Goal: Task Accomplishment & Management: Manage account settings

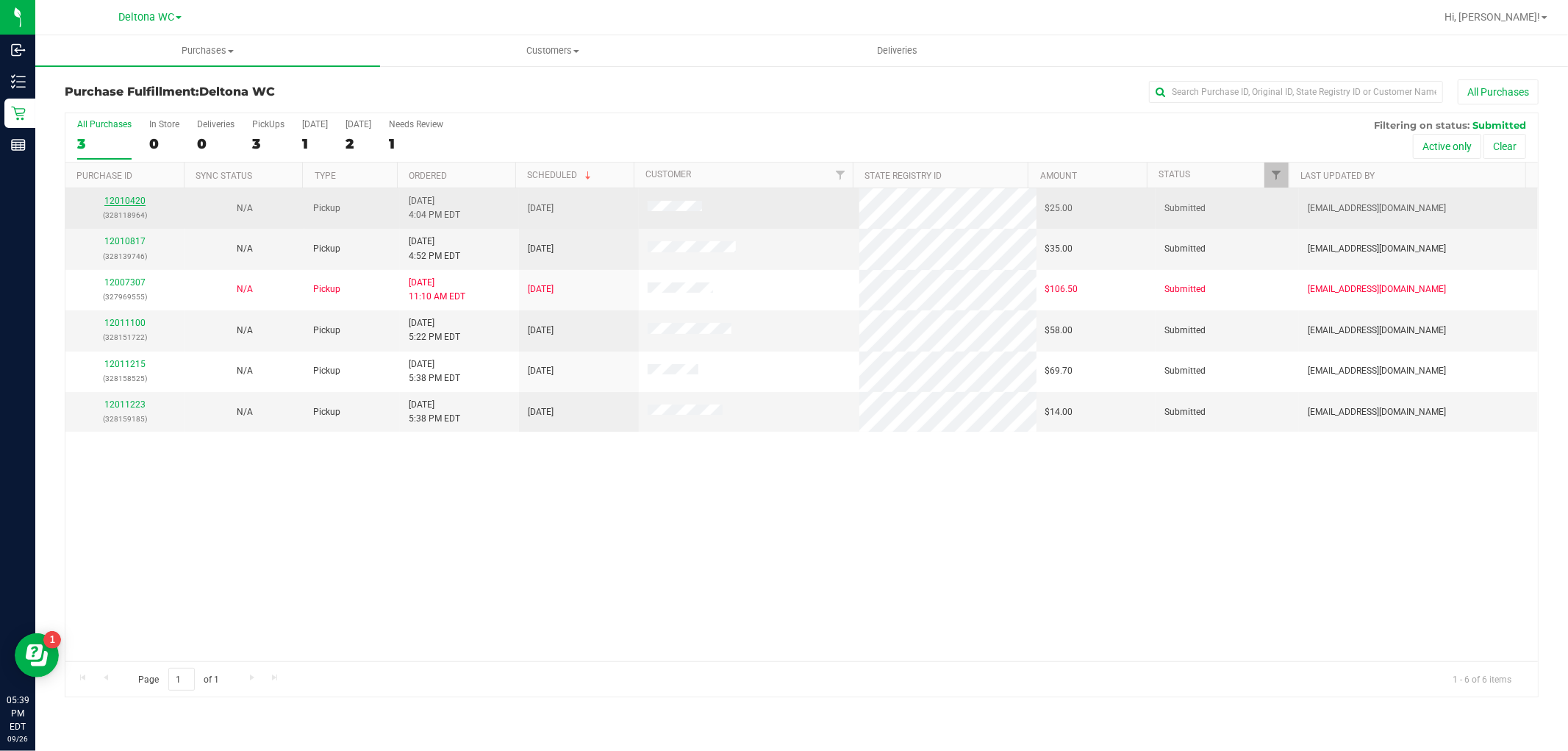
click at [129, 201] on link "12010420" at bounding box center [125, 201] width 41 height 10
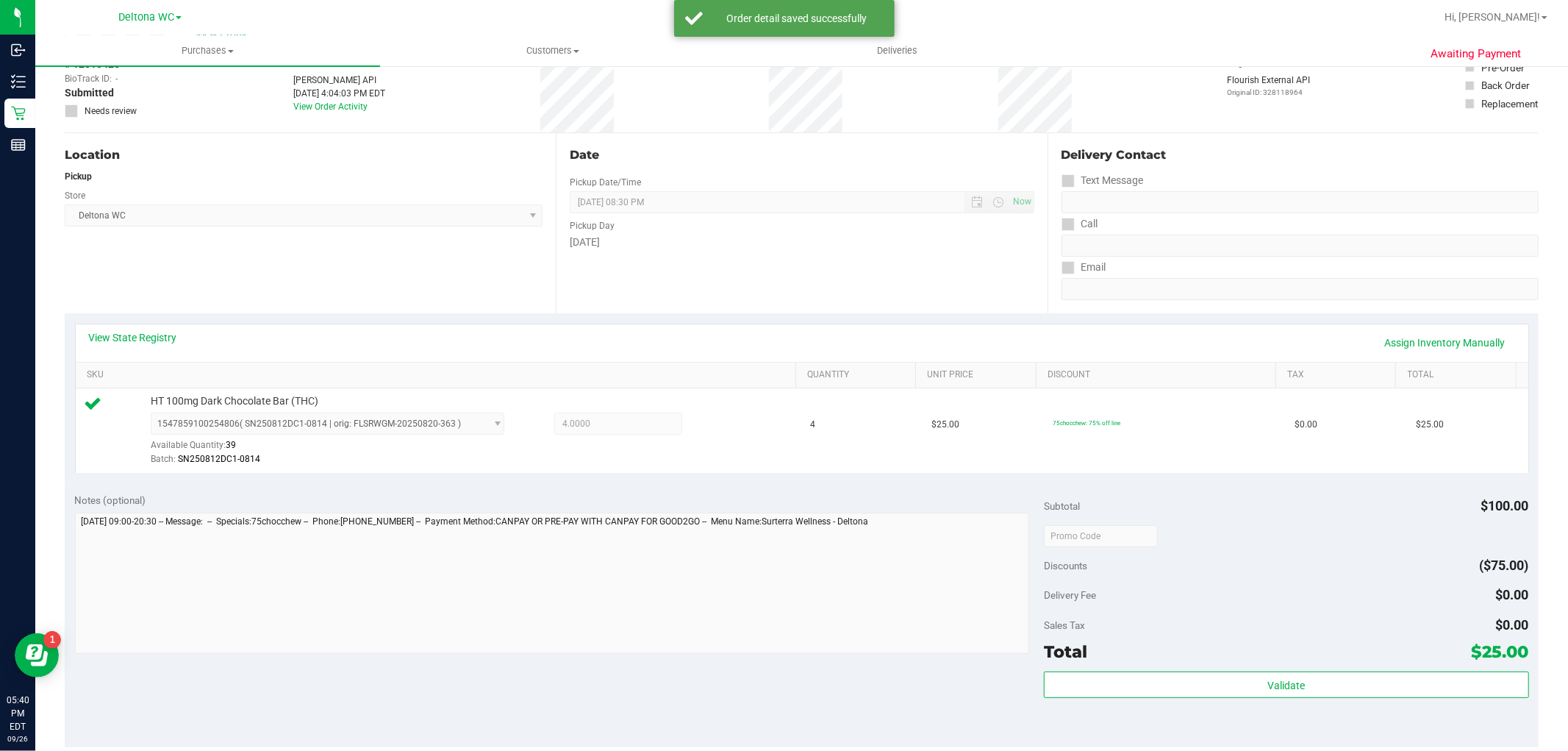
scroll to position [245, 0]
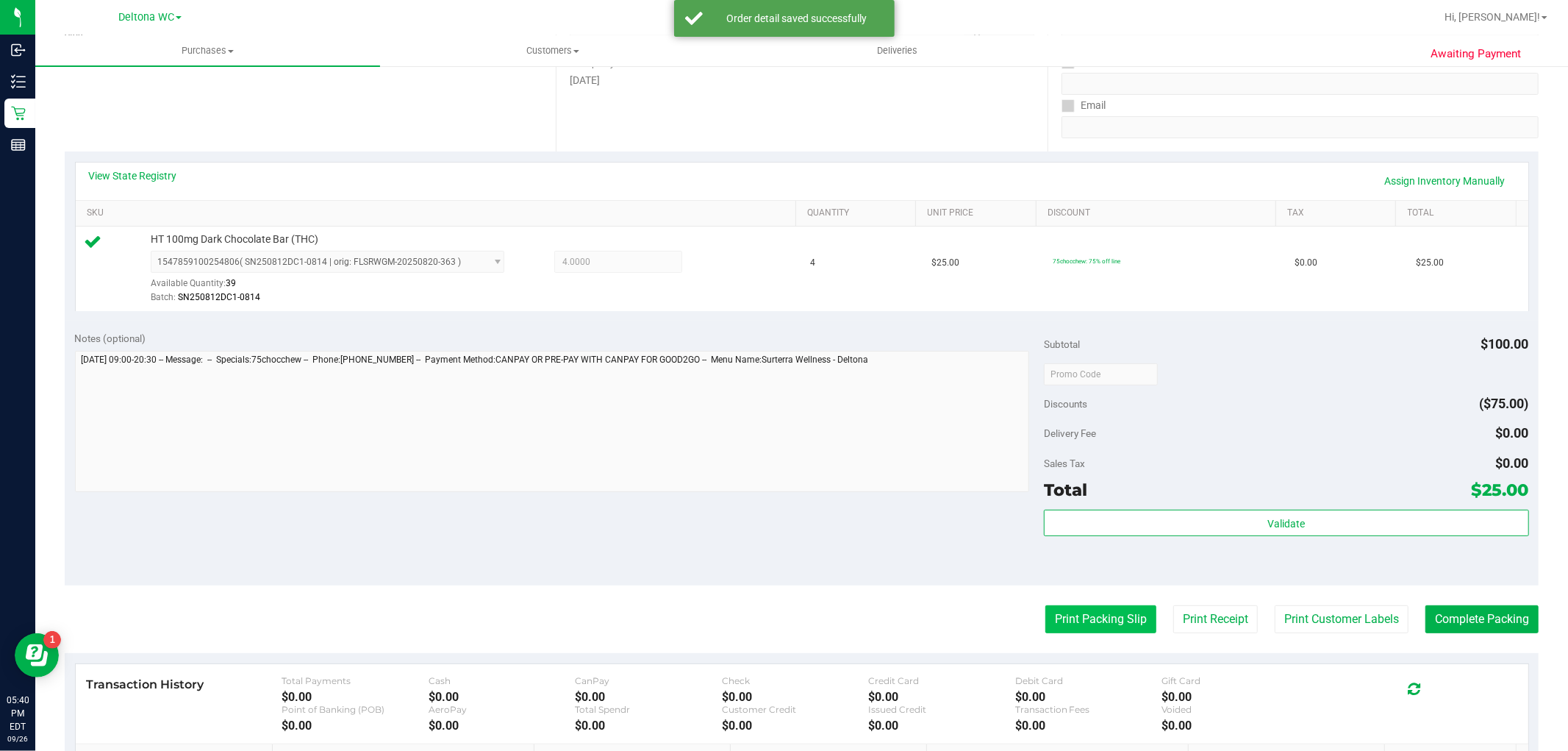
click at [1053, 615] on button "Print Packing Slip" at bounding box center [1101, 619] width 111 height 28
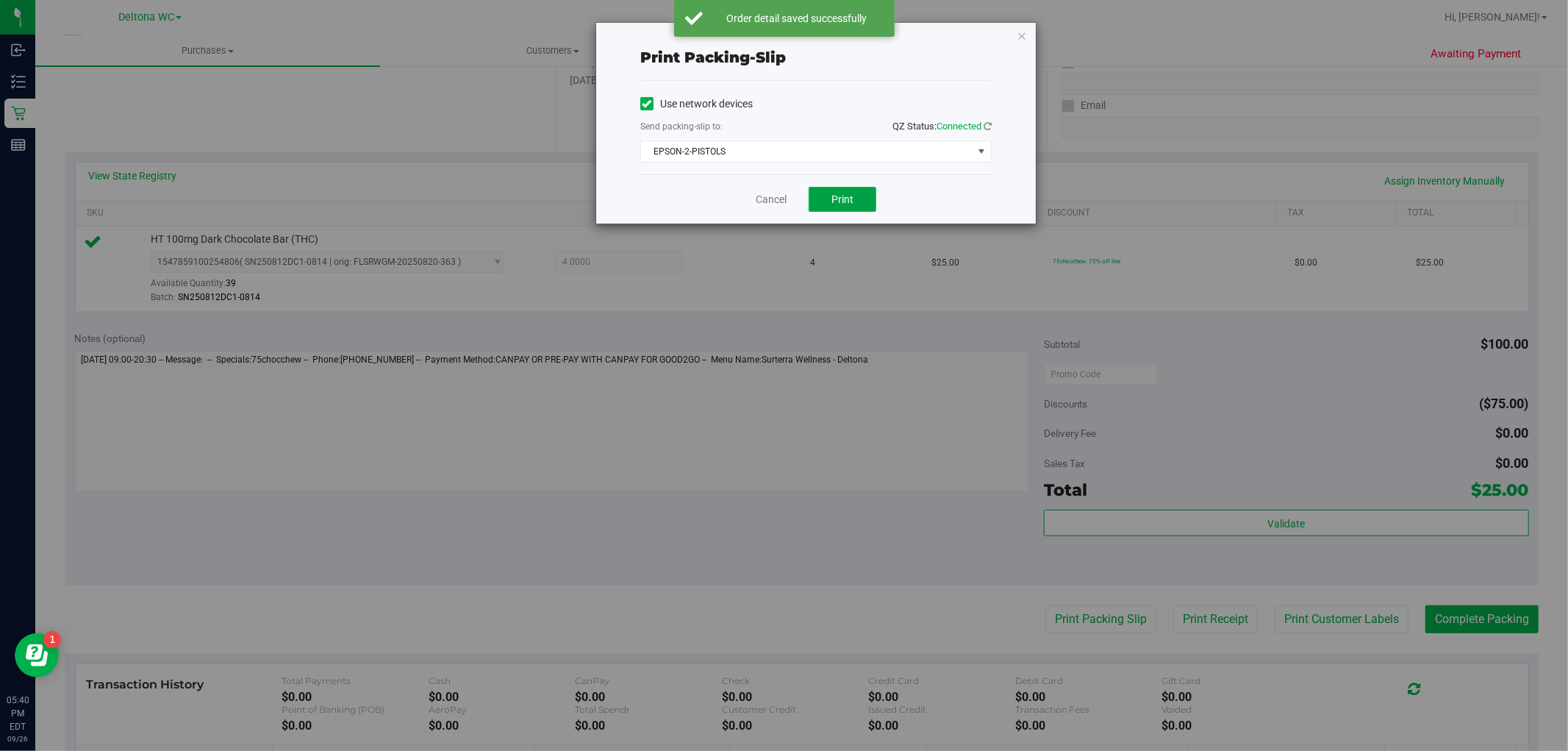
click at [850, 197] on span "Print" at bounding box center [842, 199] width 22 height 12
click at [792, 200] on div "Cancel Print" at bounding box center [816, 198] width 351 height 49
click at [784, 203] on link "Cancel" at bounding box center [771, 199] width 31 height 15
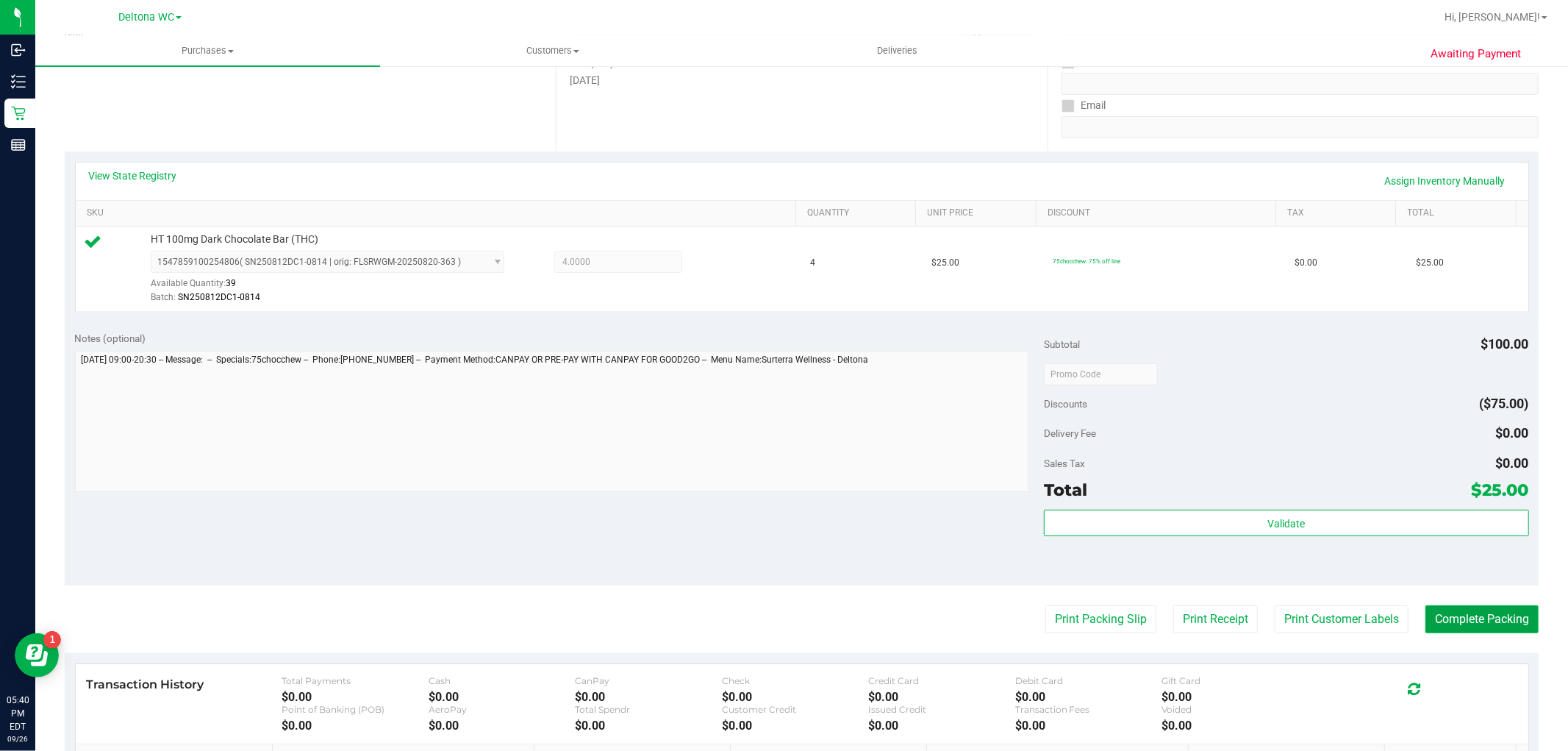
click at [1503, 630] on button "Complete Packing" at bounding box center [1482, 619] width 114 height 28
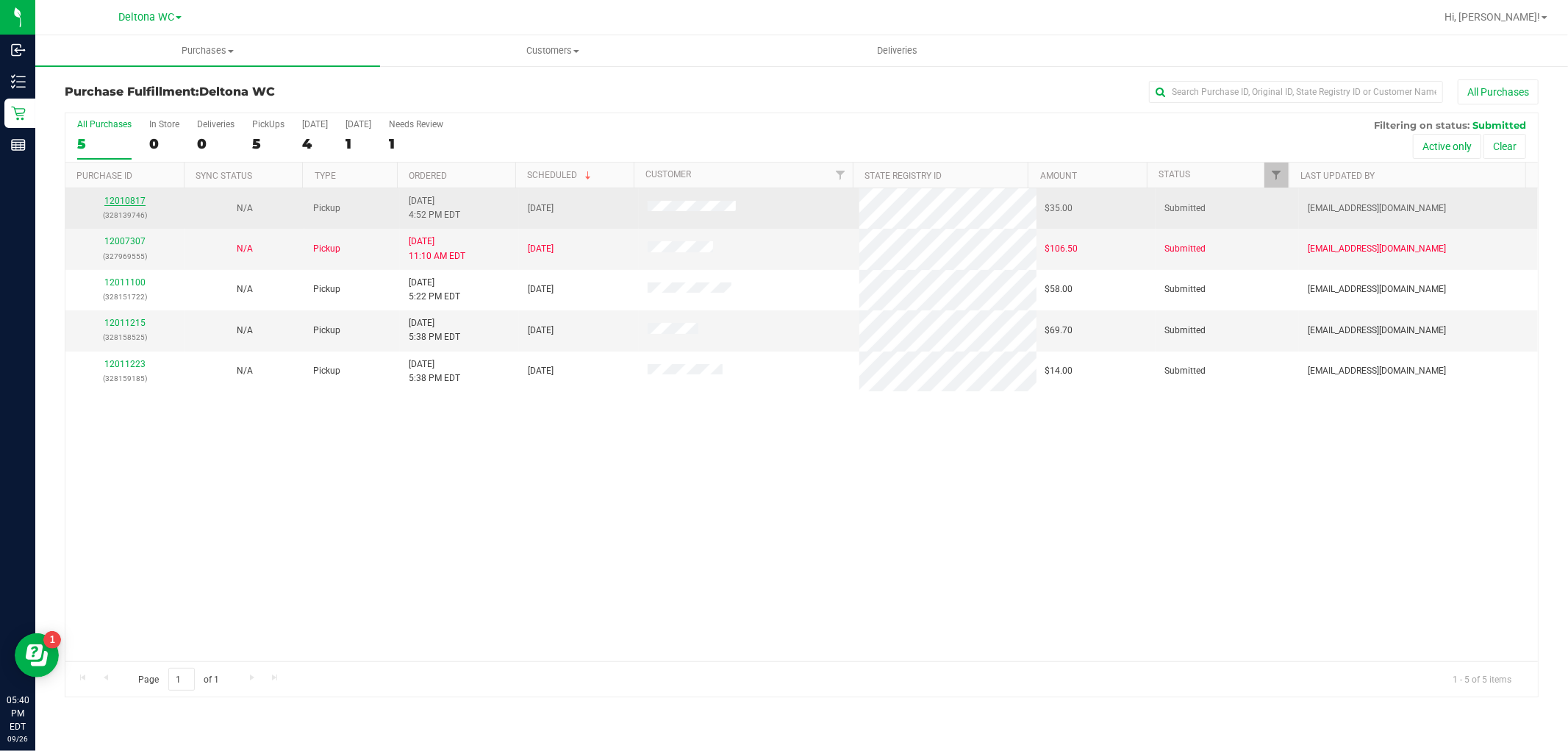
click at [138, 202] on link "12010817" at bounding box center [125, 201] width 41 height 10
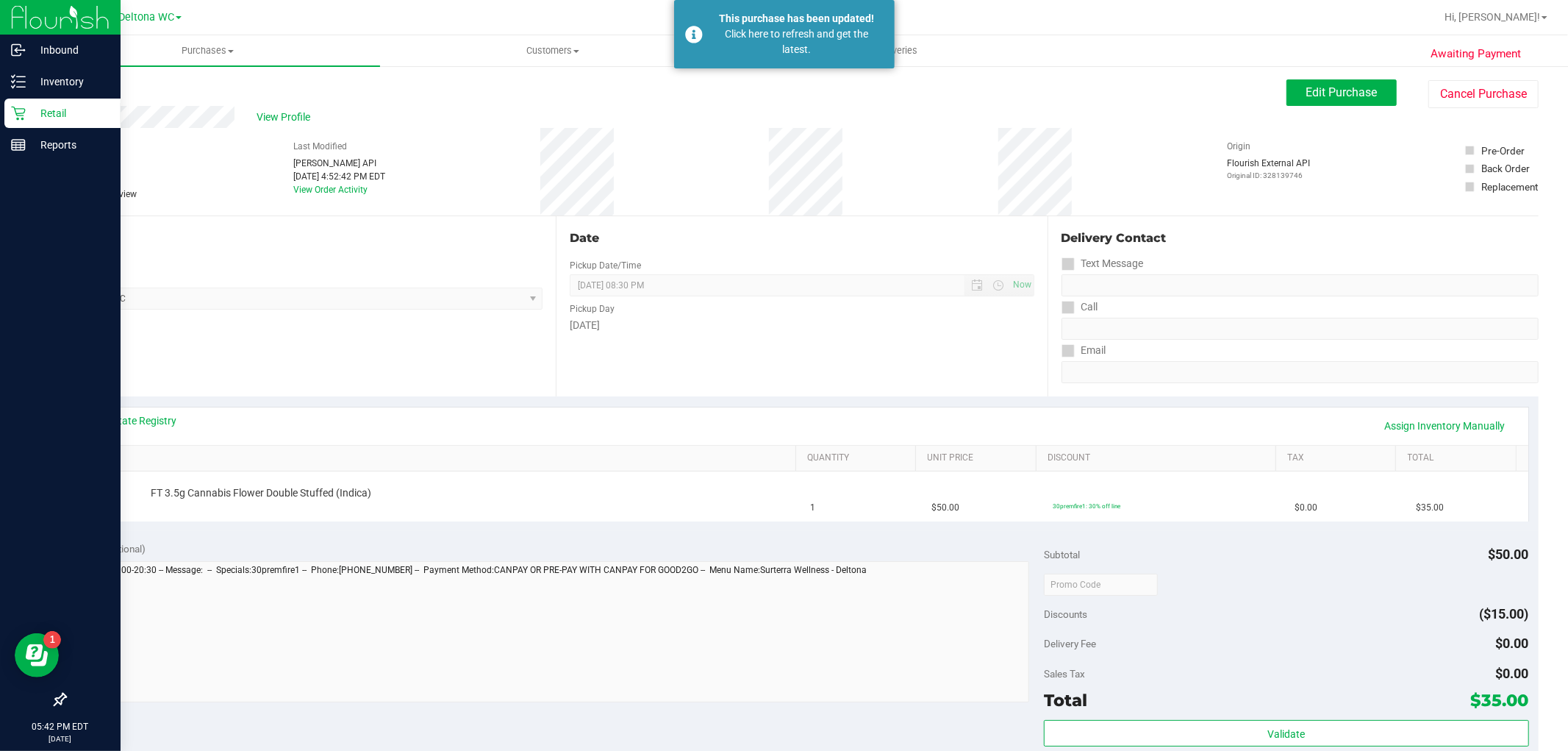
click at [10, 122] on div "Retail" at bounding box center [62, 113] width 116 height 30
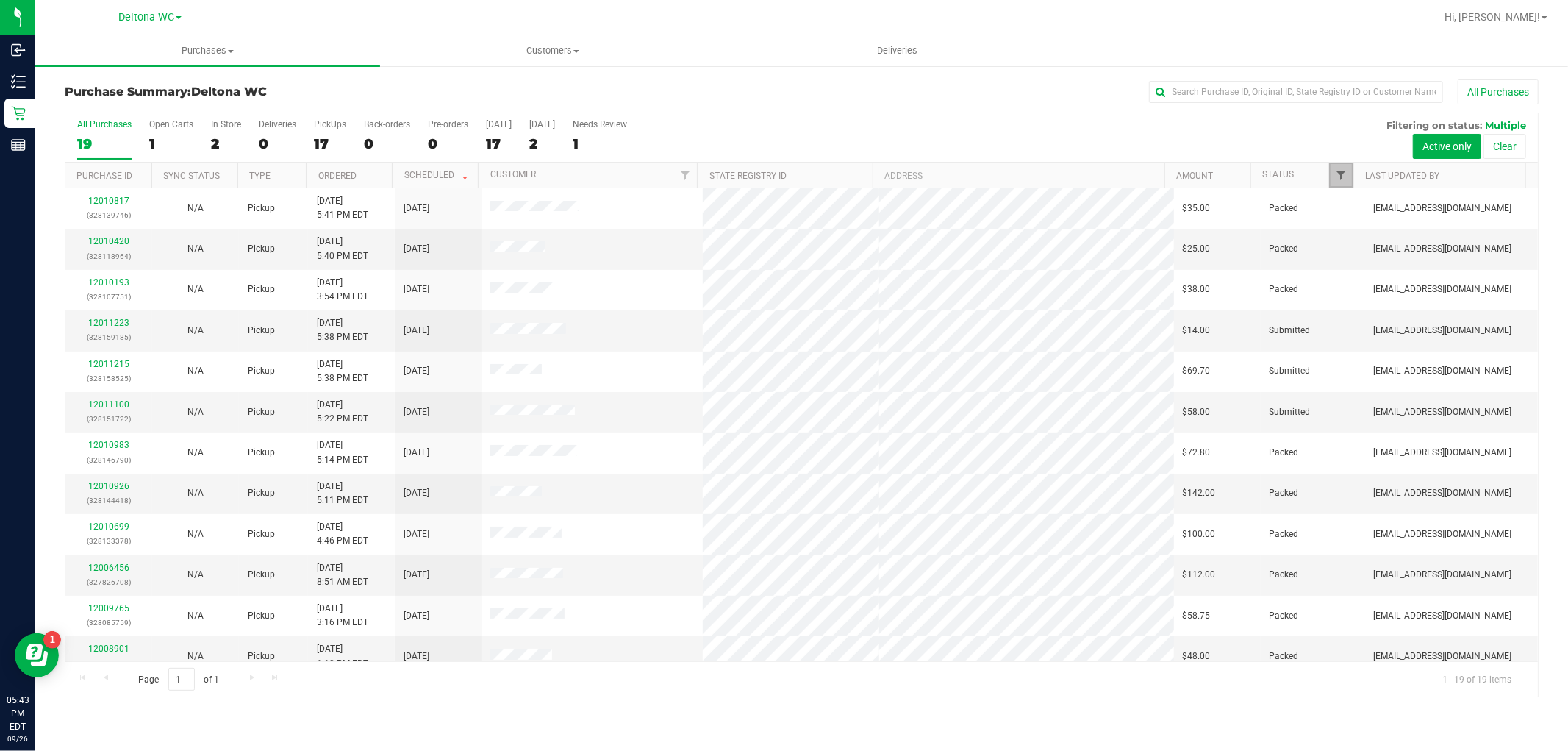
click at [1343, 177] on span "Filter" at bounding box center [1342, 175] width 12 height 12
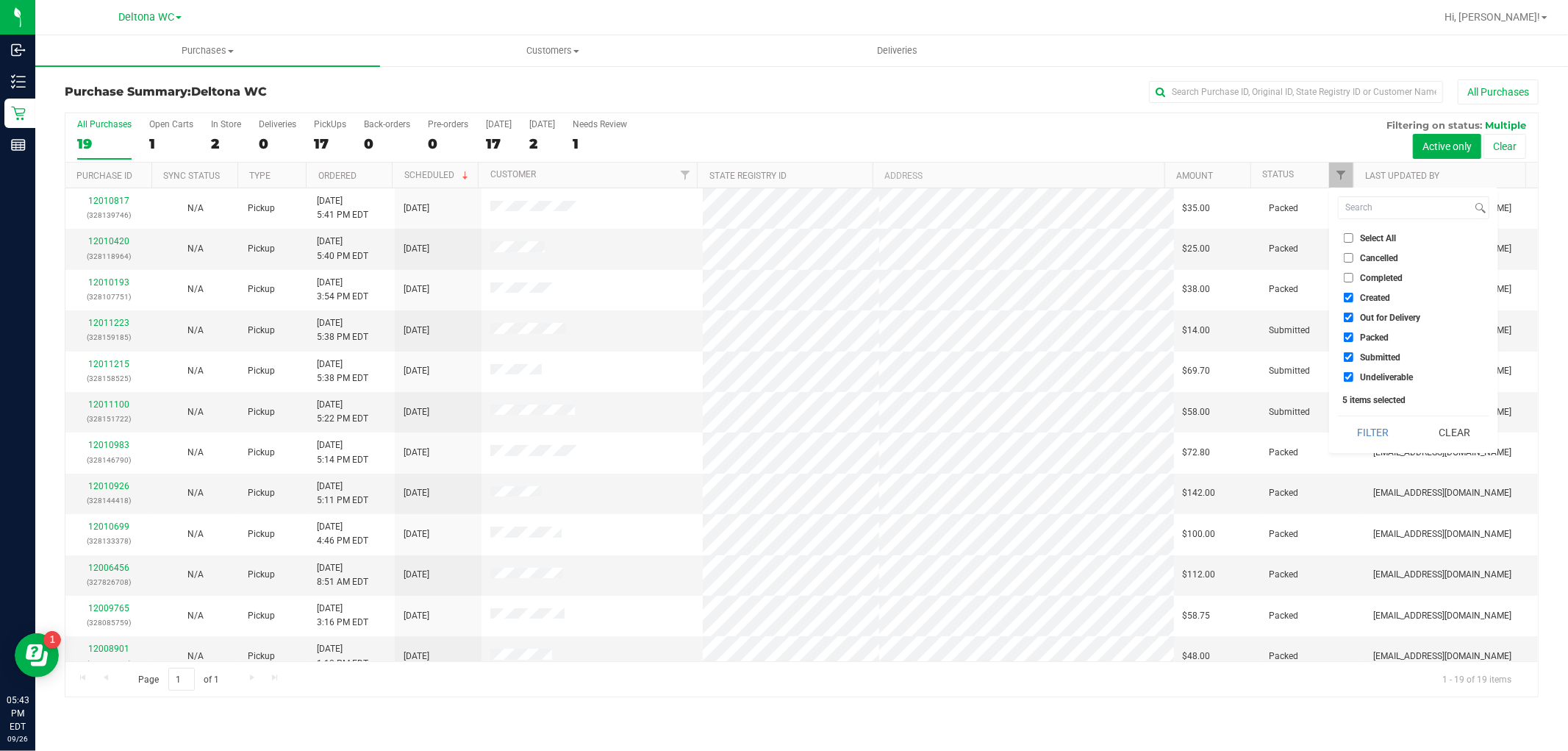
click at [1372, 293] on span "Created" at bounding box center [1375, 297] width 30 height 9
click at [1354, 293] on input "Created" at bounding box center [1349, 297] width 10 height 10
checkbox input "false"
click at [1371, 313] on span "Out for Delivery" at bounding box center [1390, 317] width 60 height 9
click at [1354, 313] on input "Out for Delivery" at bounding box center [1349, 317] width 10 height 10
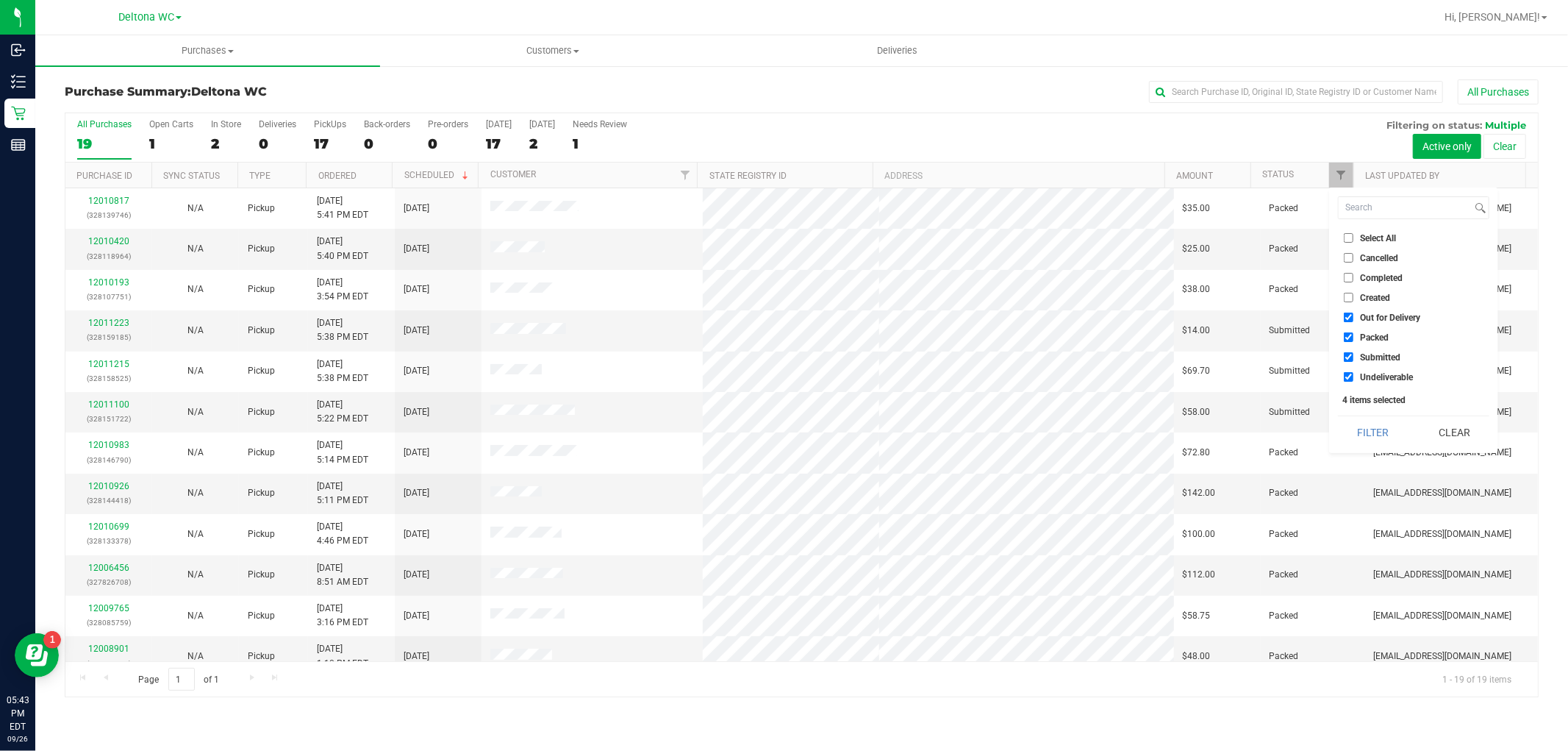
checkbox input "false"
click at [1372, 334] on span "Packed" at bounding box center [1375, 338] width 29 height 9
click at [1354, 334] on input "Packed" at bounding box center [1349, 338] width 10 height 10
checkbox input "false"
click at [1387, 376] on span "Undeliverable" at bounding box center [1387, 377] width 53 height 9
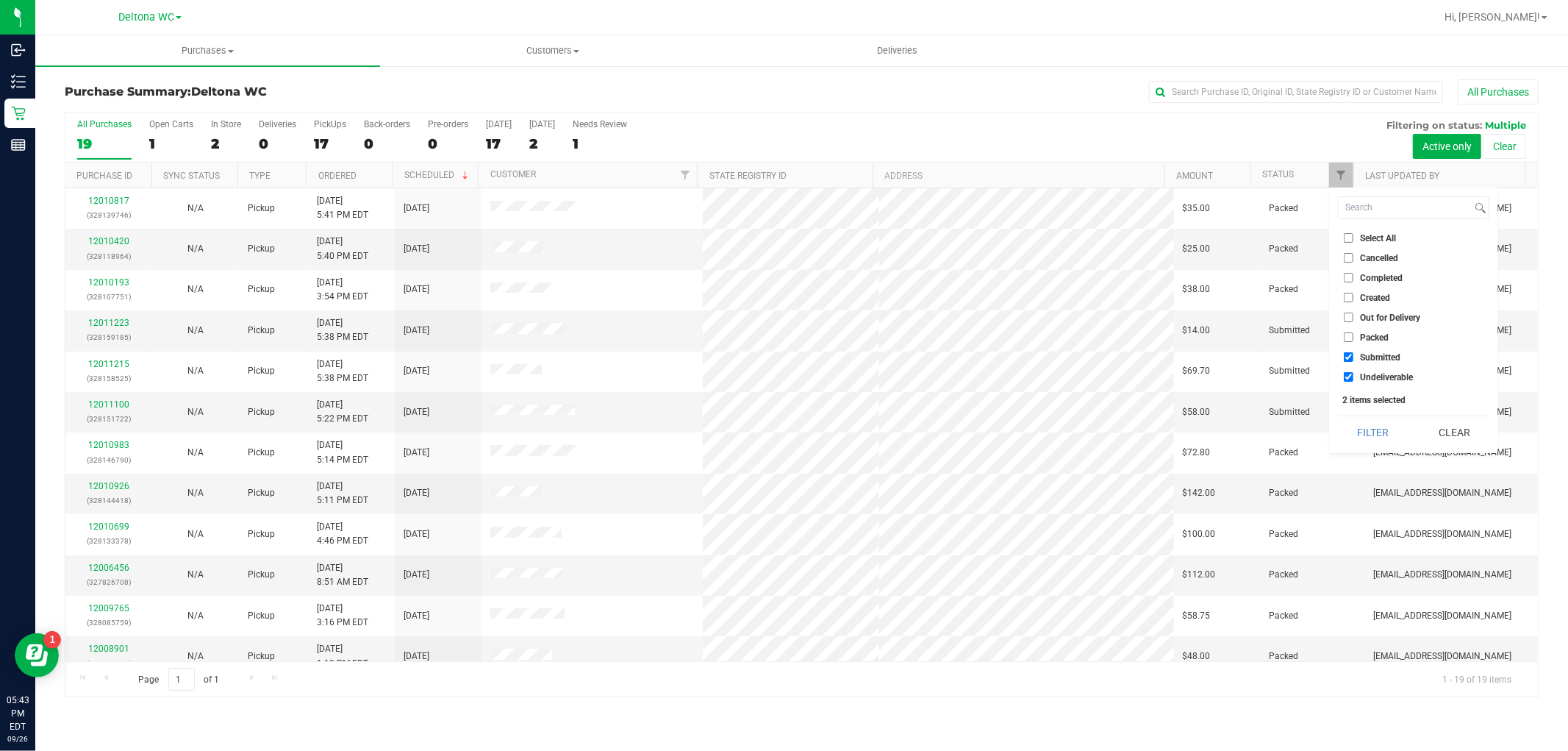
click at [1354, 376] on input "Undeliverable" at bounding box center [1349, 377] width 10 height 10
checkbox input "false"
click at [1388, 426] on button "Filter" at bounding box center [1373, 433] width 71 height 32
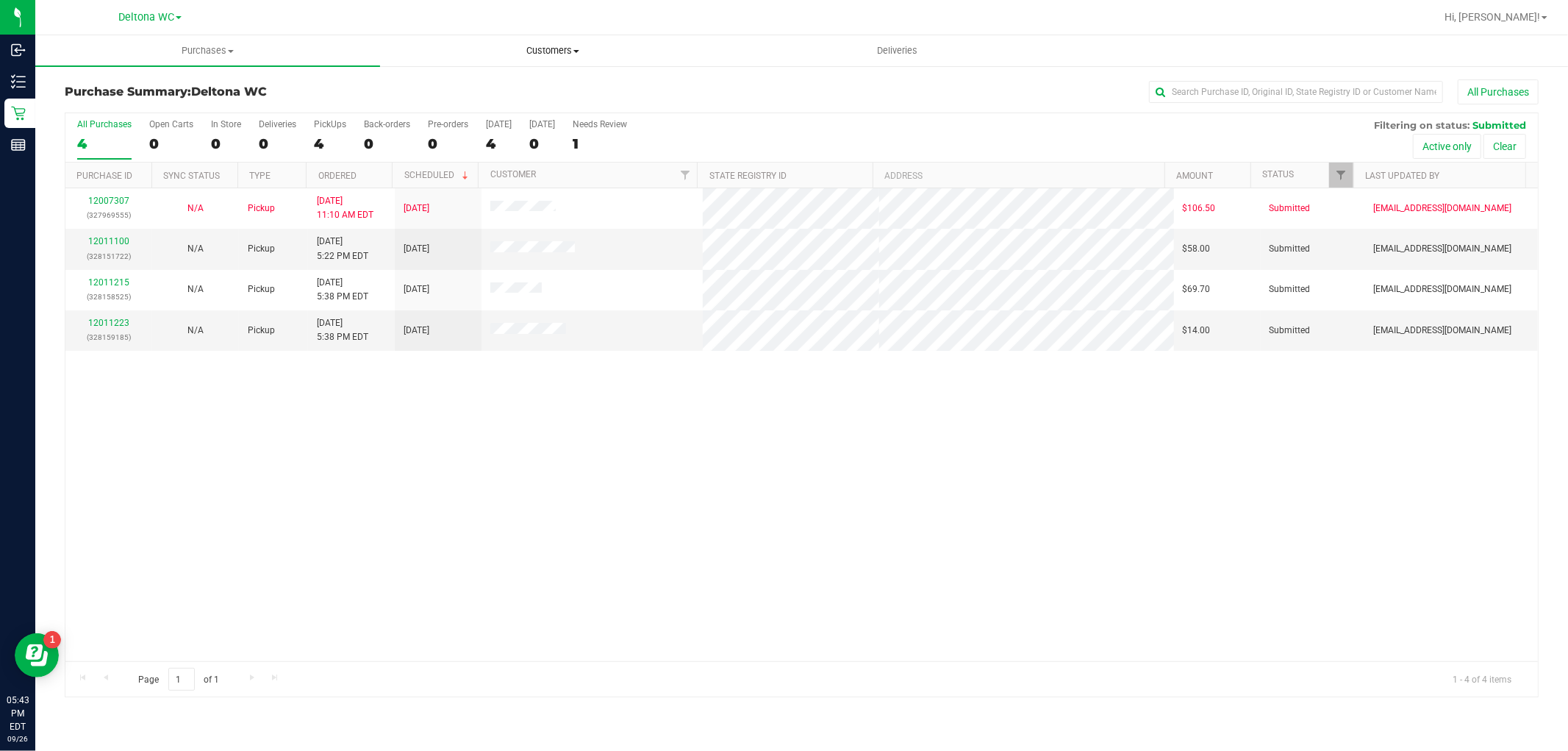
click at [561, 52] on span "Customers" at bounding box center [552, 51] width 343 height 13
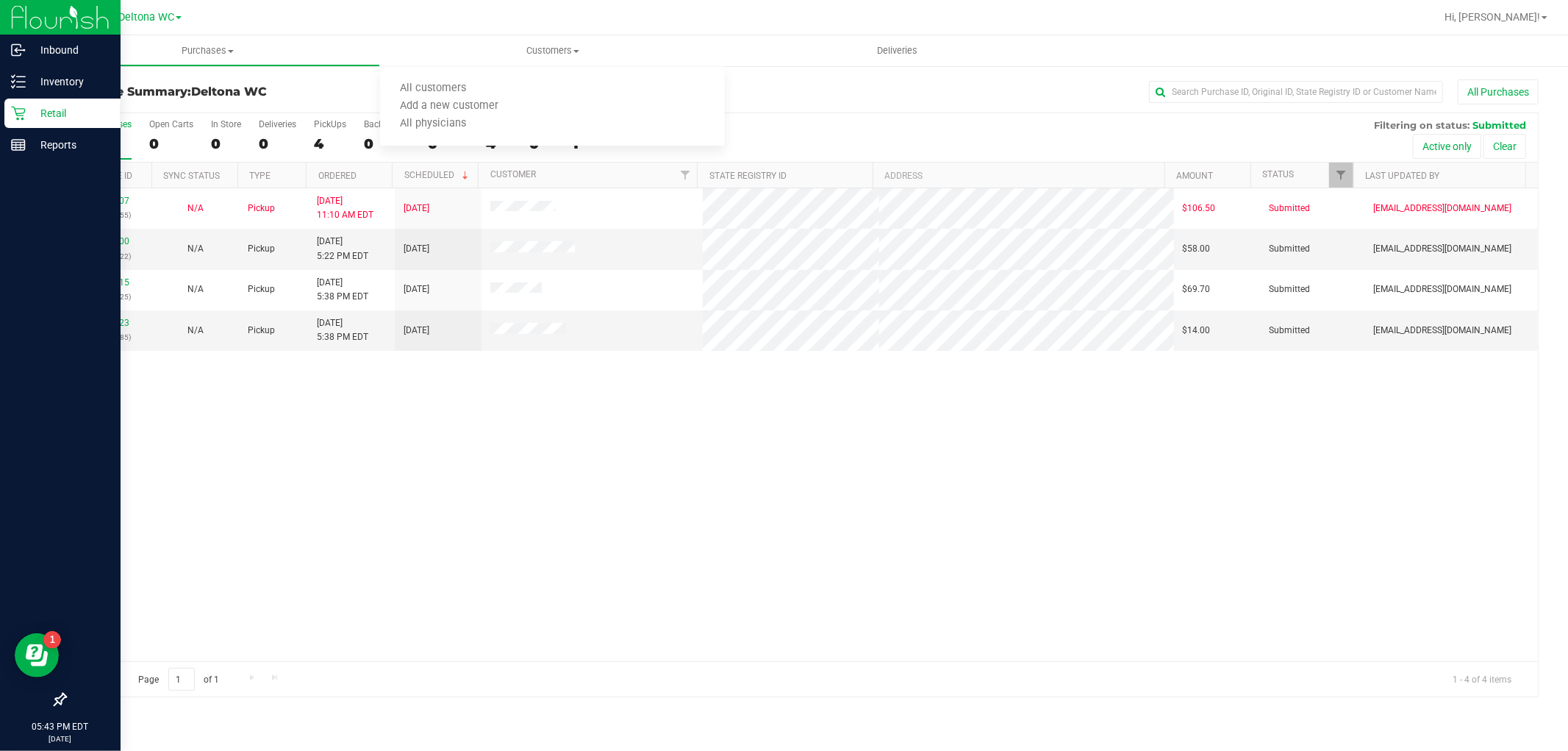
click at [62, 115] on p "Retail" at bounding box center [70, 114] width 89 height 18
click at [77, 118] on p "Retail" at bounding box center [70, 114] width 89 height 18
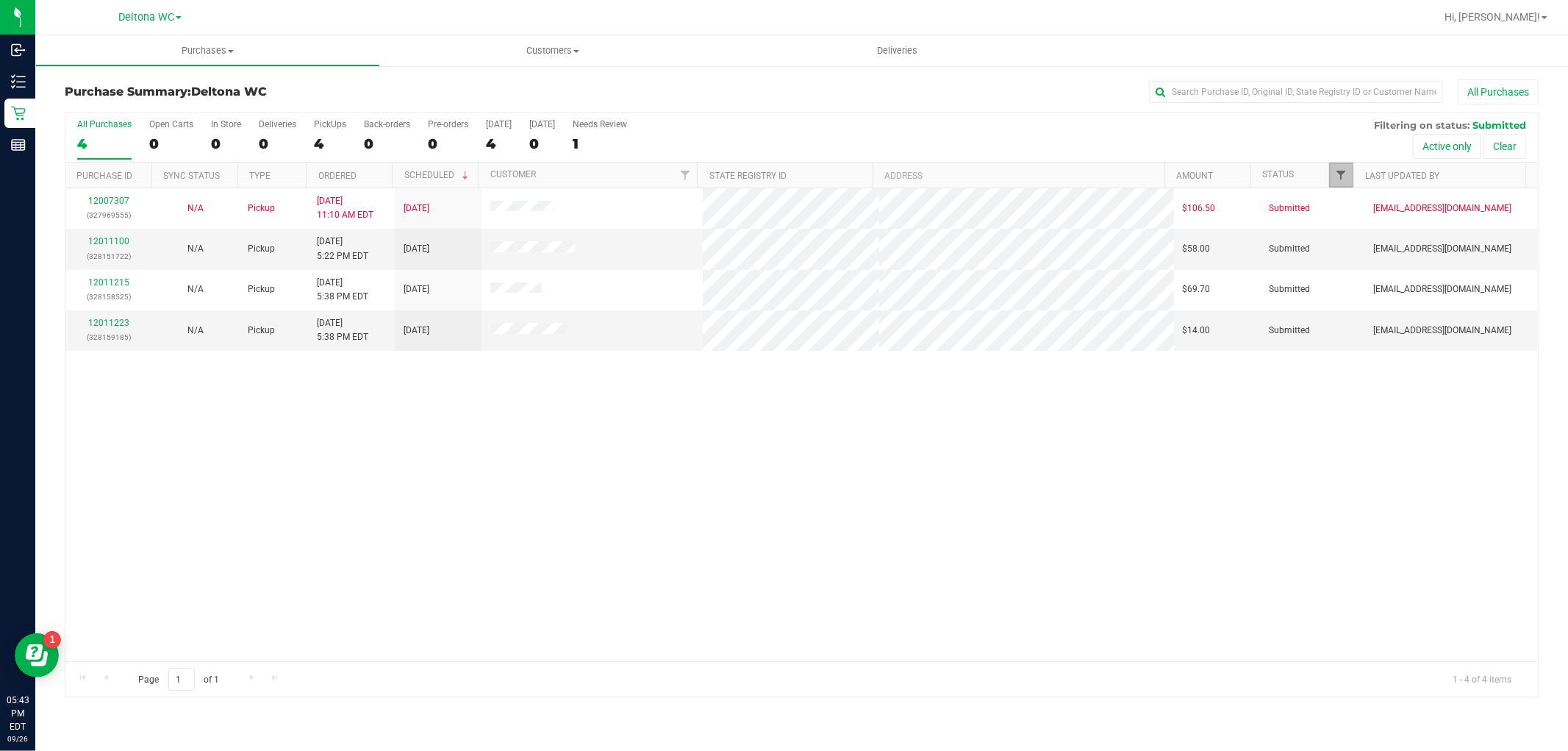
click at [1337, 172] on span "Filter" at bounding box center [1342, 175] width 12 height 12
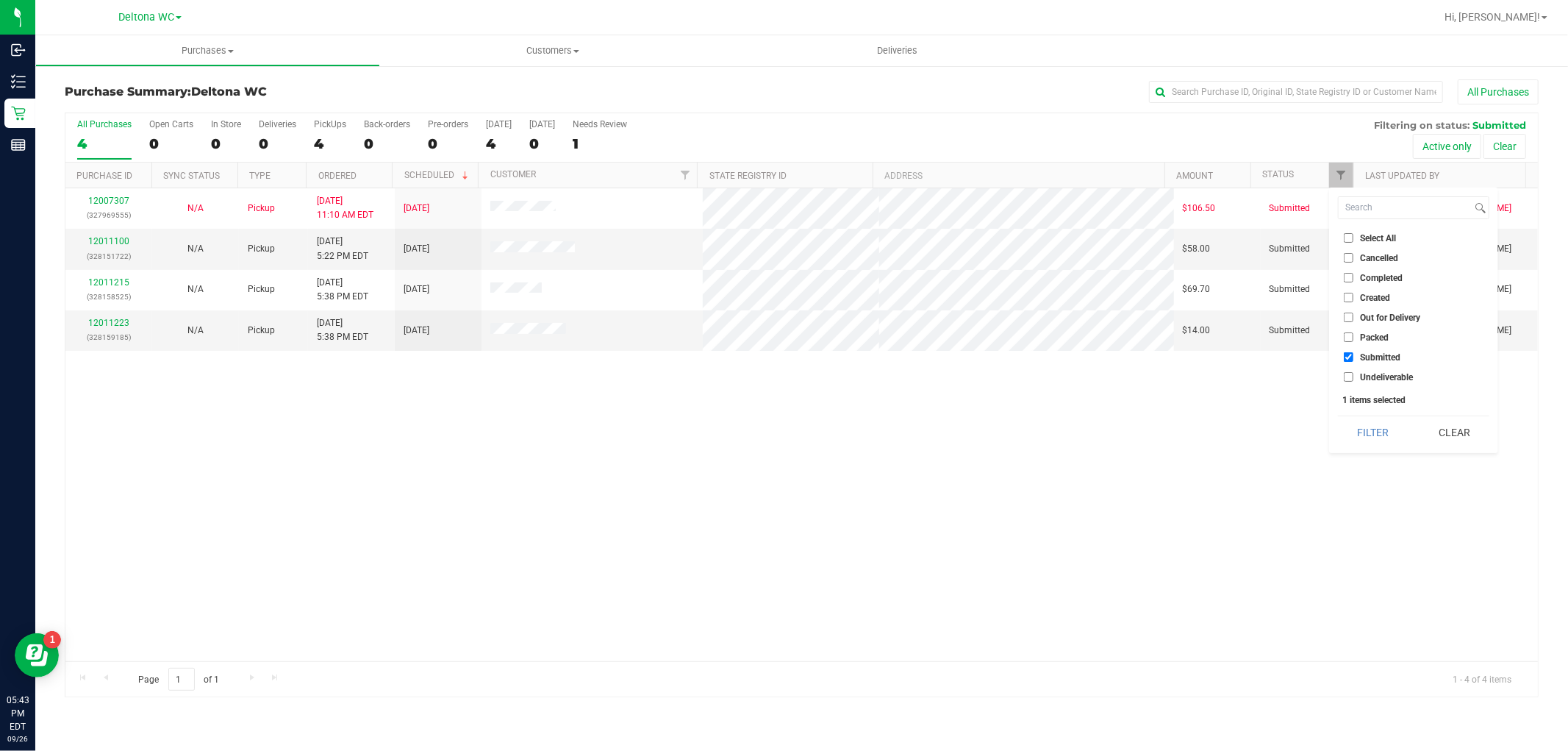
click at [1376, 334] on span "Packed" at bounding box center [1375, 338] width 29 height 9
click at [1354, 334] on input "Packed" at bounding box center [1349, 338] width 10 height 10
checkbox input "true"
click at [1371, 423] on button "Filter" at bounding box center [1373, 433] width 71 height 32
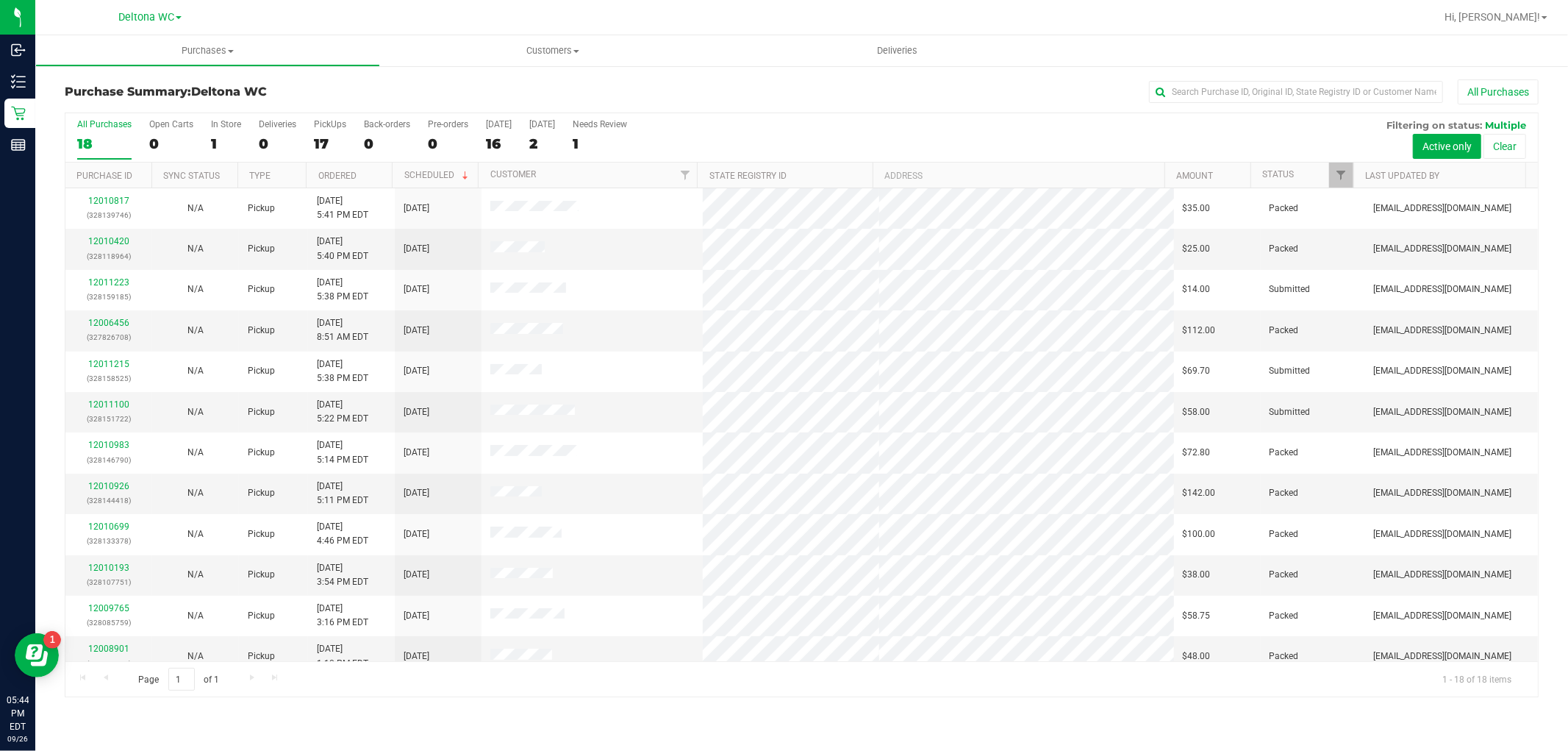
click at [217, 126] on div "In Store" at bounding box center [225, 124] width 30 height 10
click at [0, 0] on input "In Store 1" at bounding box center [0, 0] width 0 height 0
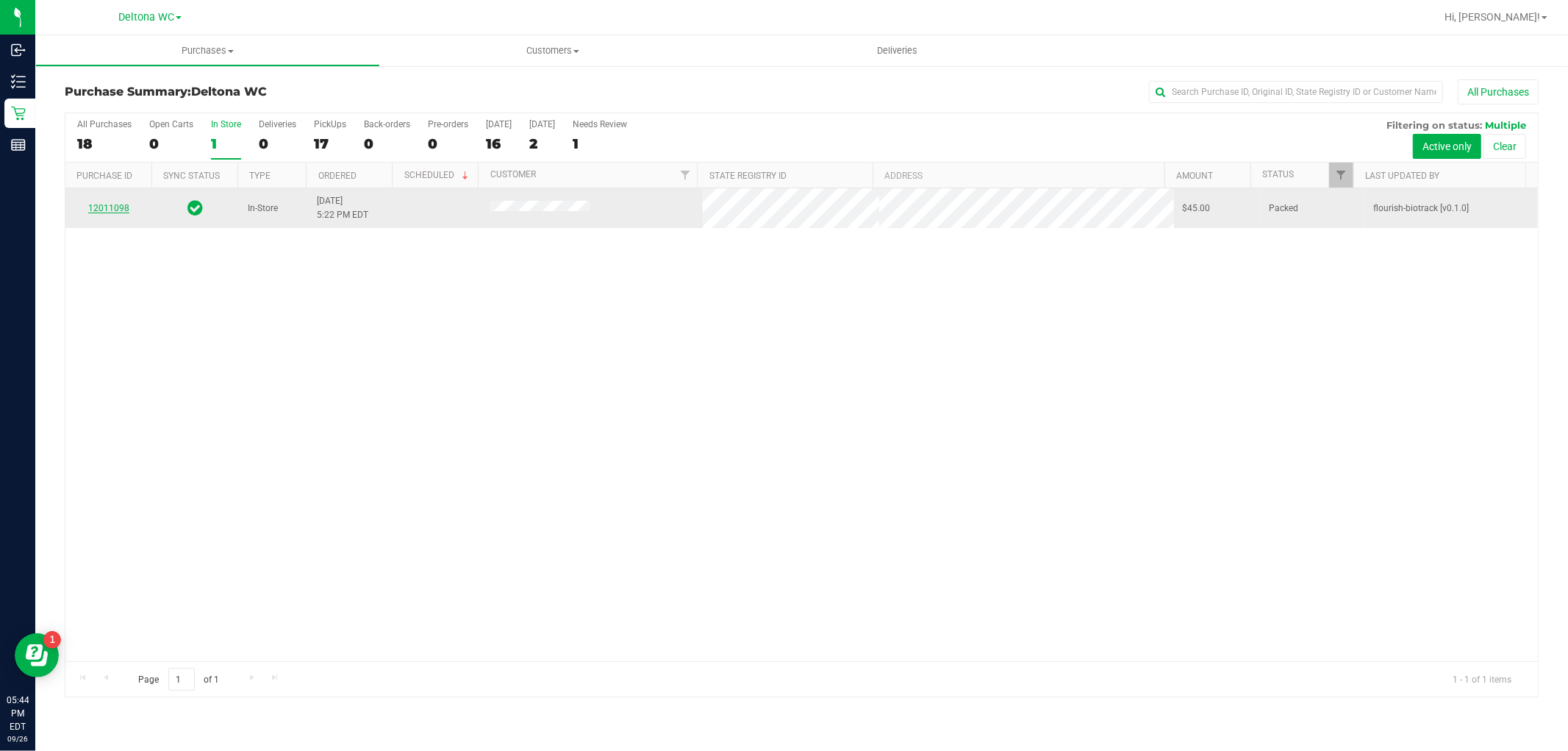
click at [105, 210] on link "12011098" at bounding box center [109, 208] width 41 height 10
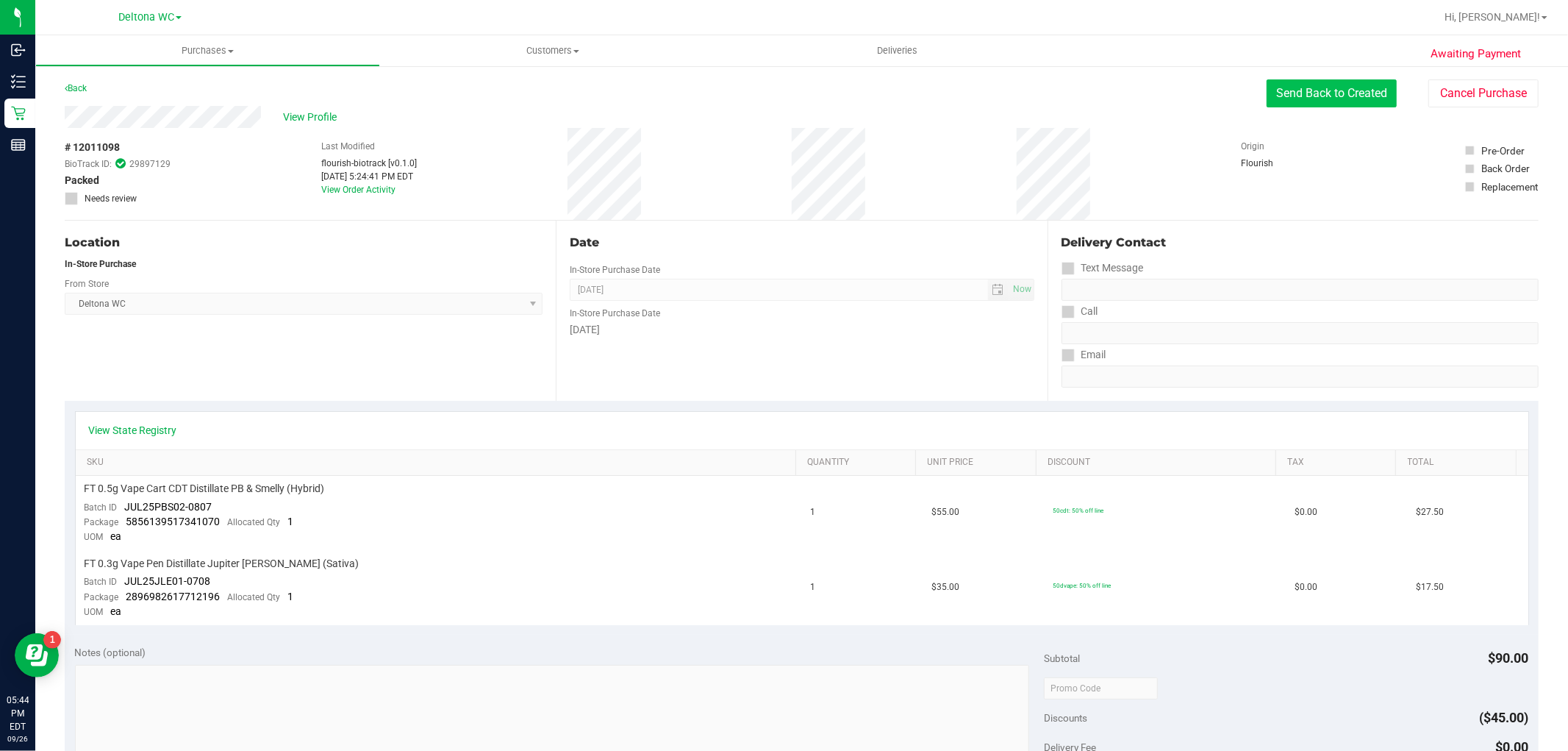
click at [1311, 96] on button "Send Back to Created" at bounding box center [1332, 93] width 130 height 28
click at [1311, 96] on div "Purchases Summary of purchases Fulfillment All purchases Customers All customer…" at bounding box center [801, 393] width 1533 height 716
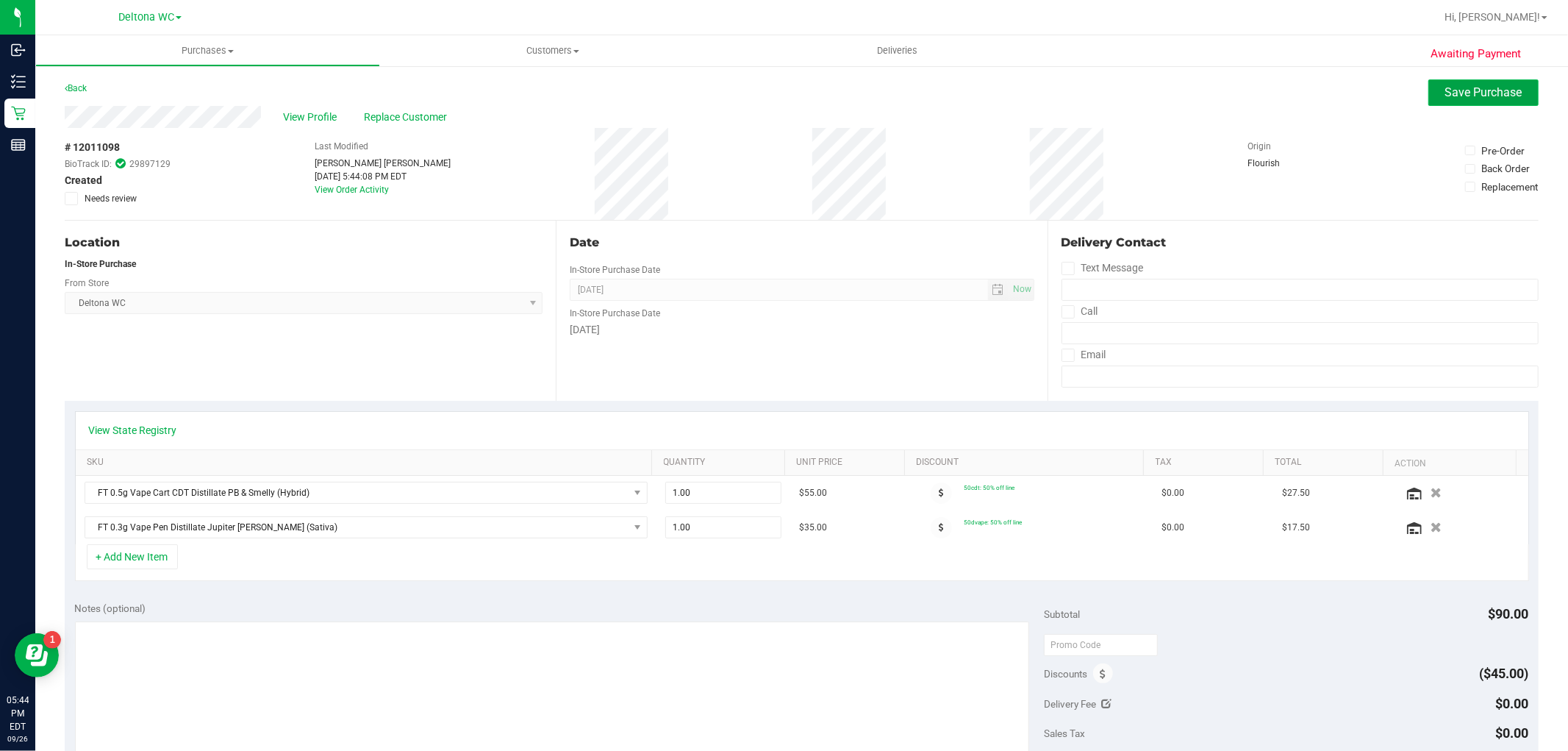
click at [1460, 86] on span "Save Purchase" at bounding box center [1484, 92] width 77 height 14
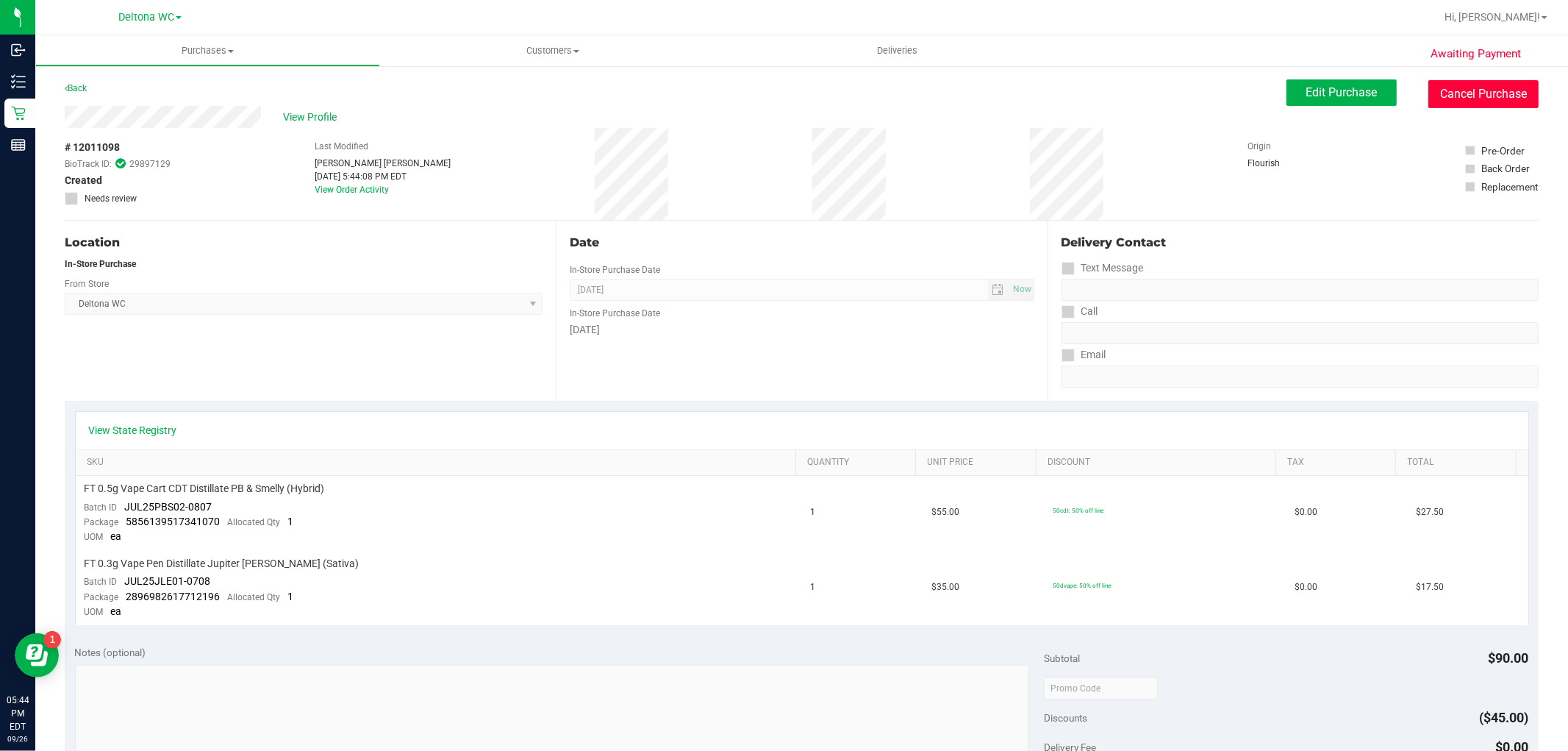
click at [1461, 96] on button "Cancel Purchase" at bounding box center [1483, 94] width 110 height 28
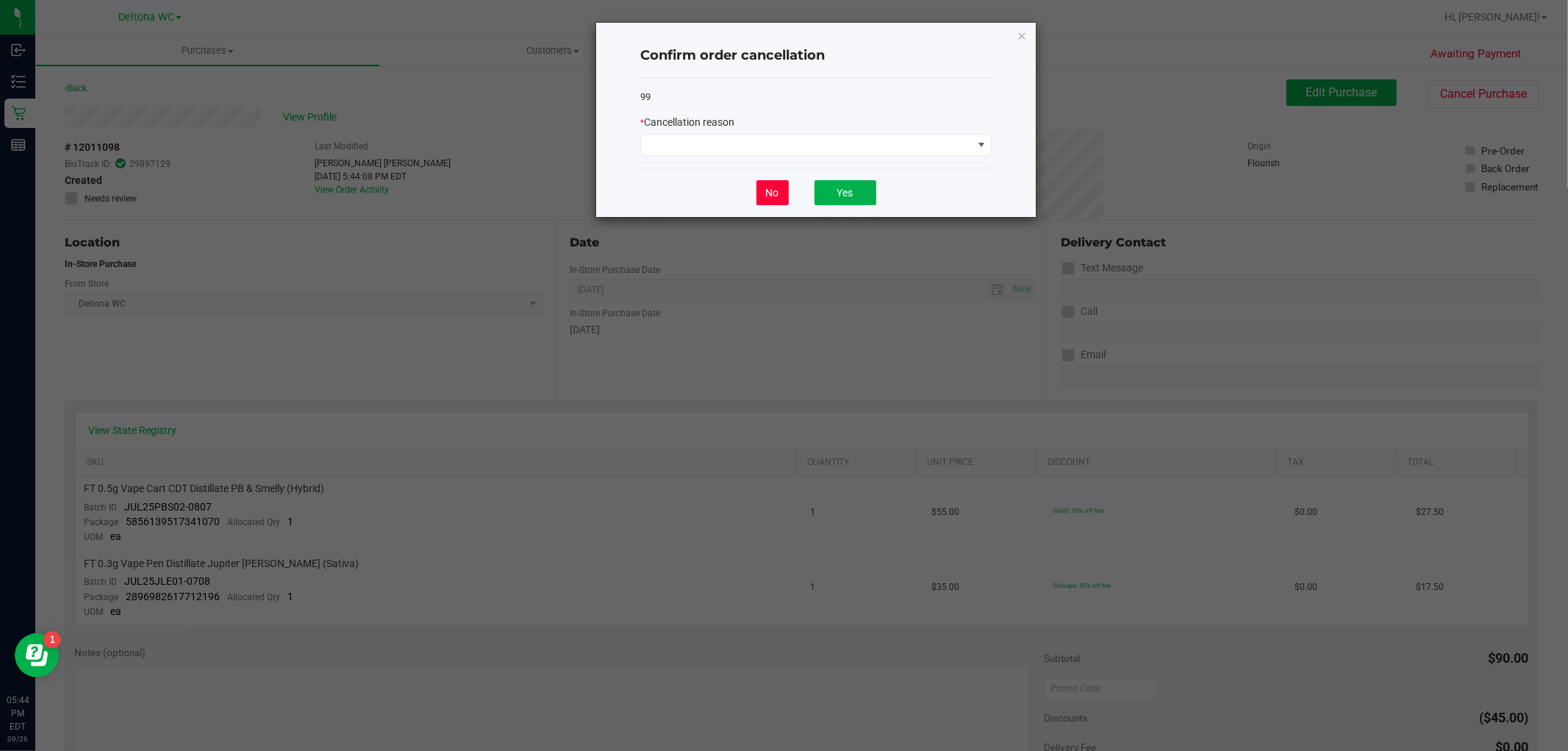
click at [769, 182] on button "No" at bounding box center [772, 193] width 32 height 25
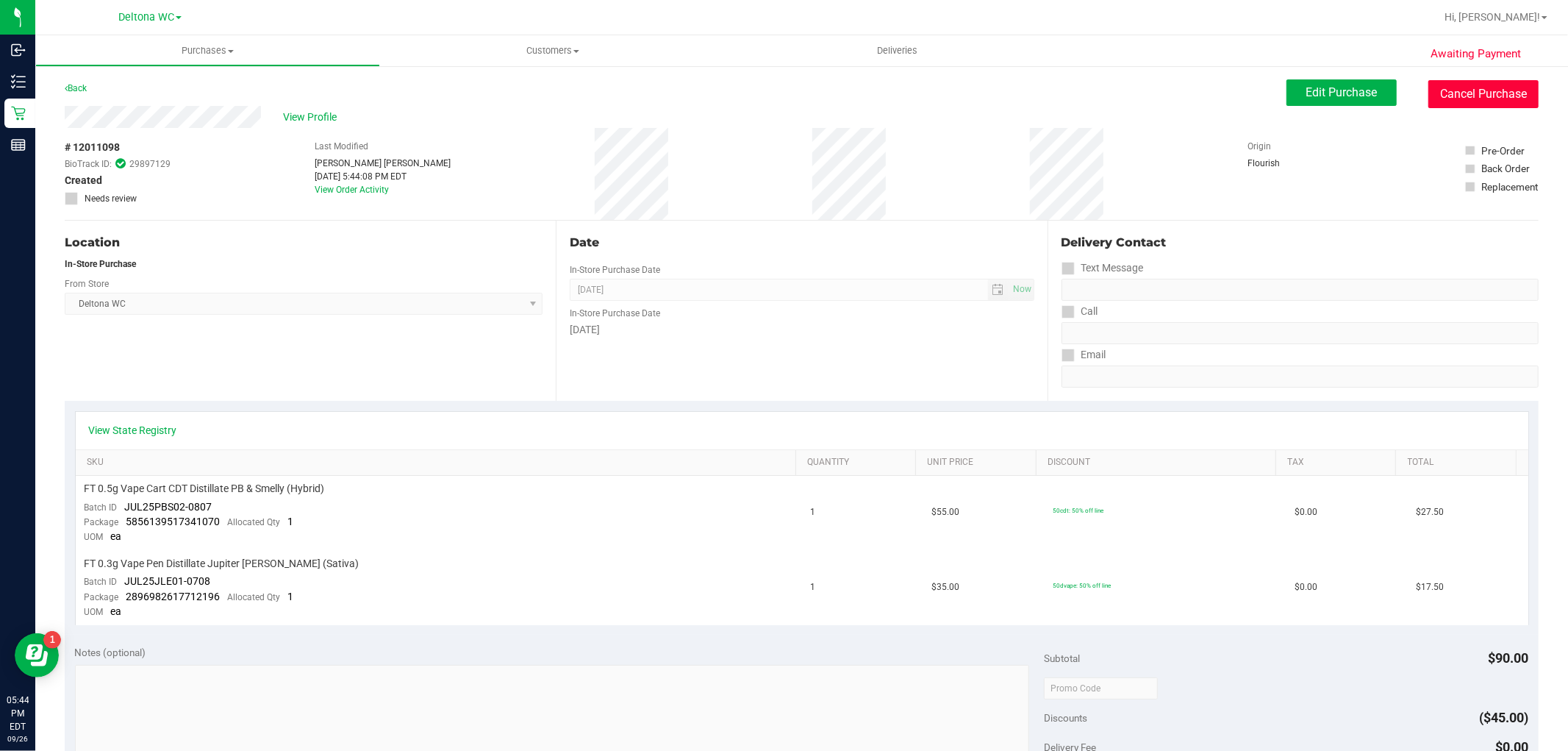
click at [1501, 98] on button "Cancel Purchase" at bounding box center [1483, 94] width 110 height 28
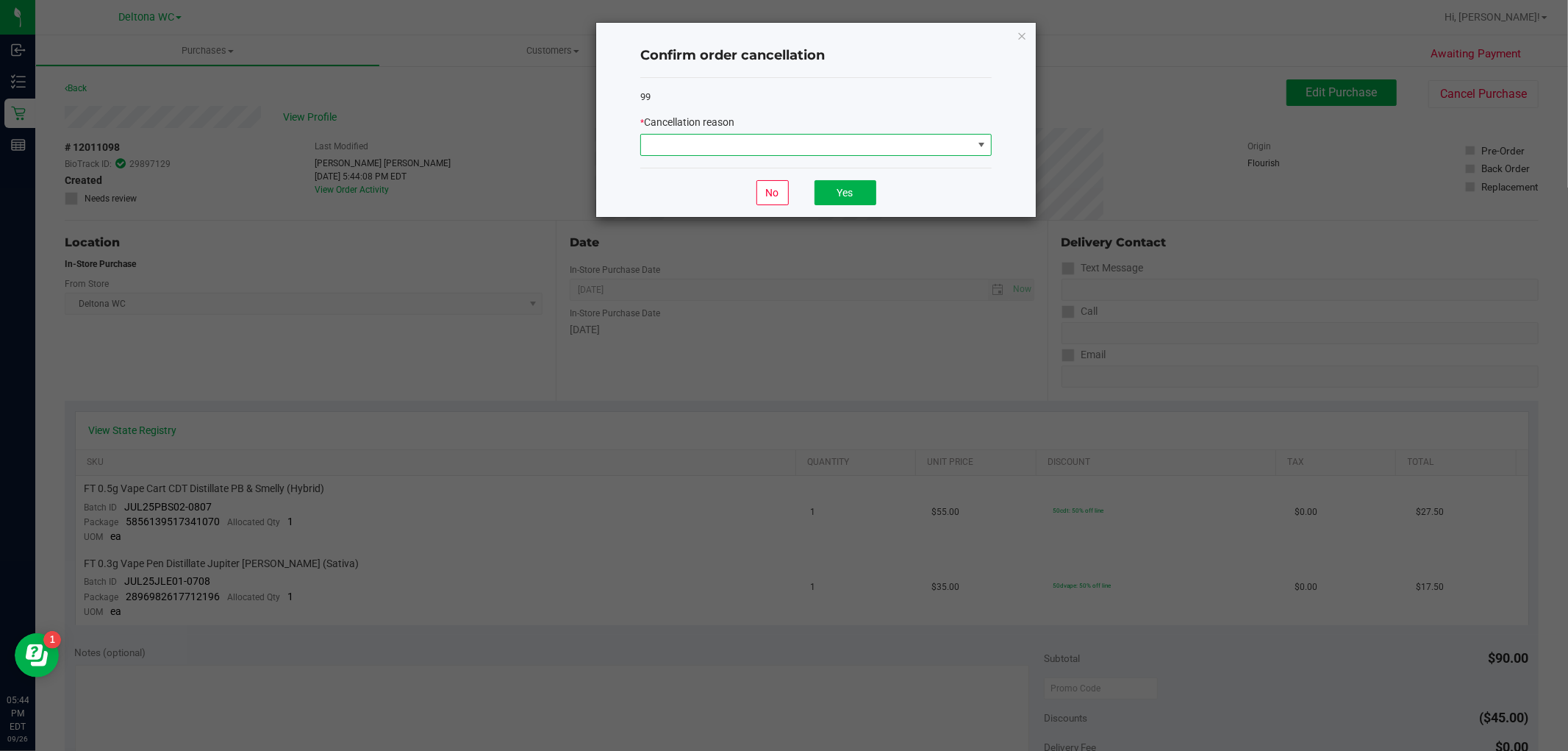
click at [821, 147] on span at bounding box center [807, 145] width 332 height 21
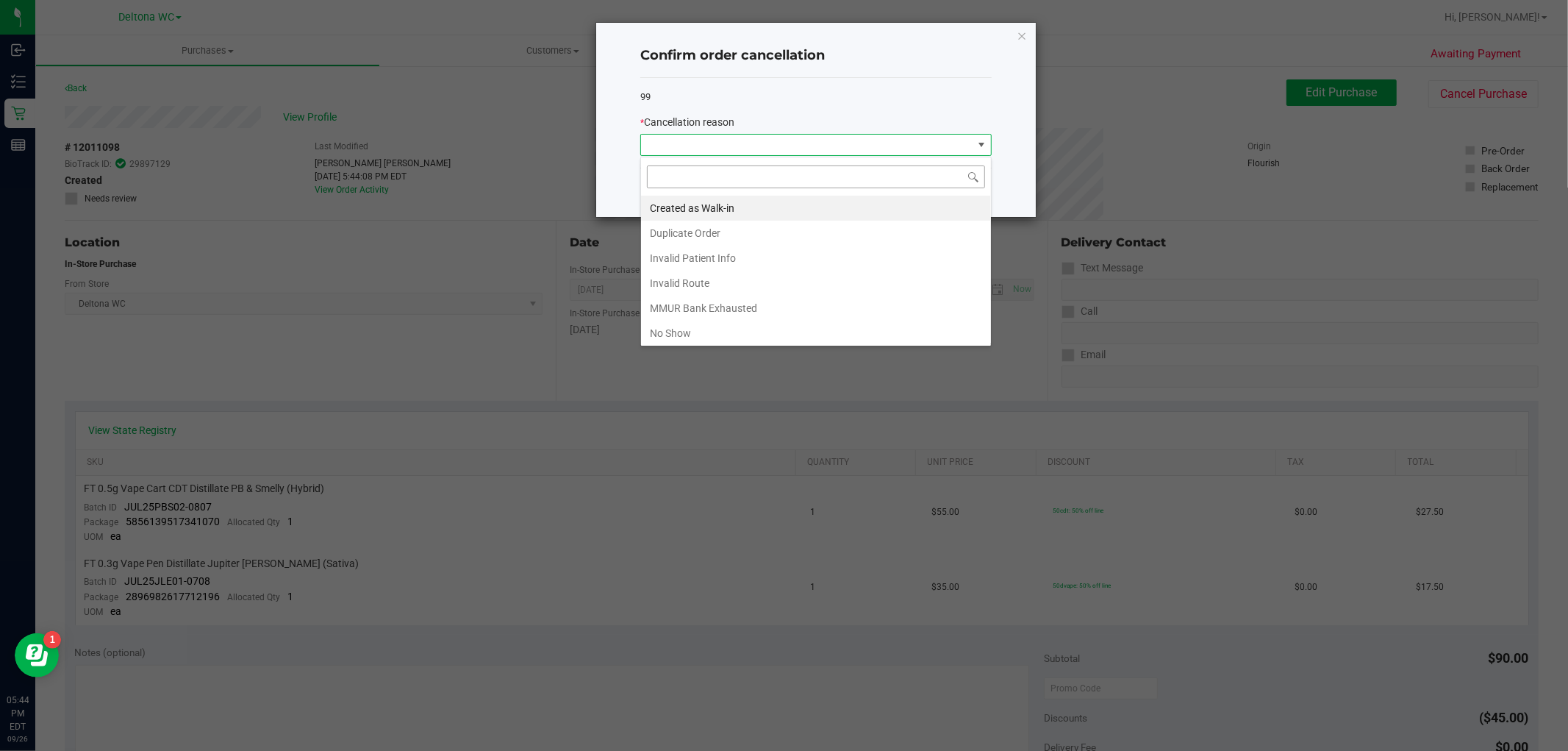
scroll to position [22, 350]
click at [726, 209] on li "Created as Walk-in" at bounding box center [816, 208] width 350 height 25
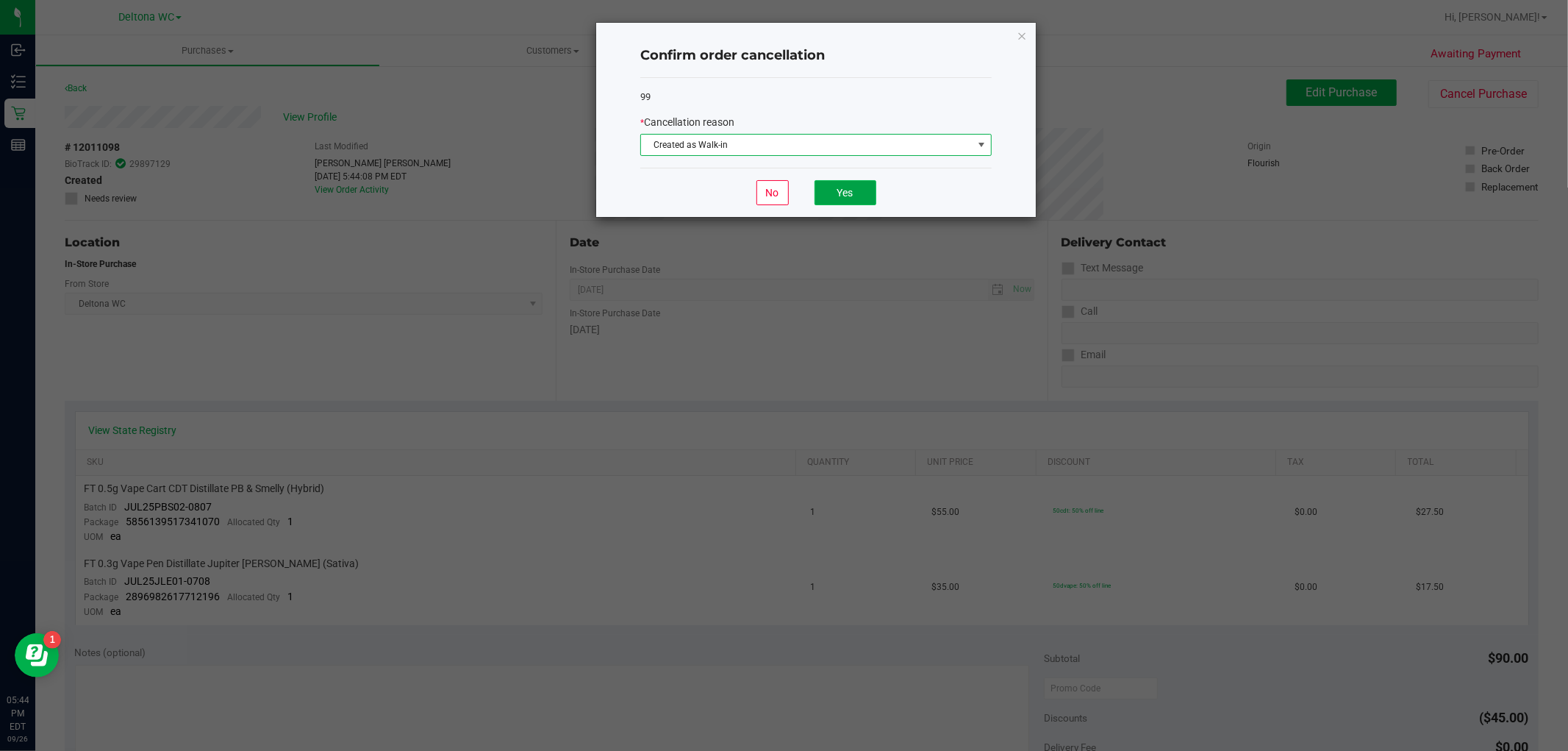
click at [828, 186] on button "Yes" at bounding box center [845, 193] width 62 height 25
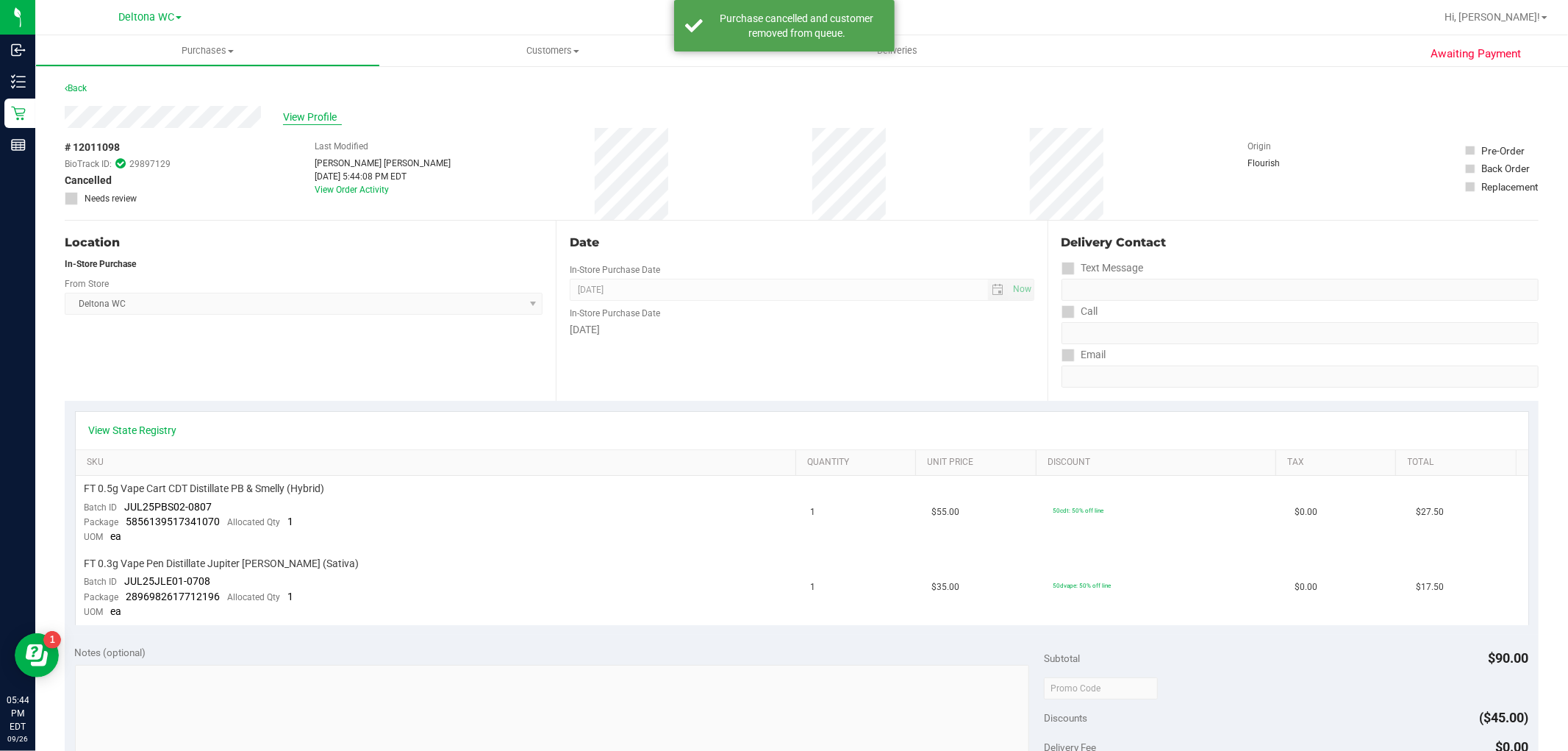
click at [301, 114] on span "View Profile" at bounding box center [312, 117] width 59 height 15
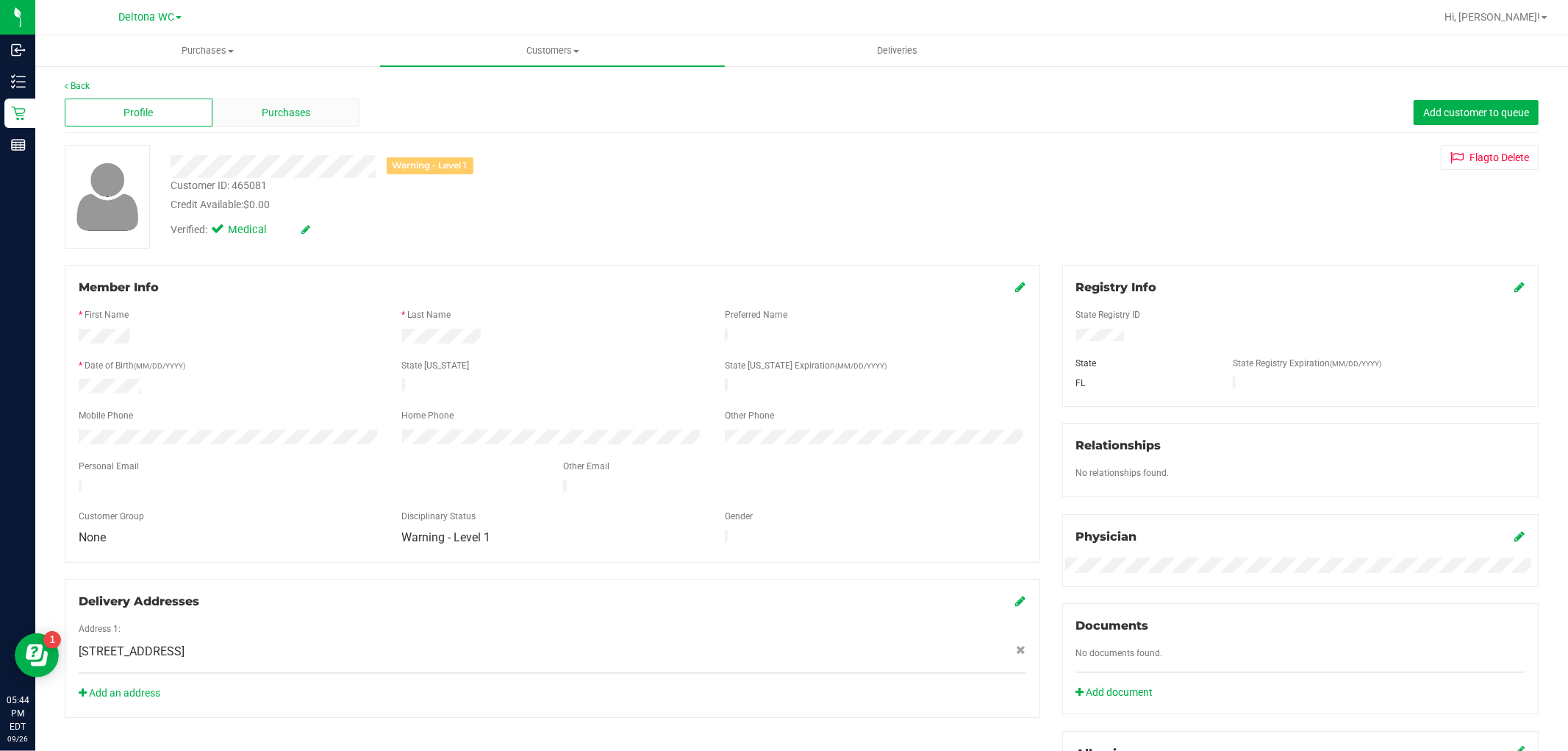
drag, startPoint x: 314, startPoint y: 116, endPoint x: 332, endPoint y: 122, distance: 19.0
click at [332, 122] on div "Purchases" at bounding box center [286, 112] width 147 height 28
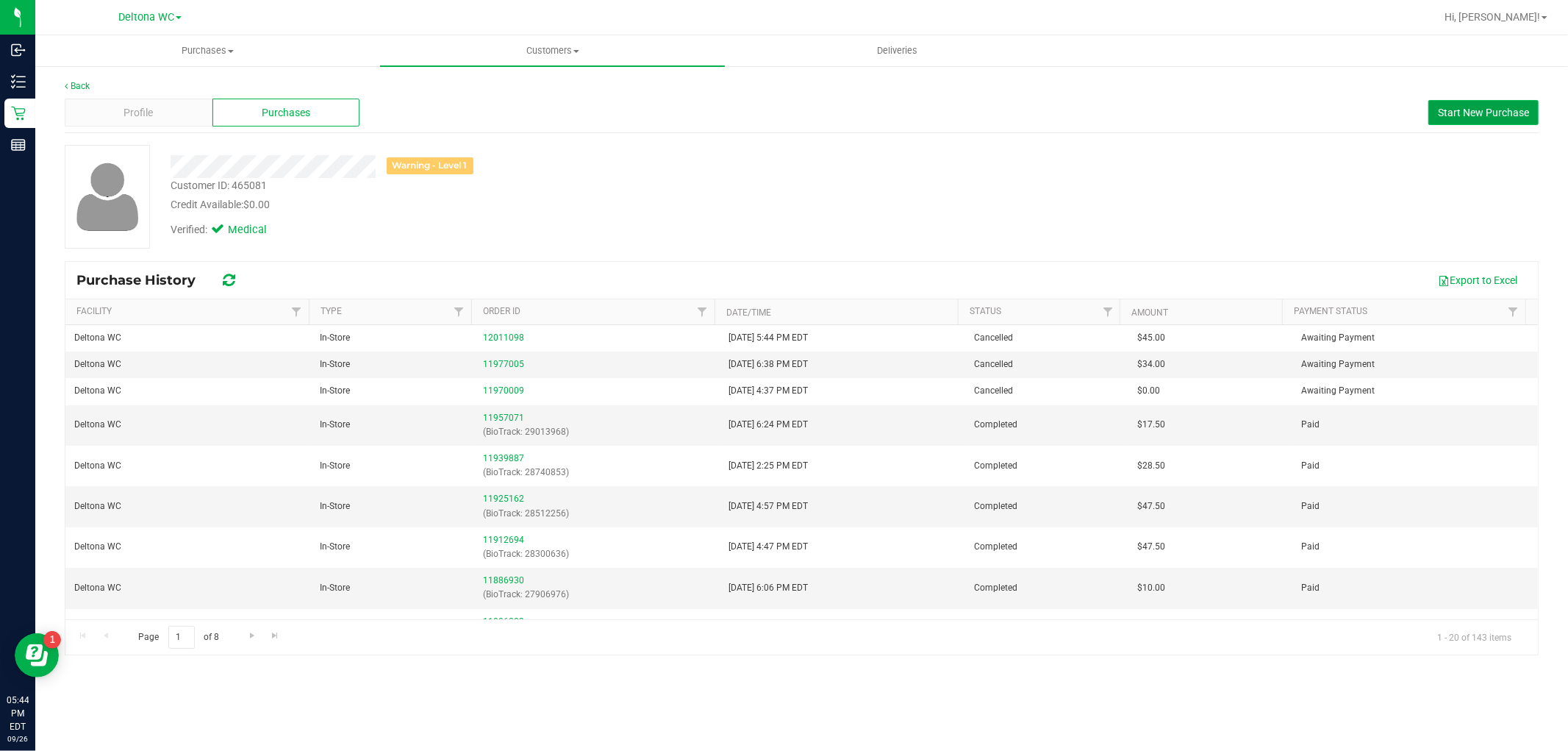
click at [1466, 109] on span "Start New Purchase" at bounding box center [1483, 112] width 91 height 12
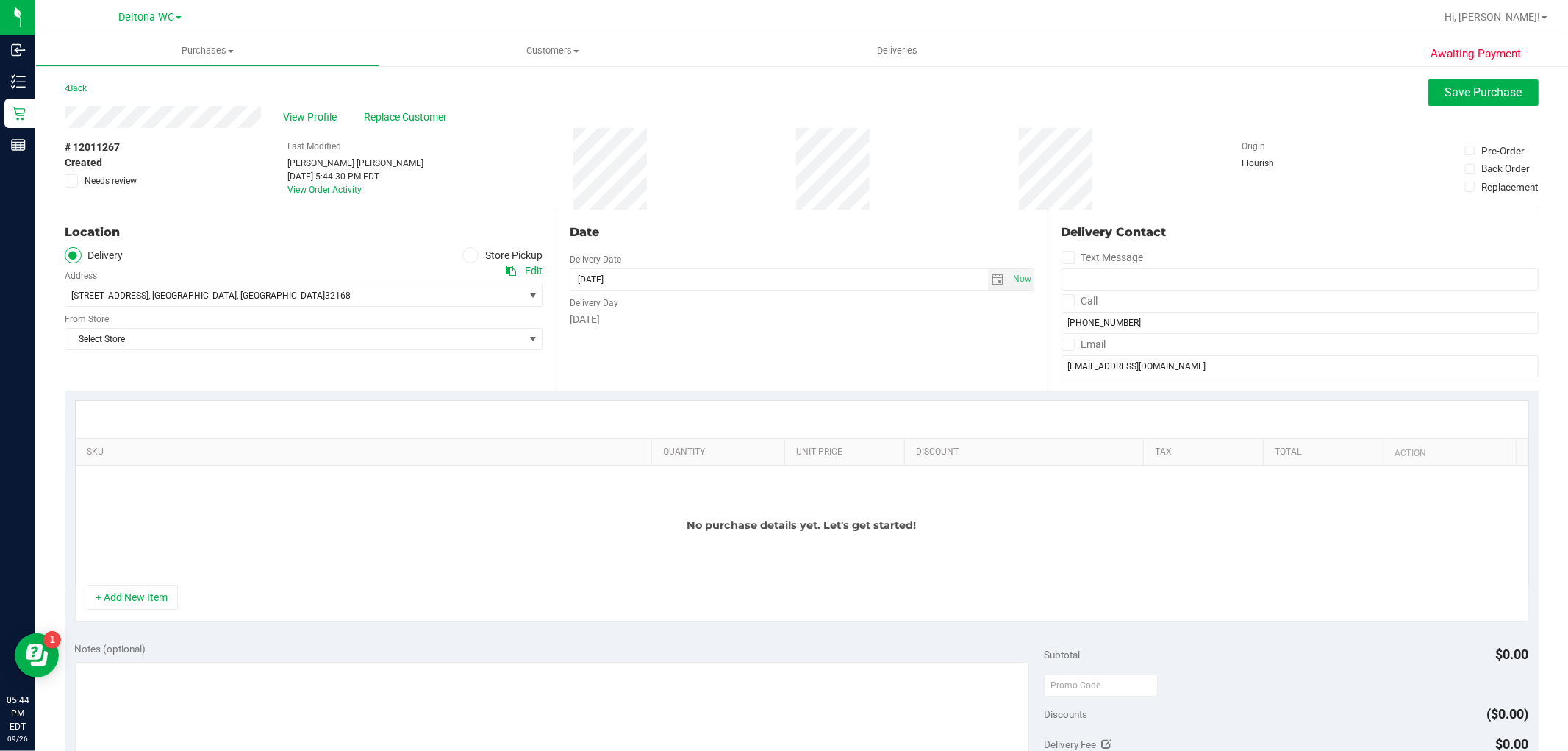
drag, startPoint x: 468, startPoint y: 252, endPoint x: 461, endPoint y: 258, distance: 9.2
click at [468, 255] on icon at bounding box center [470, 255] width 9 height 0
click at [0, 0] on input "Store Pickup" at bounding box center [0, 0] width 0 height 0
click at [399, 305] on span "Select Store" at bounding box center [294, 296] width 458 height 21
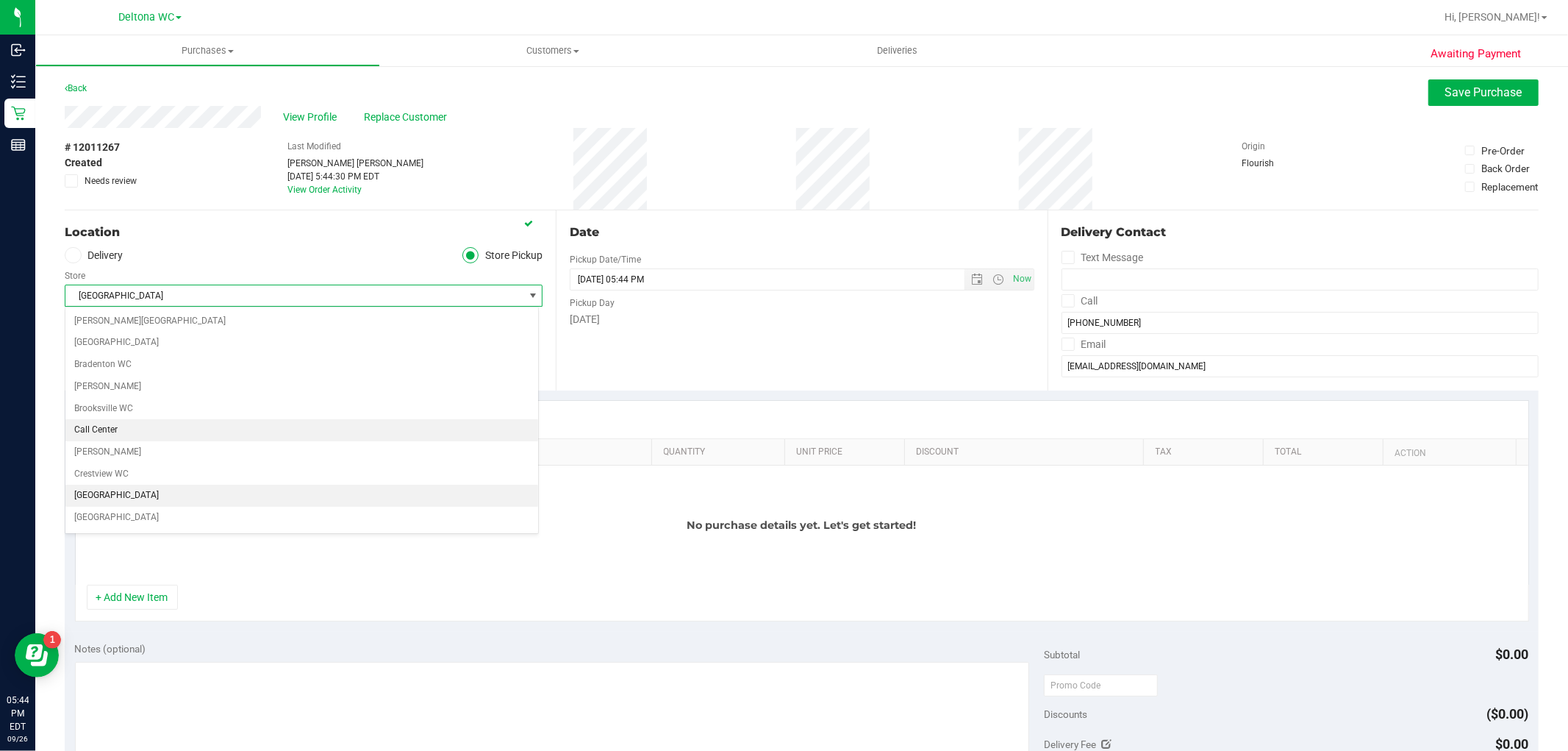
scroll to position [81, 0]
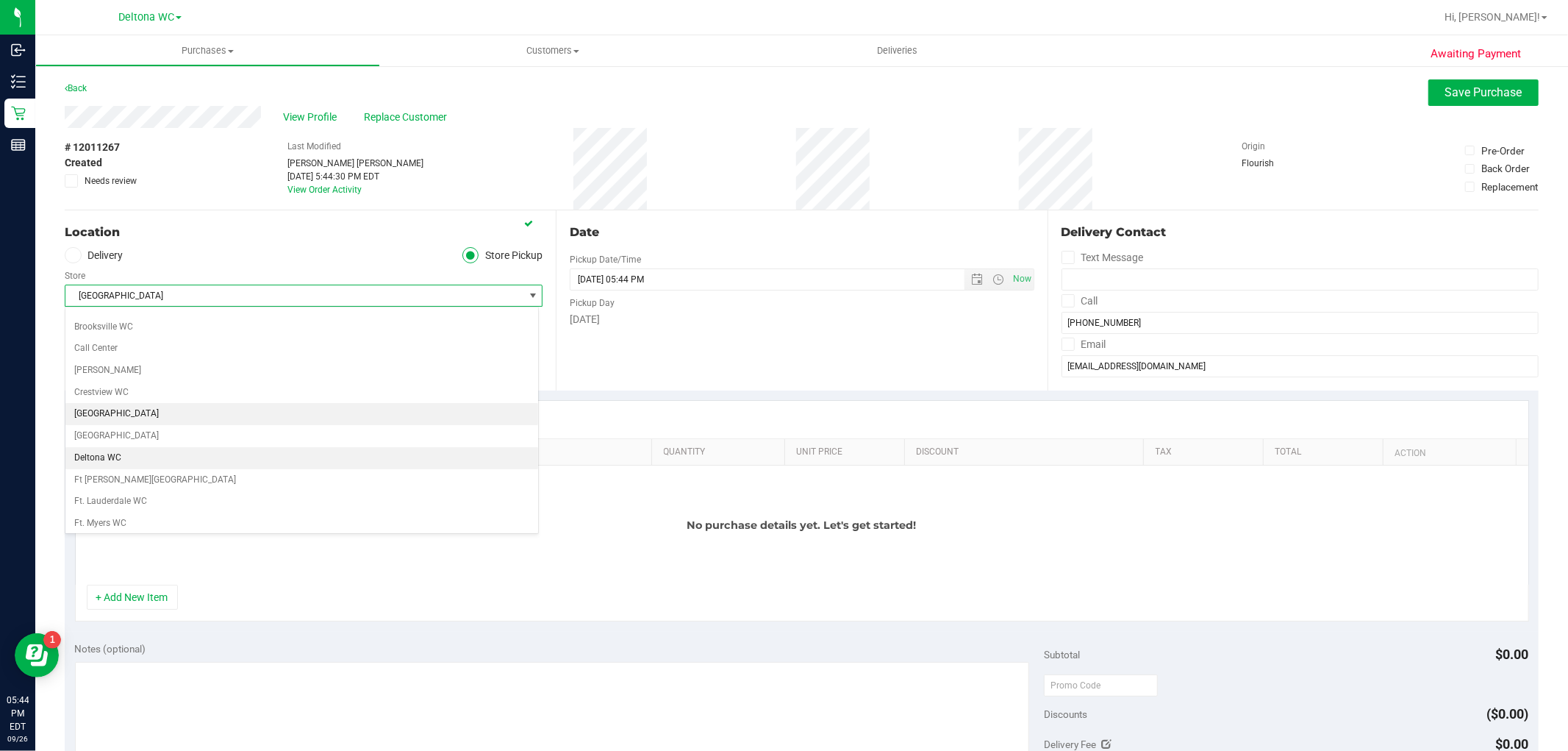
click at [173, 464] on li "Deltona WC" at bounding box center [301, 458] width 473 height 22
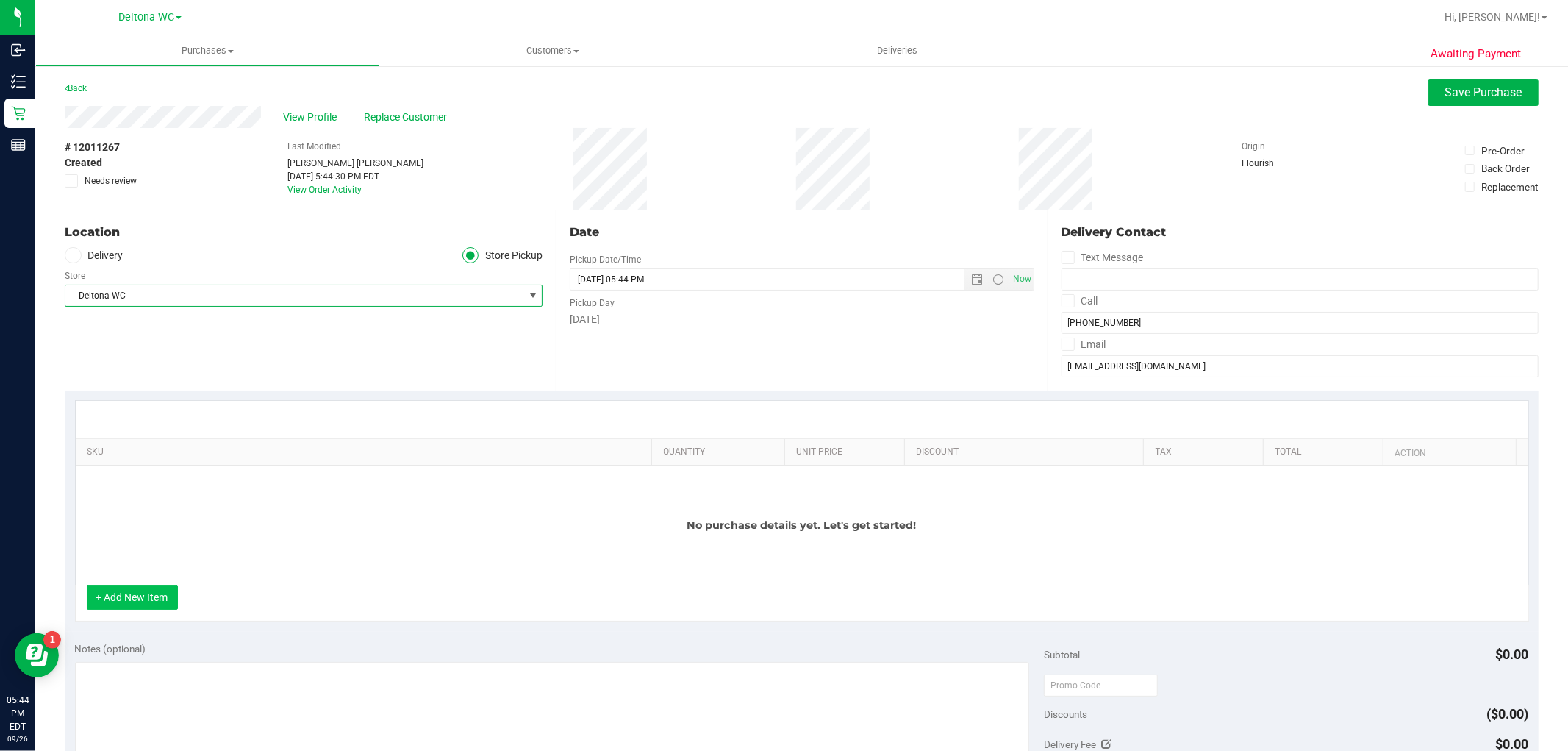
click at [152, 590] on button "+ Add New Item" at bounding box center [132, 597] width 91 height 25
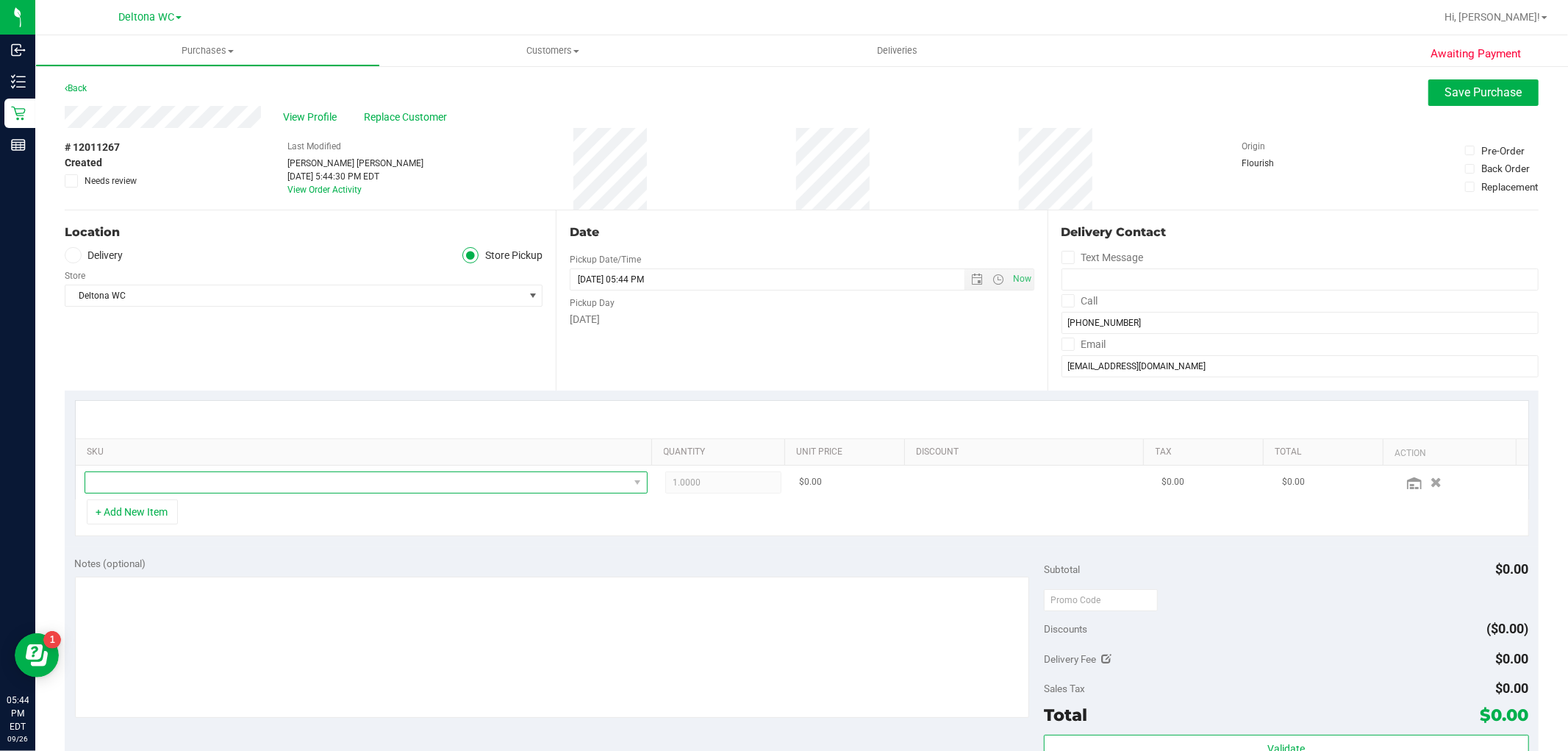
click at [269, 480] on span "NO DATA FOUND" at bounding box center [357, 483] width 544 height 21
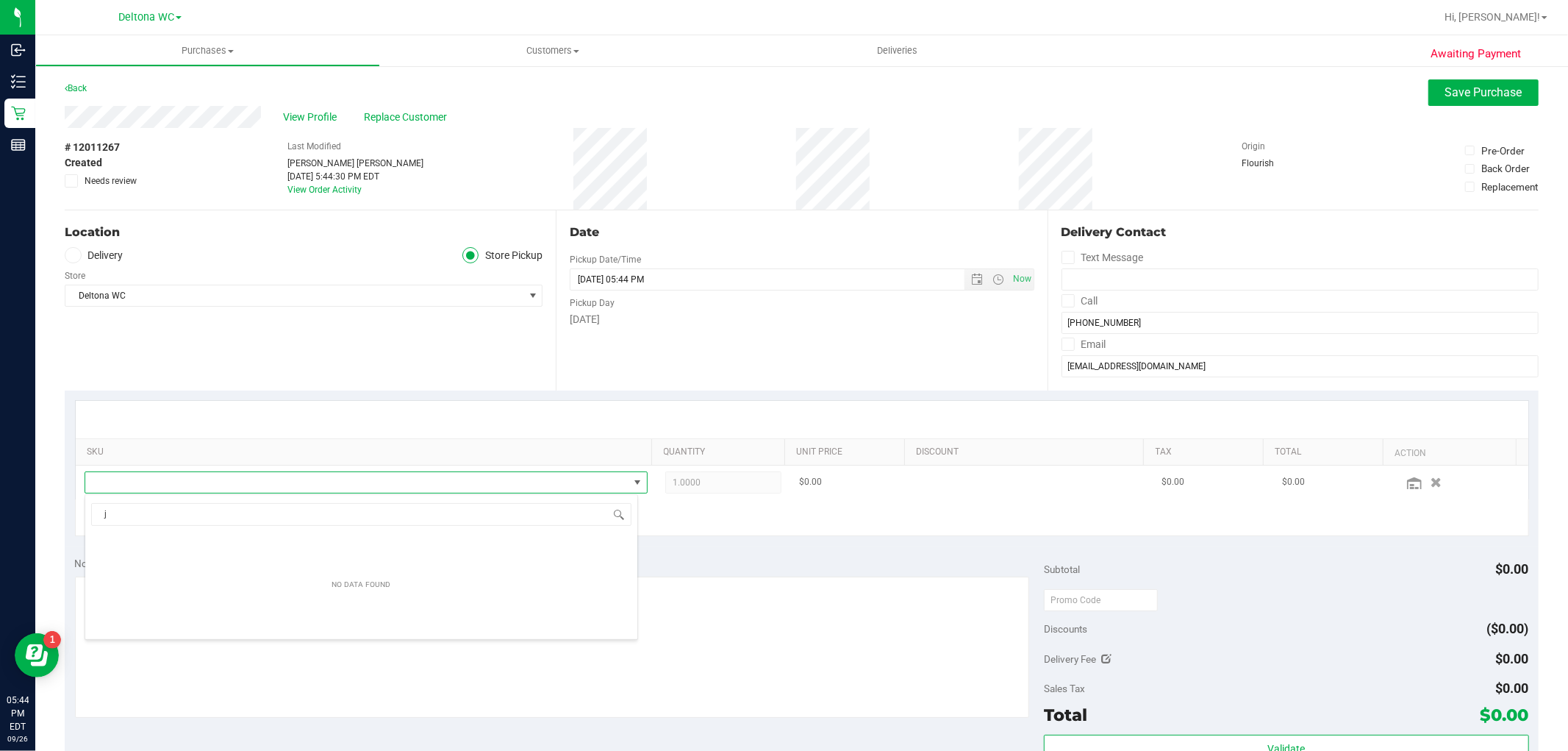
scroll to position [22, 548]
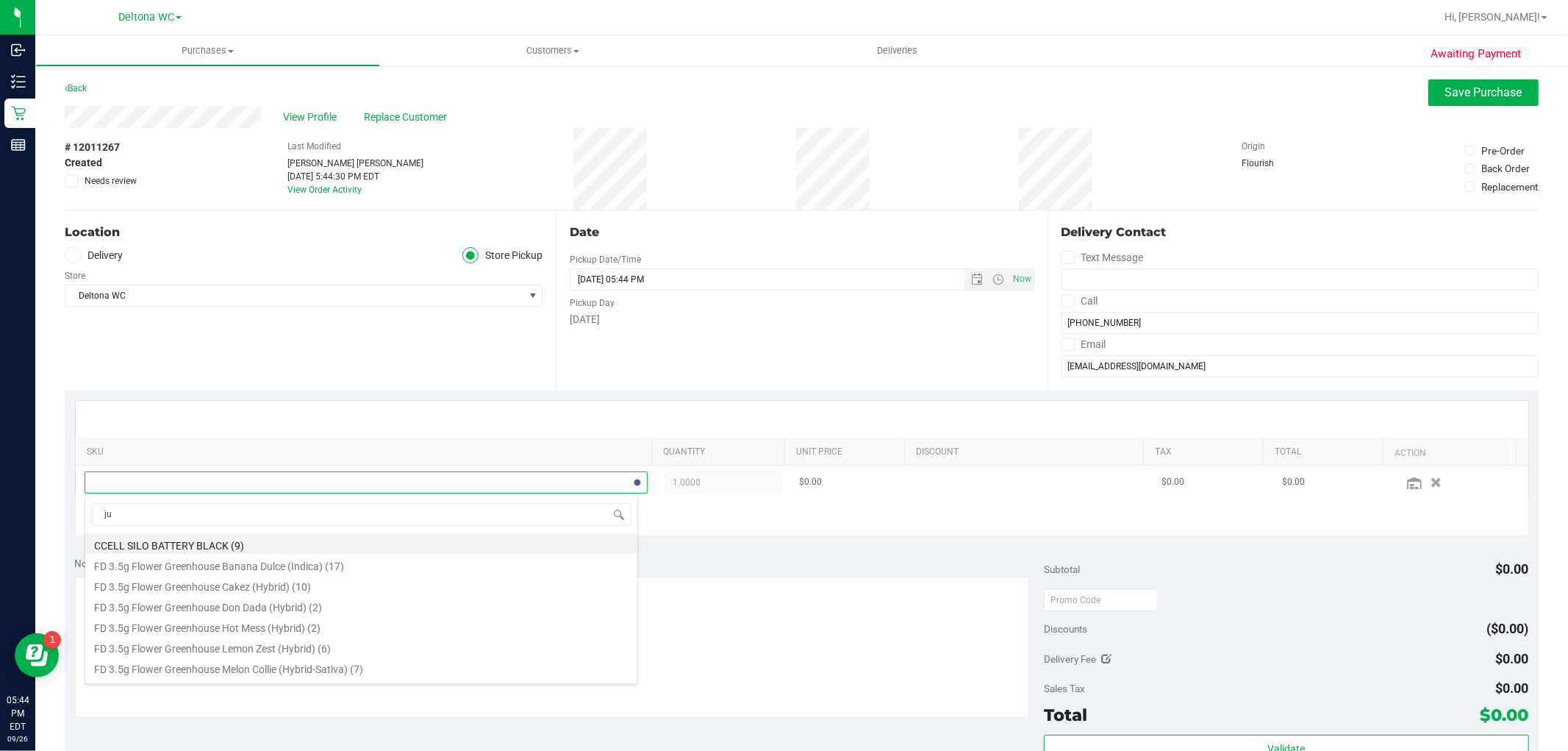
type input "jup"
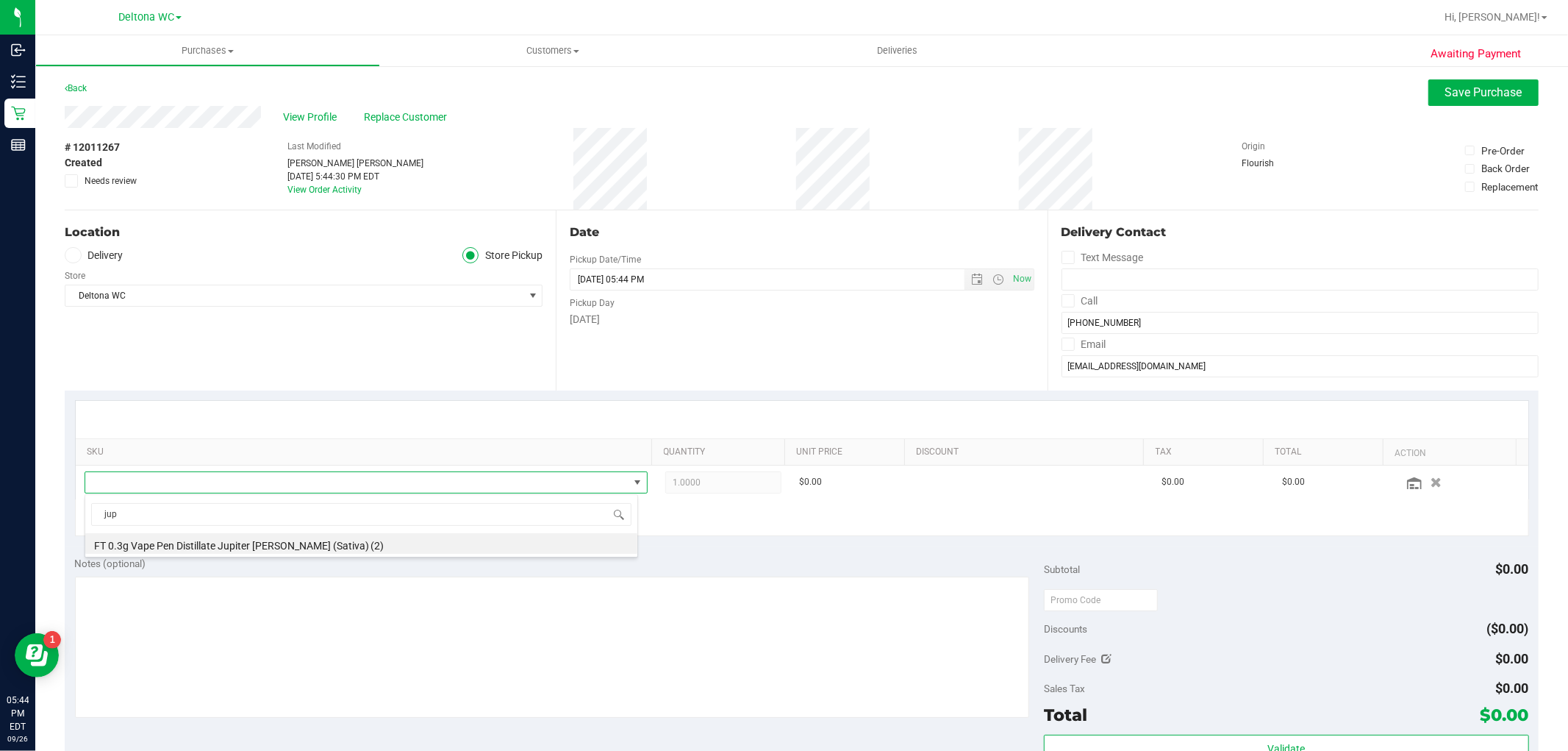
drag, startPoint x: 287, startPoint y: 538, endPoint x: 450, endPoint y: 537, distance: 163.0
click at [289, 537] on li "FT 0.3g Vape Pen Distillate Jupiter Leo (Sativa) (2)" at bounding box center [362, 544] width 552 height 21
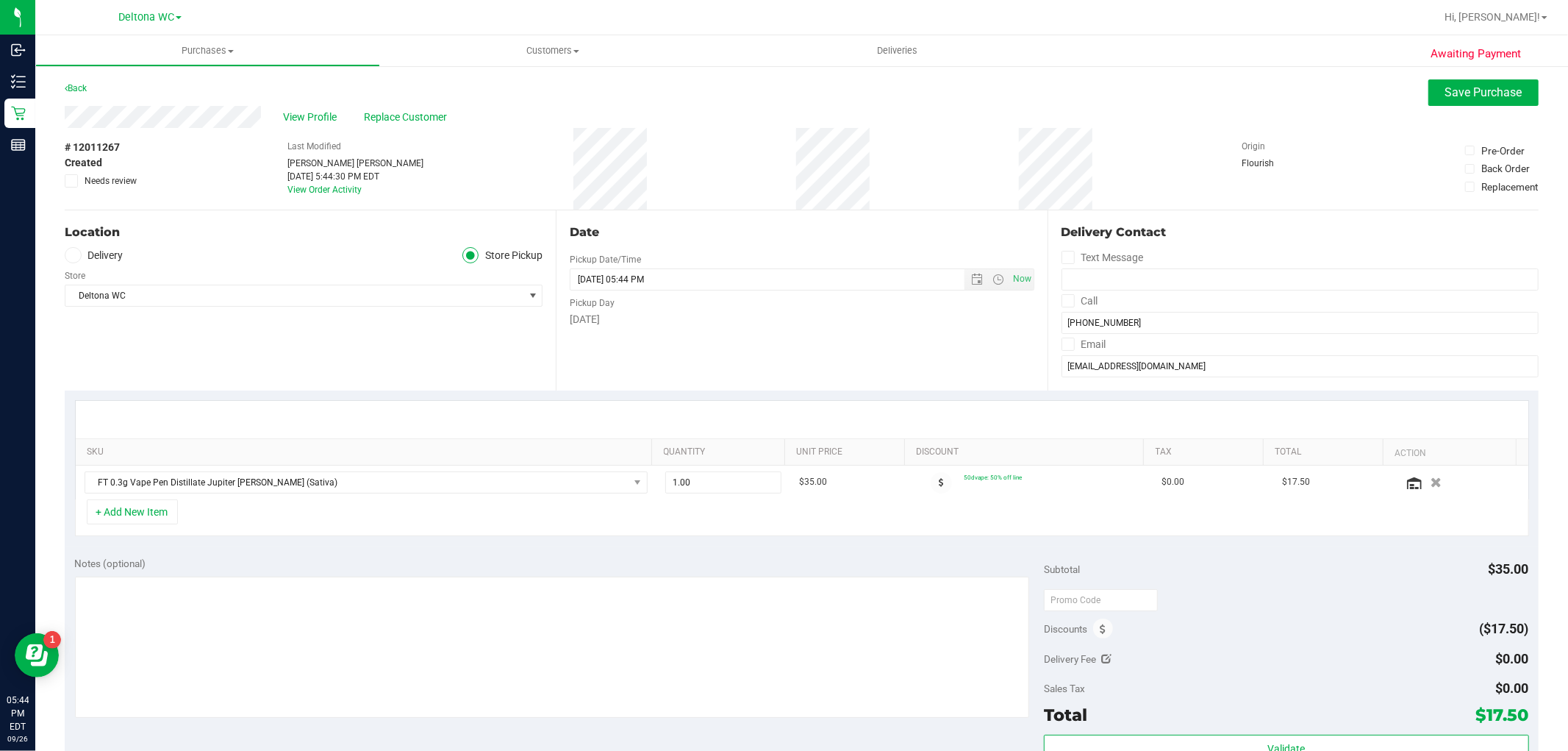
click at [719, 527] on div "+ Add New Item" at bounding box center [802, 518] width 1454 height 37
click at [732, 483] on span "1.00 1" at bounding box center [723, 482] width 116 height 22
click at [732, 483] on input "1" at bounding box center [723, 483] width 114 height 21
type input "2"
type input "2.00"
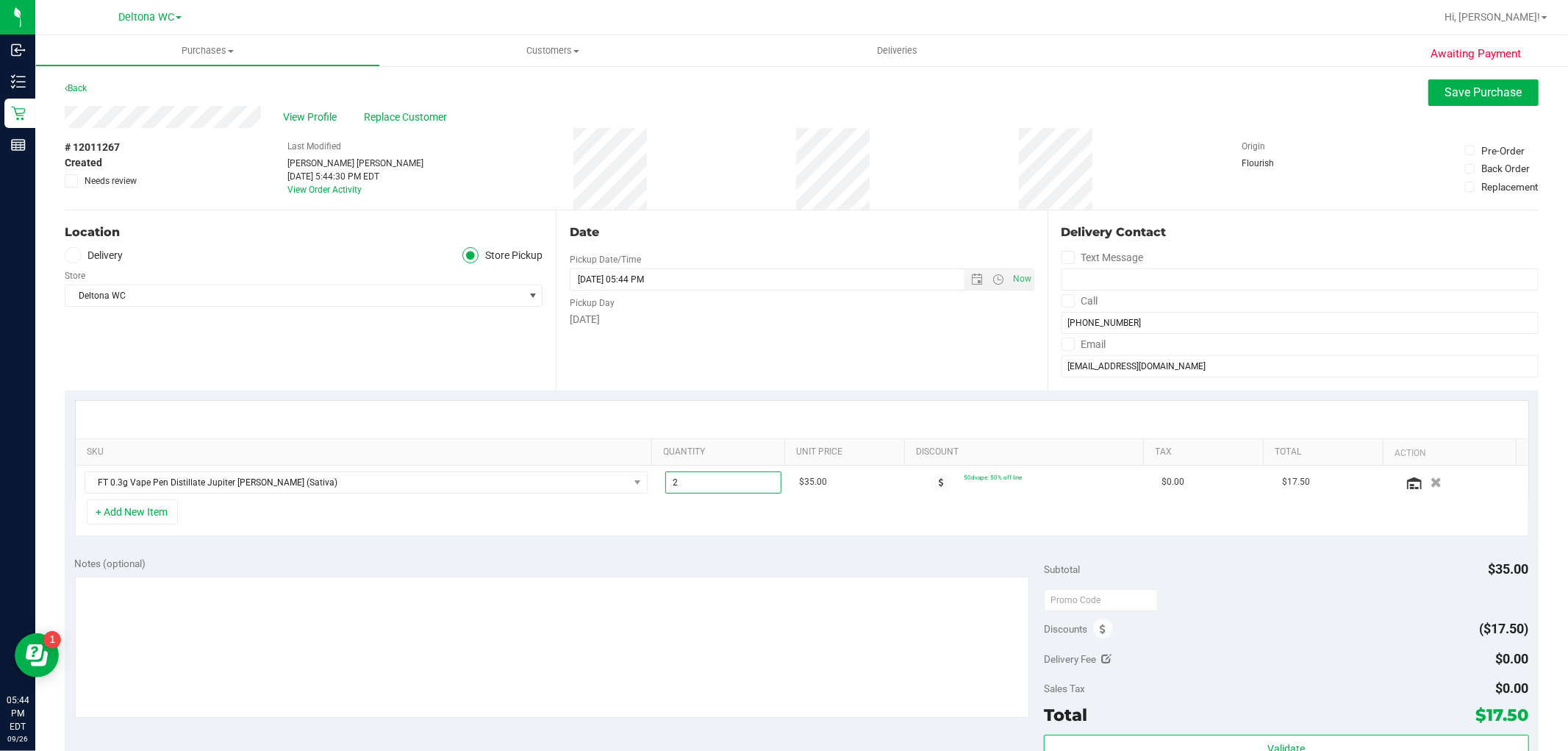
click at [780, 556] on div "Notes (optional)" at bounding box center [560, 563] width 970 height 15
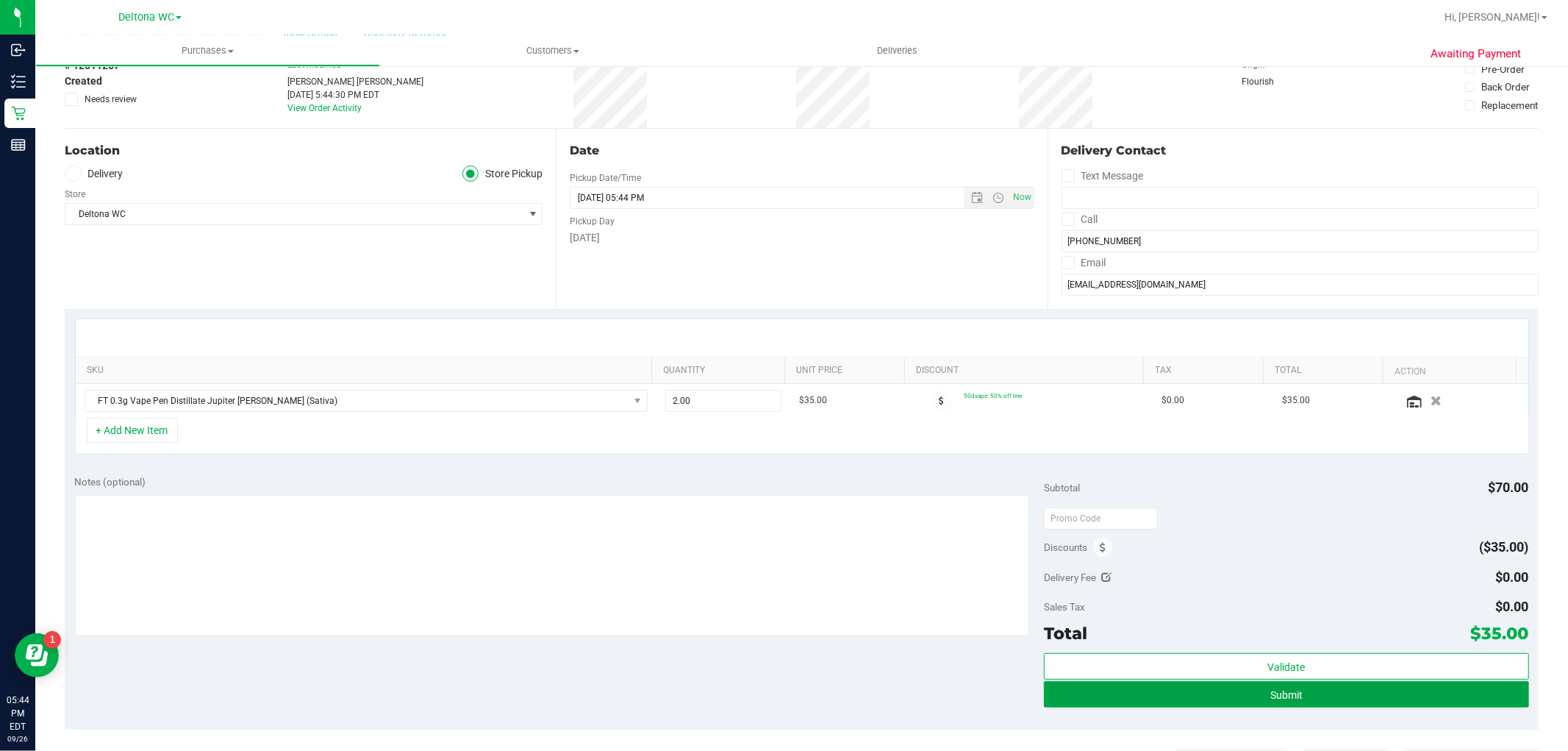
click at [1239, 692] on button "Submit" at bounding box center [1286, 694] width 485 height 27
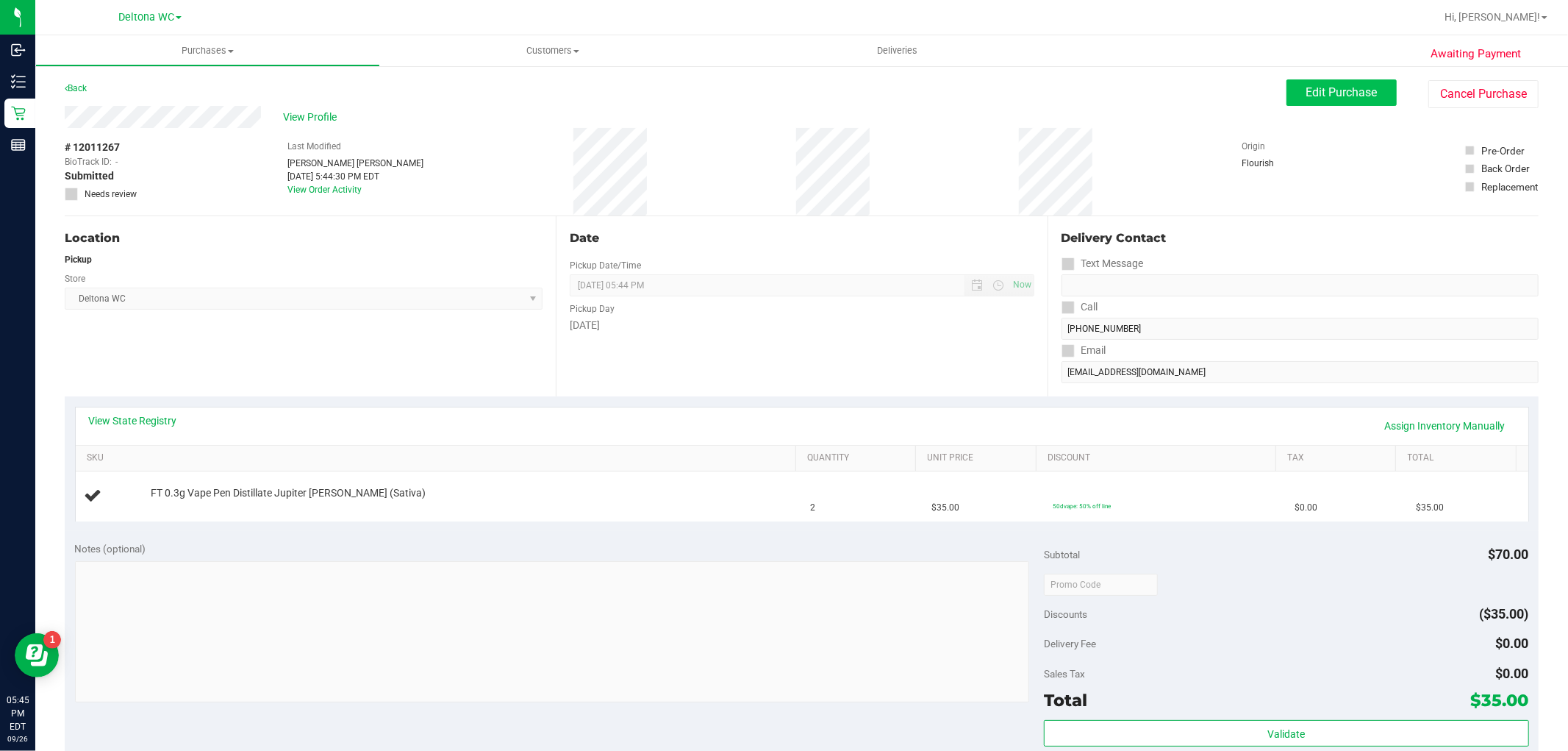
drag, startPoint x: 1340, startPoint y: 110, endPoint x: 1336, endPoint y: 101, distance: 9.8
click at [1339, 109] on div "View Profile # 12011267 BioTrack ID: - Submitted Needs review Last Modified Ash…" at bounding box center [801, 160] width 1474 height 110
click at [1334, 97] on span "Edit Purchase" at bounding box center [1342, 92] width 72 height 14
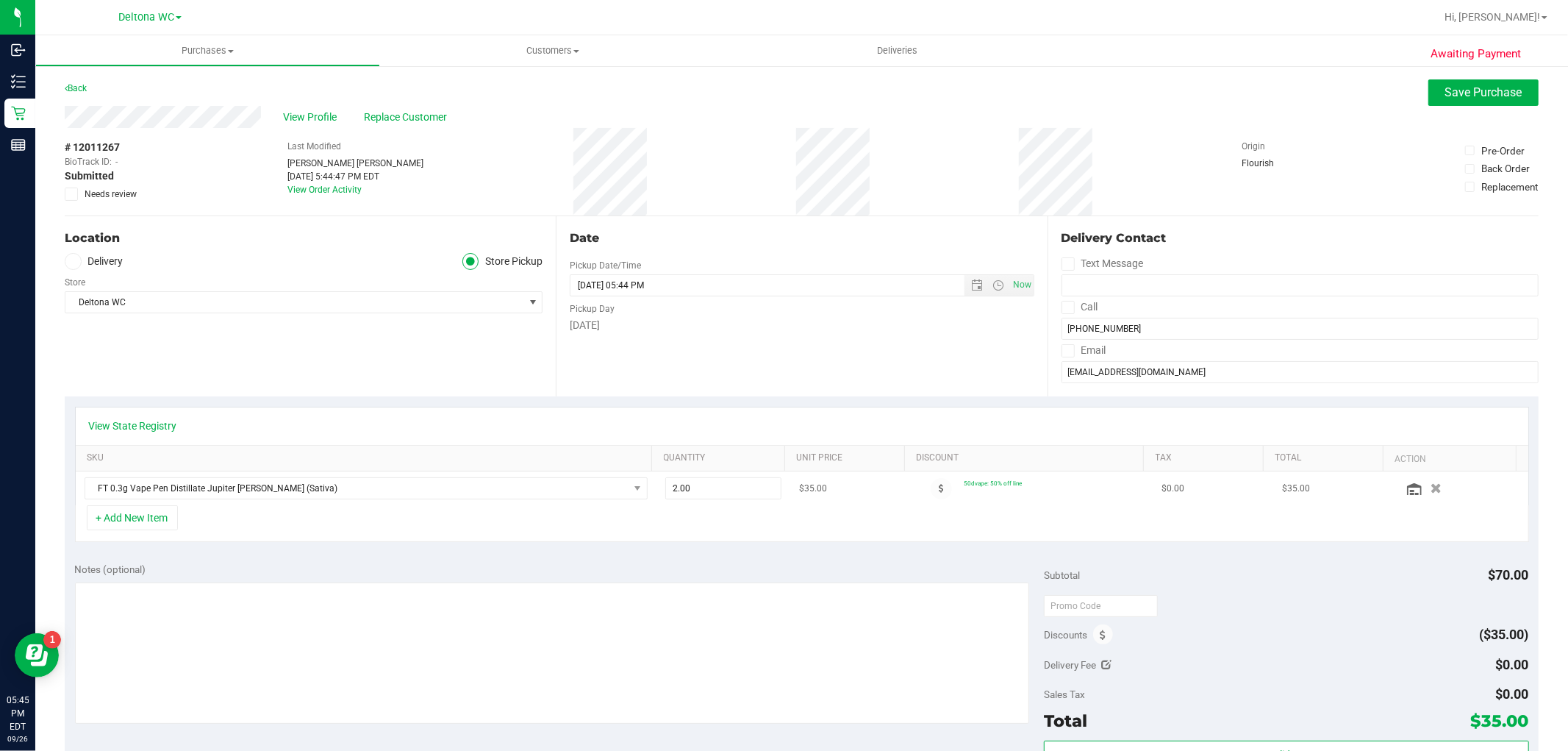
click at [722, 501] on td "2.00 2" at bounding box center [723, 488] width 134 height 34
click at [713, 490] on span "2.00 2" at bounding box center [723, 488] width 116 height 22
click at [713, 490] on input "2" at bounding box center [723, 488] width 114 height 21
type input "1"
type input "1.00"
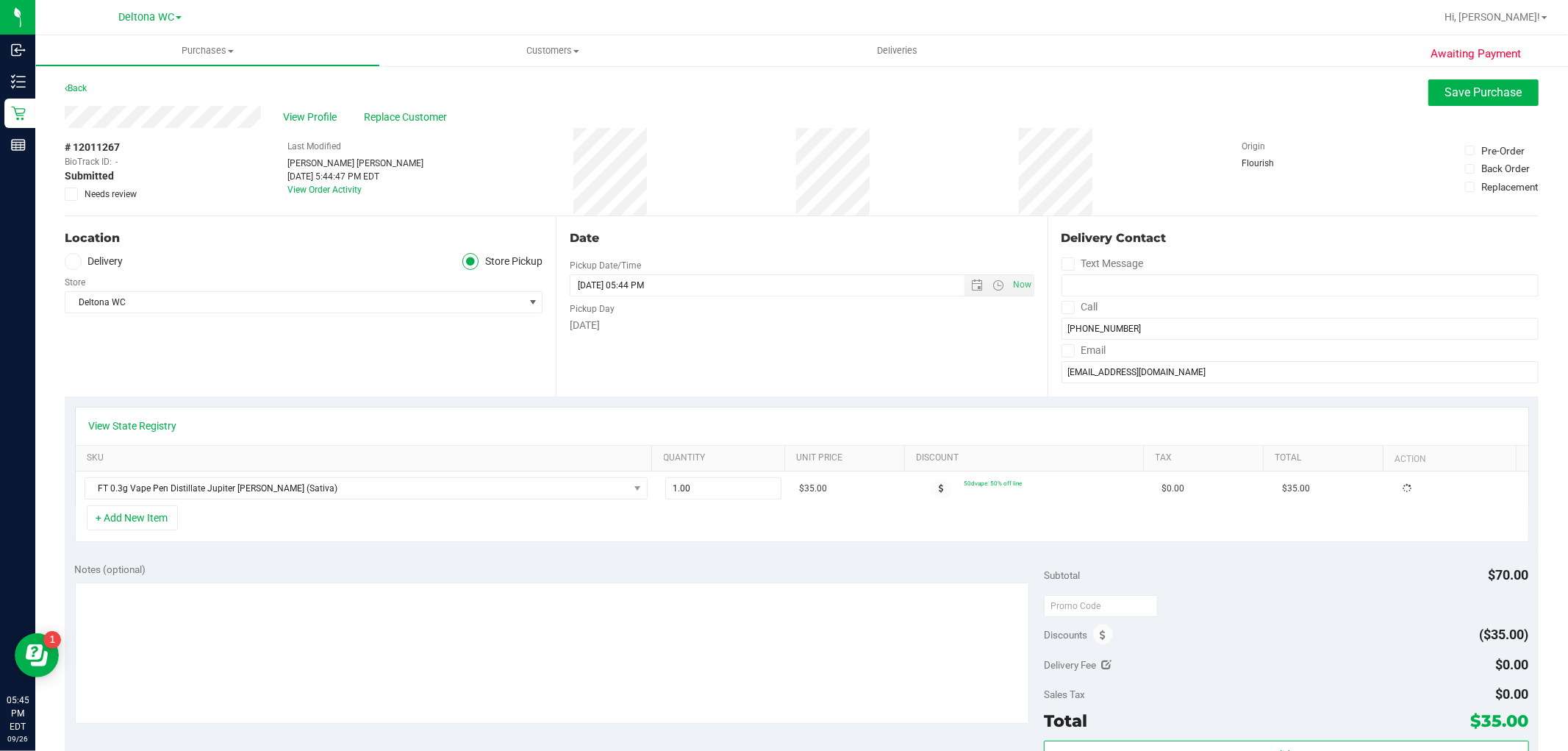
click at [676, 549] on div "View State Registry SKU Quantity Unit Price Discount Tax Total Action FT 0.3g V…" at bounding box center [801, 475] width 1474 height 156
click at [110, 510] on button "+ Add New Item" at bounding box center [132, 517] width 91 height 25
click at [175, 523] on button "+ Add New Item" at bounding box center [132, 517] width 91 height 25
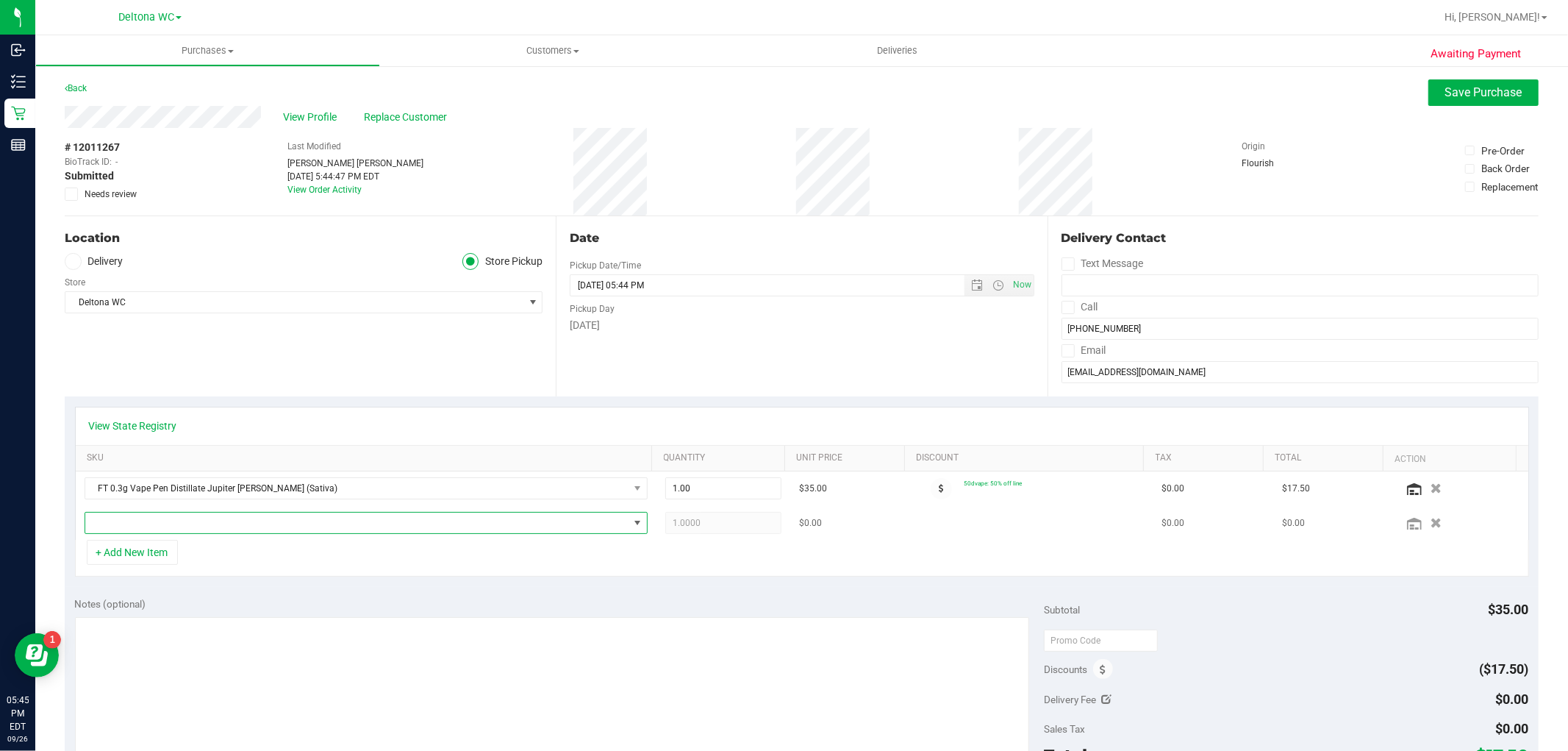
click at [195, 526] on span "NO DATA FOUND" at bounding box center [357, 523] width 544 height 21
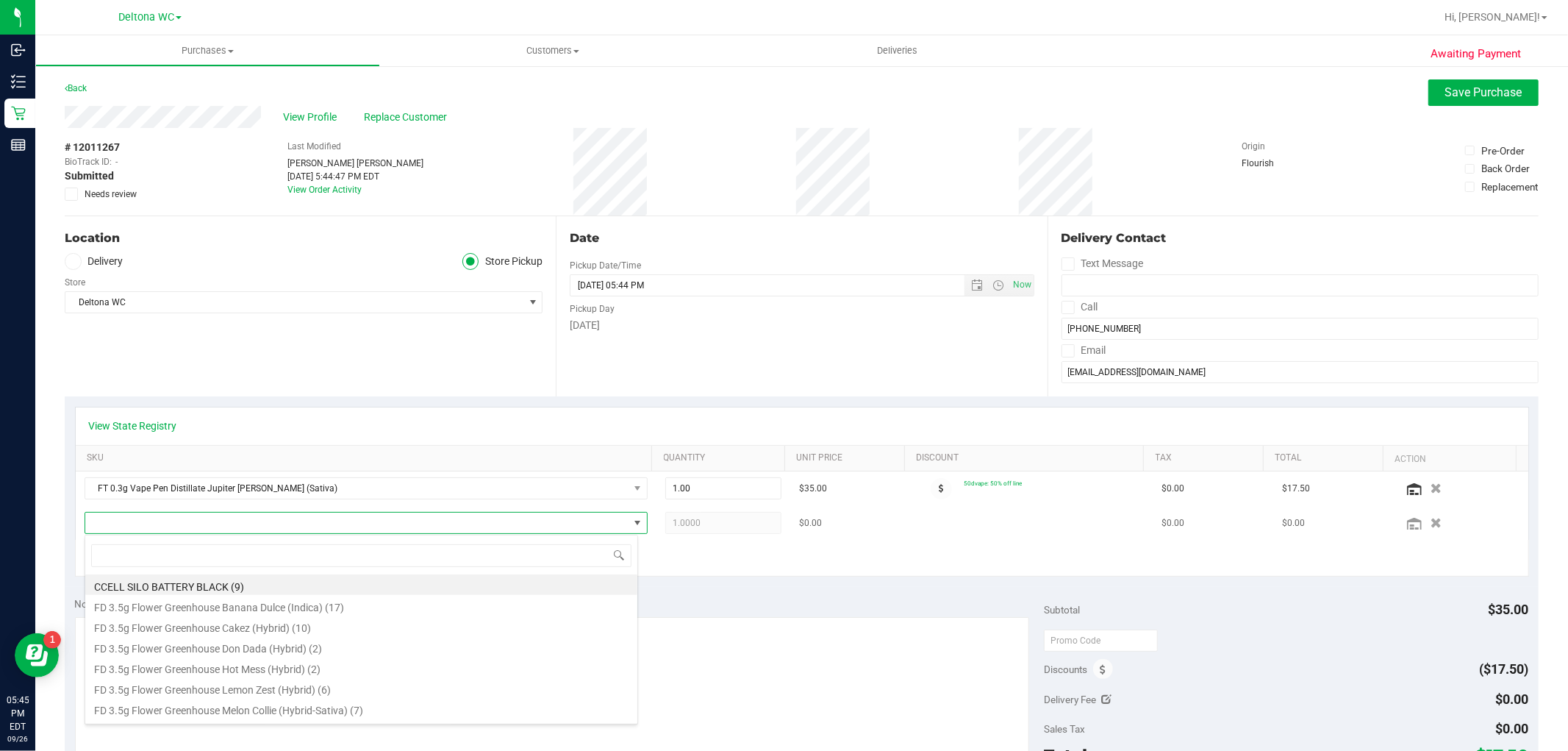
scroll to position [22, 548]
type input "pbs"
click at [236, 588] on li "FT 0.5g Vape Cart CDT Distillate PB & Smelly (Hybrid) (4)" at bounding box center [362, 585] width 552 height 21
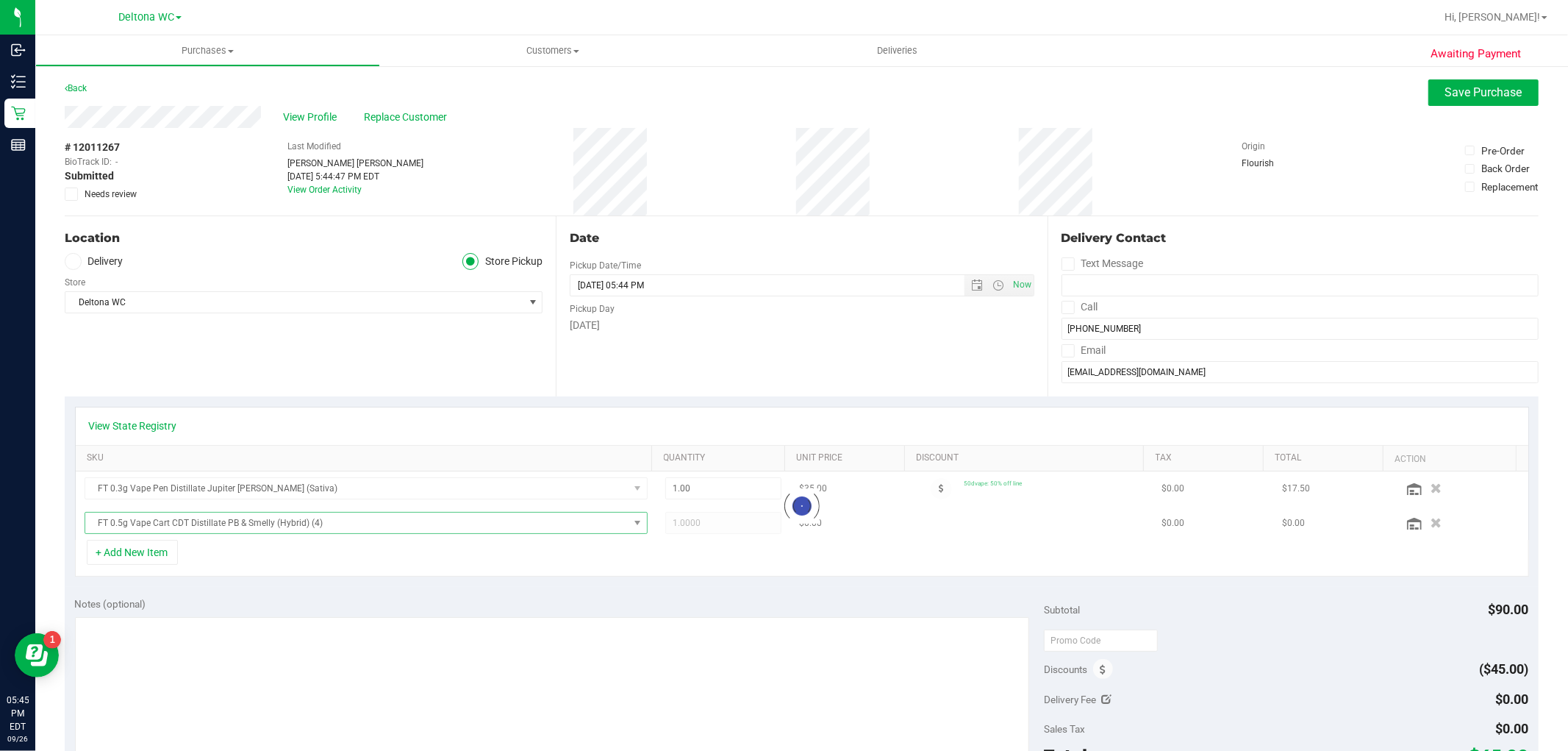
click at [759, 602] on div "Notes (optional)" at bounding box center [560, 604] width 970 height 15
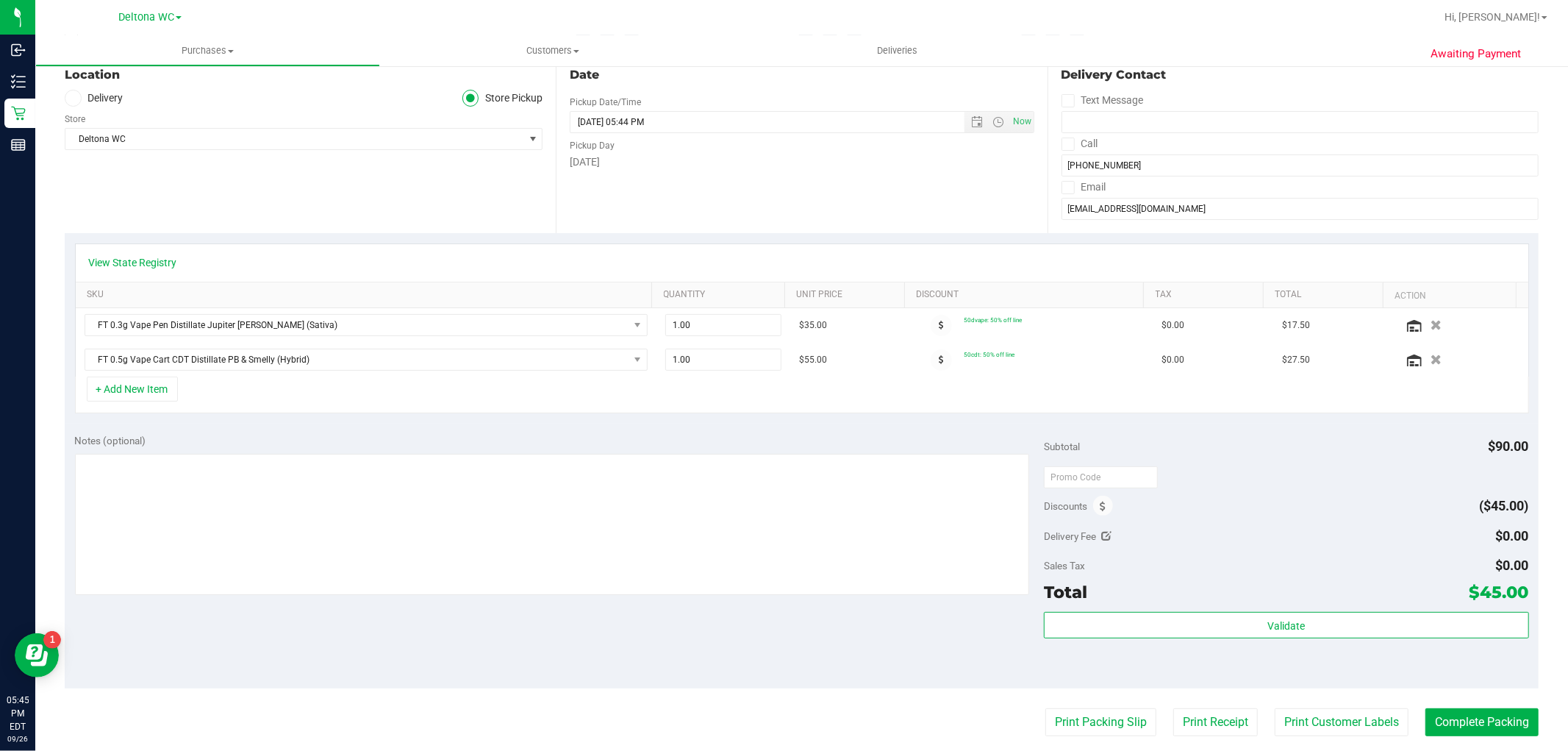
scroll to position [0, 0]
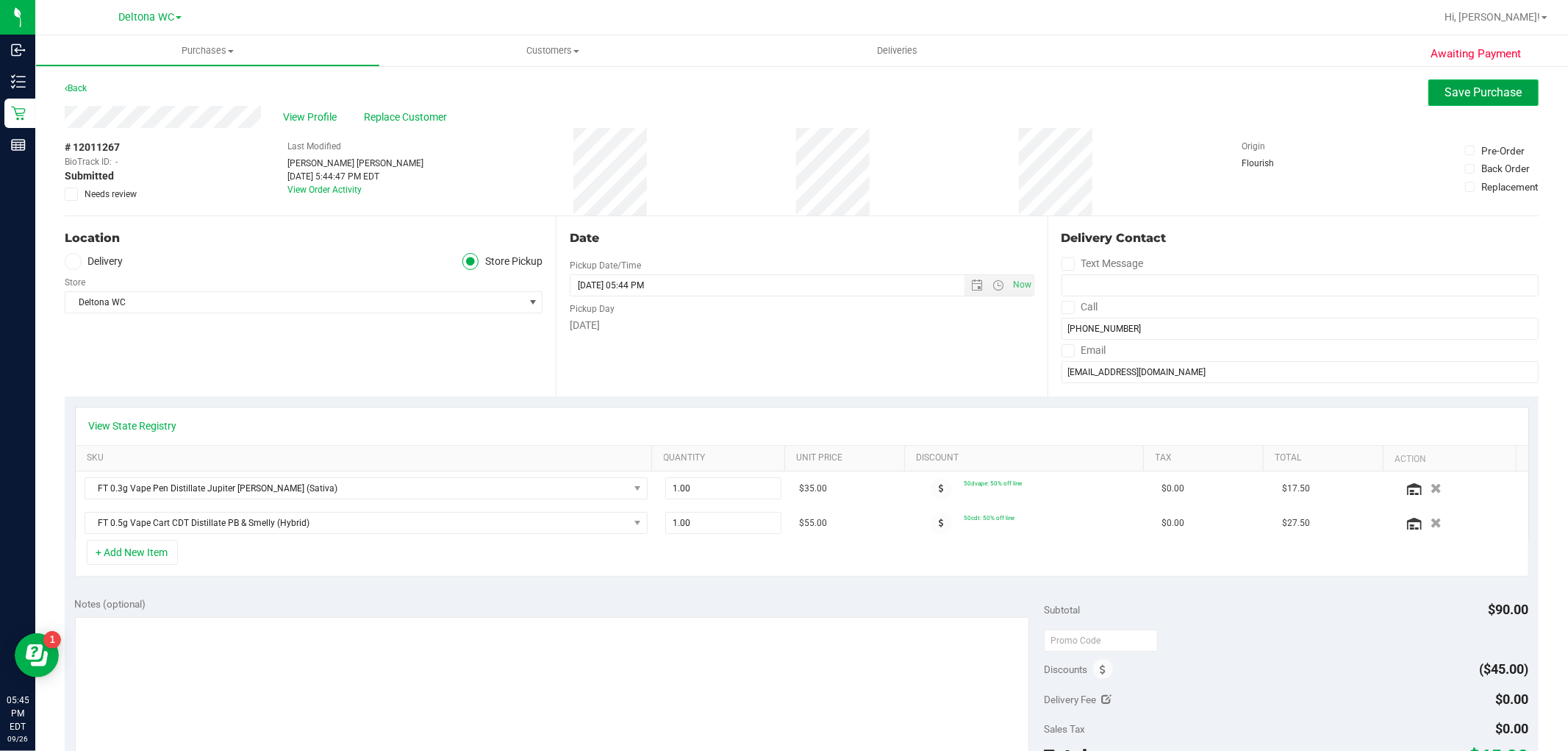
click at [1472, 89] on span "Save Purchase" at bounding box center [1484, 92] width 77 height 14
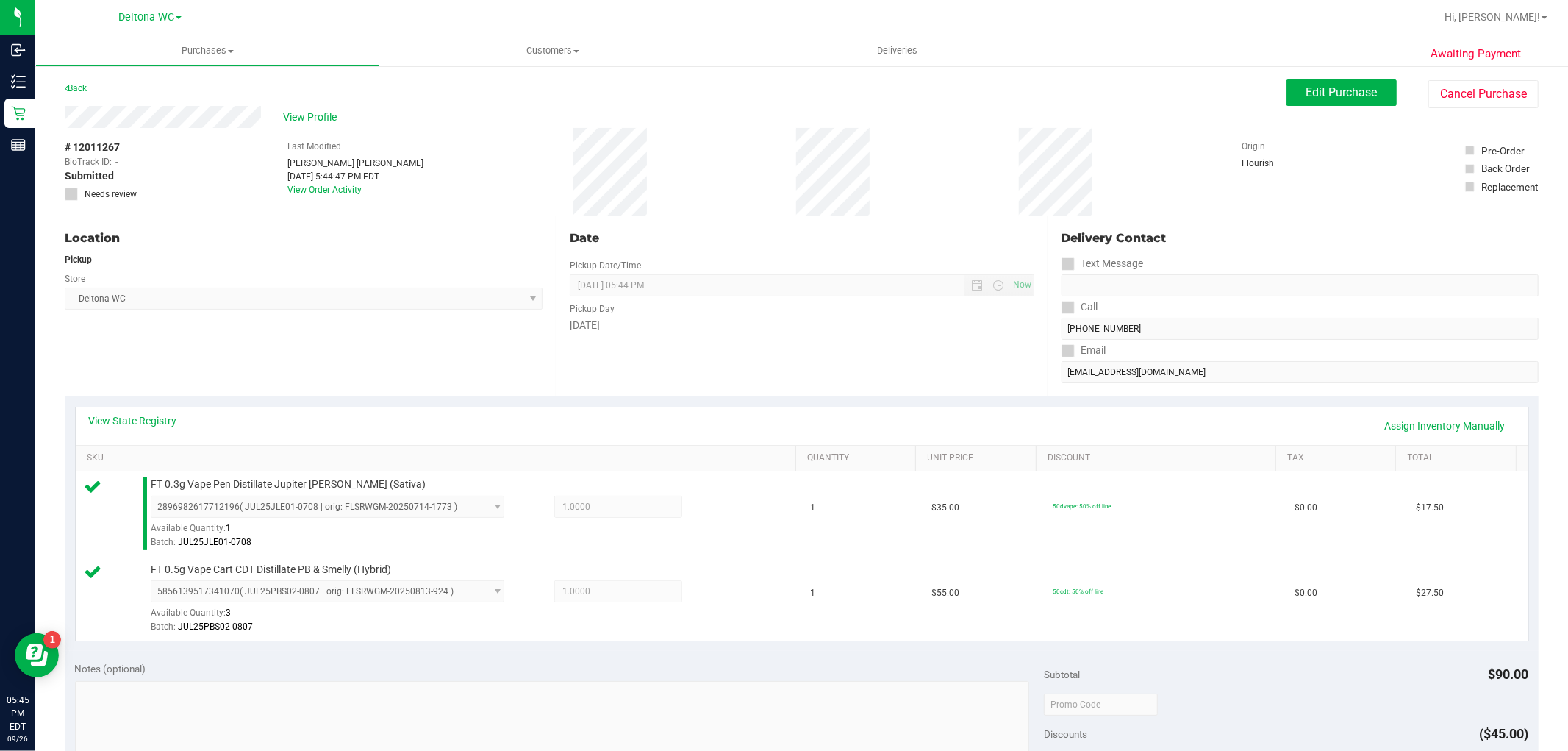
scroll to position [326, 0]
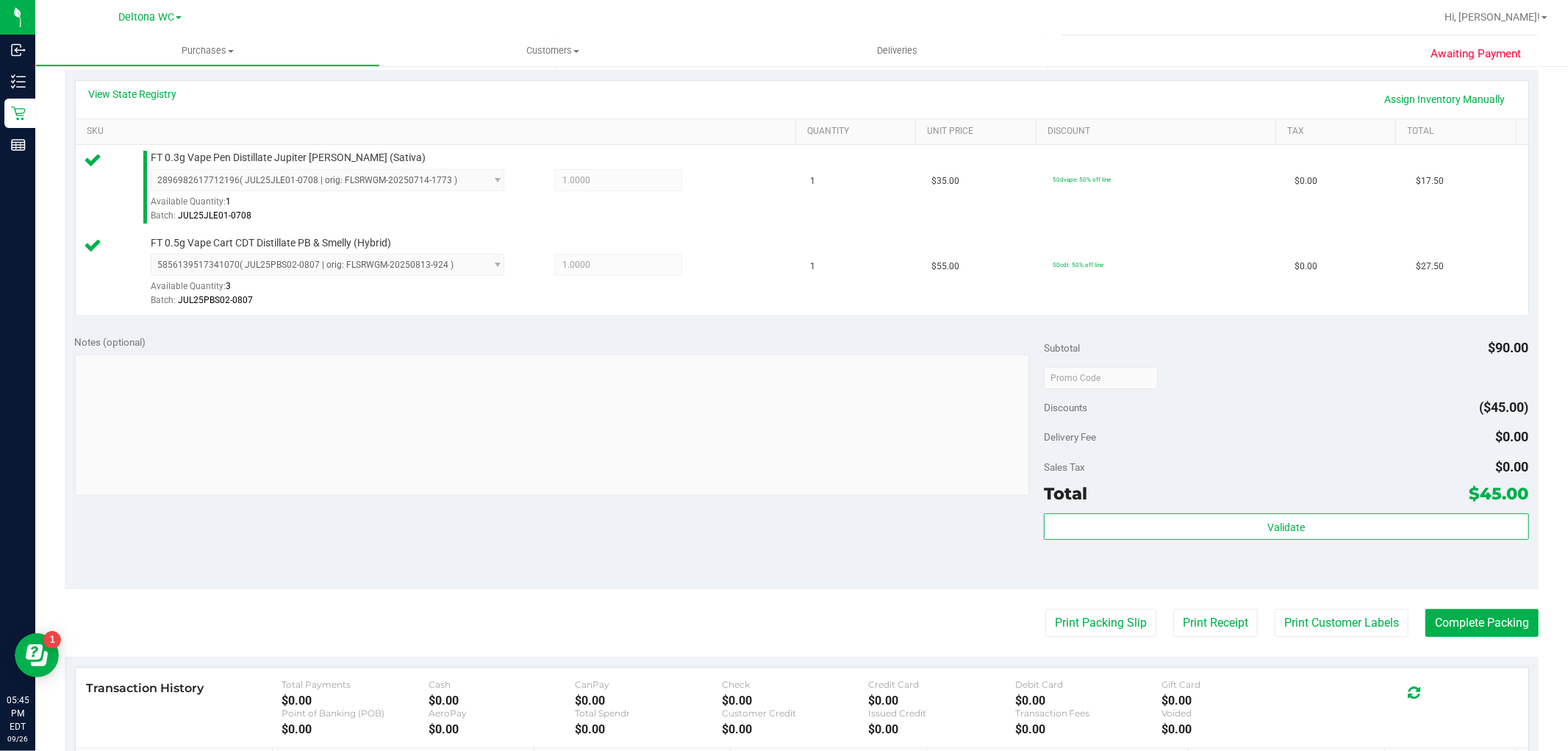
click at [1229, 512] on div "Subtotal $90.00 Discounts ($45.00) Delivery Fee $0.00 Sales Tax $0.00 Total $45…" at bounding box center [1286, 457] width 485 height 245
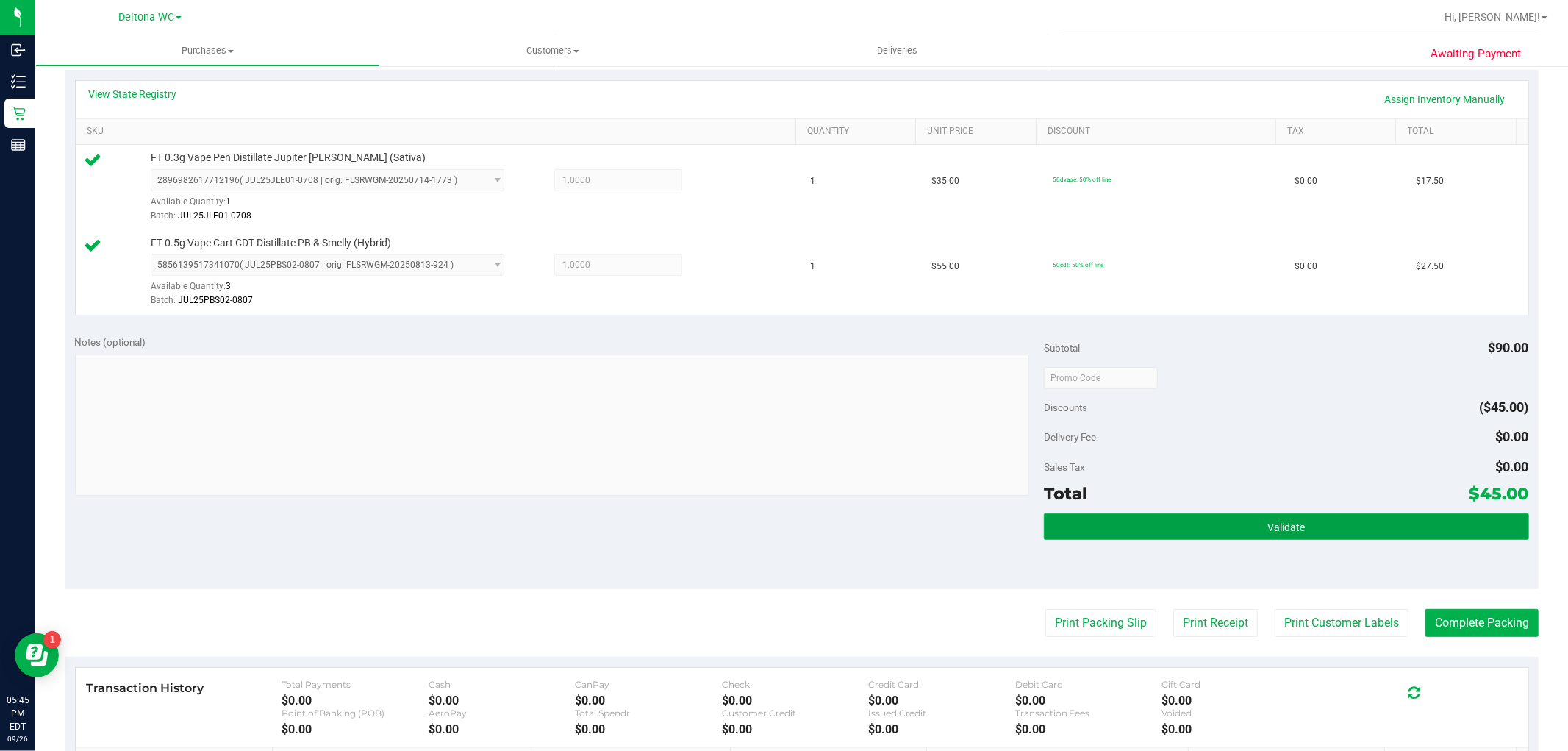
click at [1226, 521] on button "Validate" at bounding box center [1286, 526] width 485 height 27
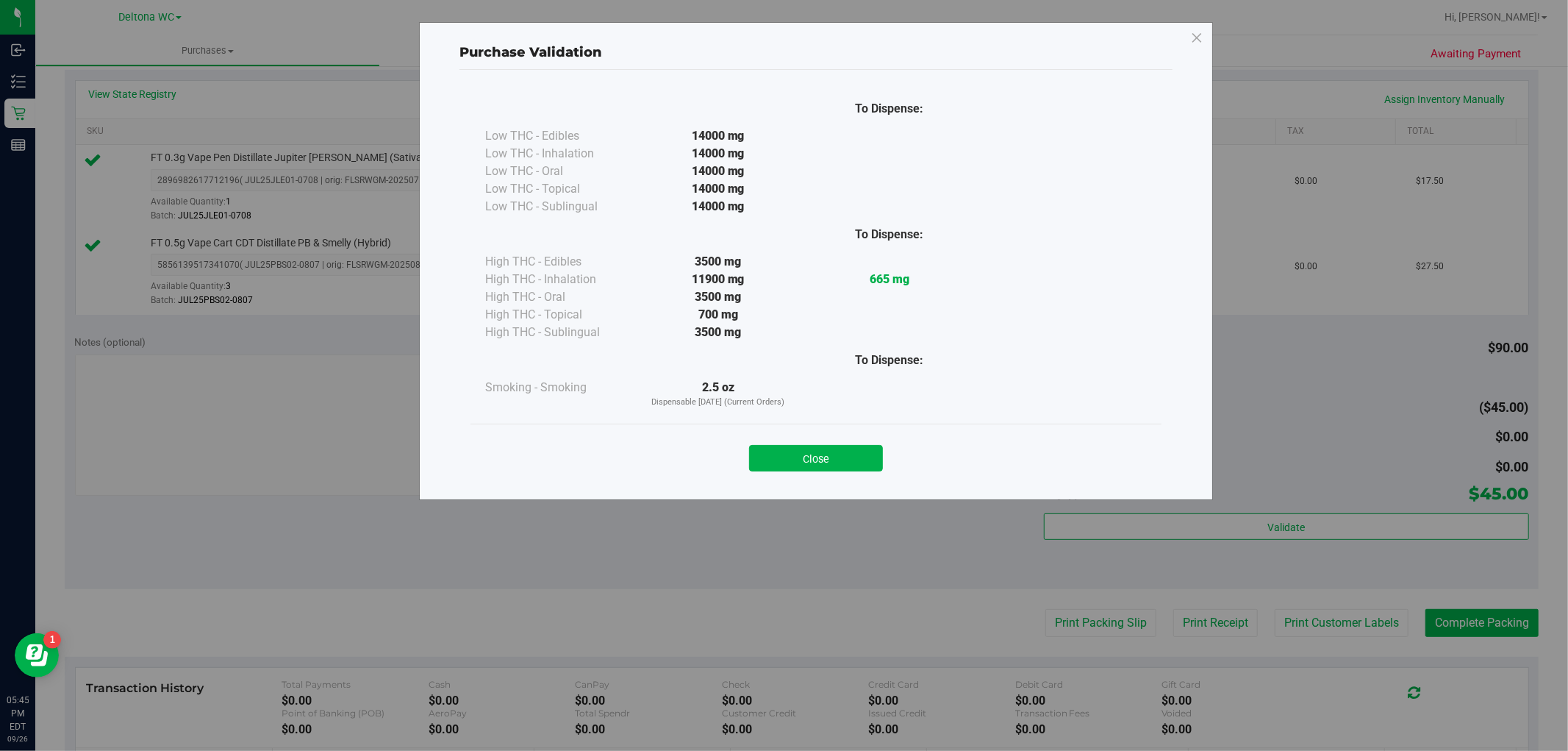
click at [806, 463] on button "Close" at bounding box center [816, 458] width 134 height 27
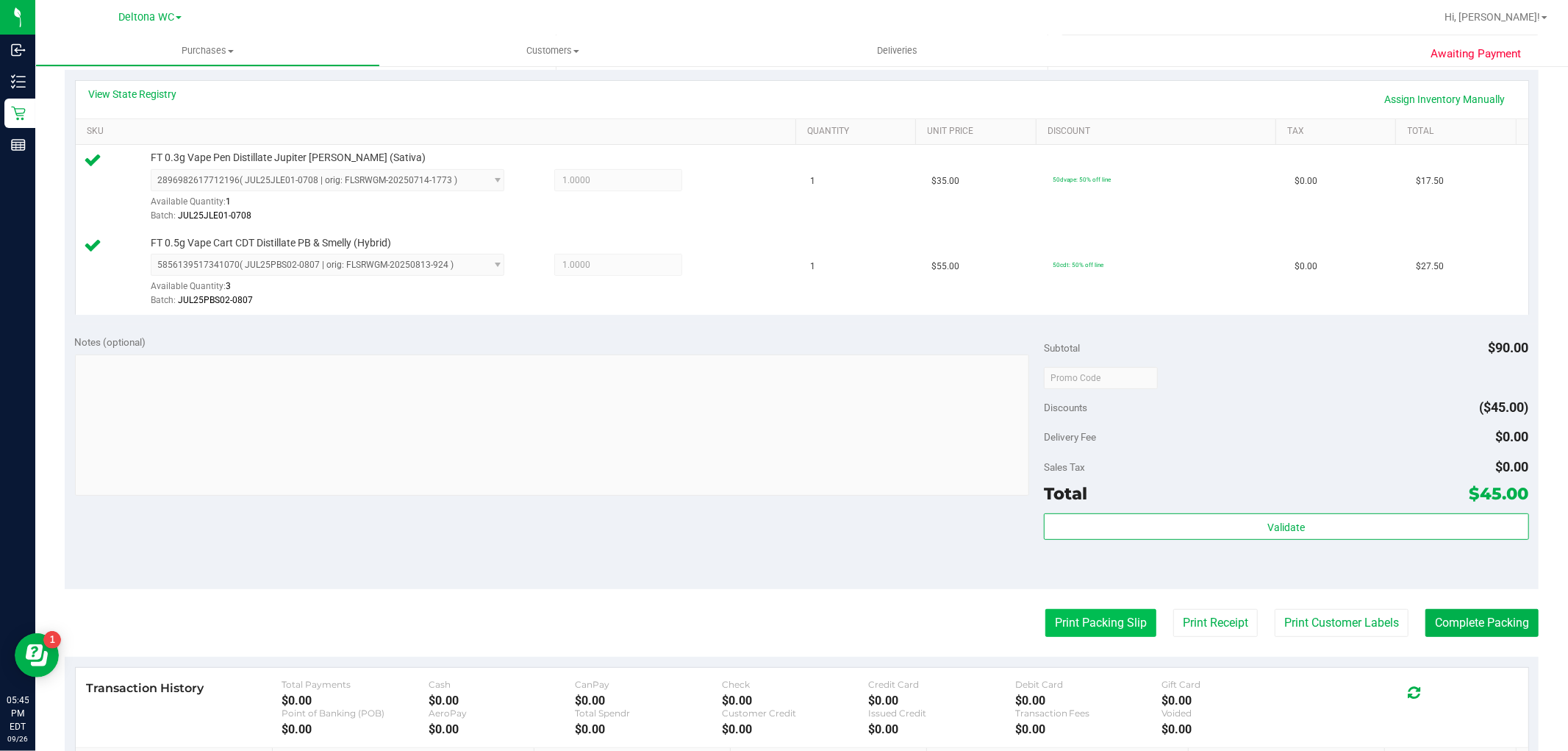
click at [1093, 612] on button "Print Packing Slip" at bounding box center [1101, 623] width 111 height 28
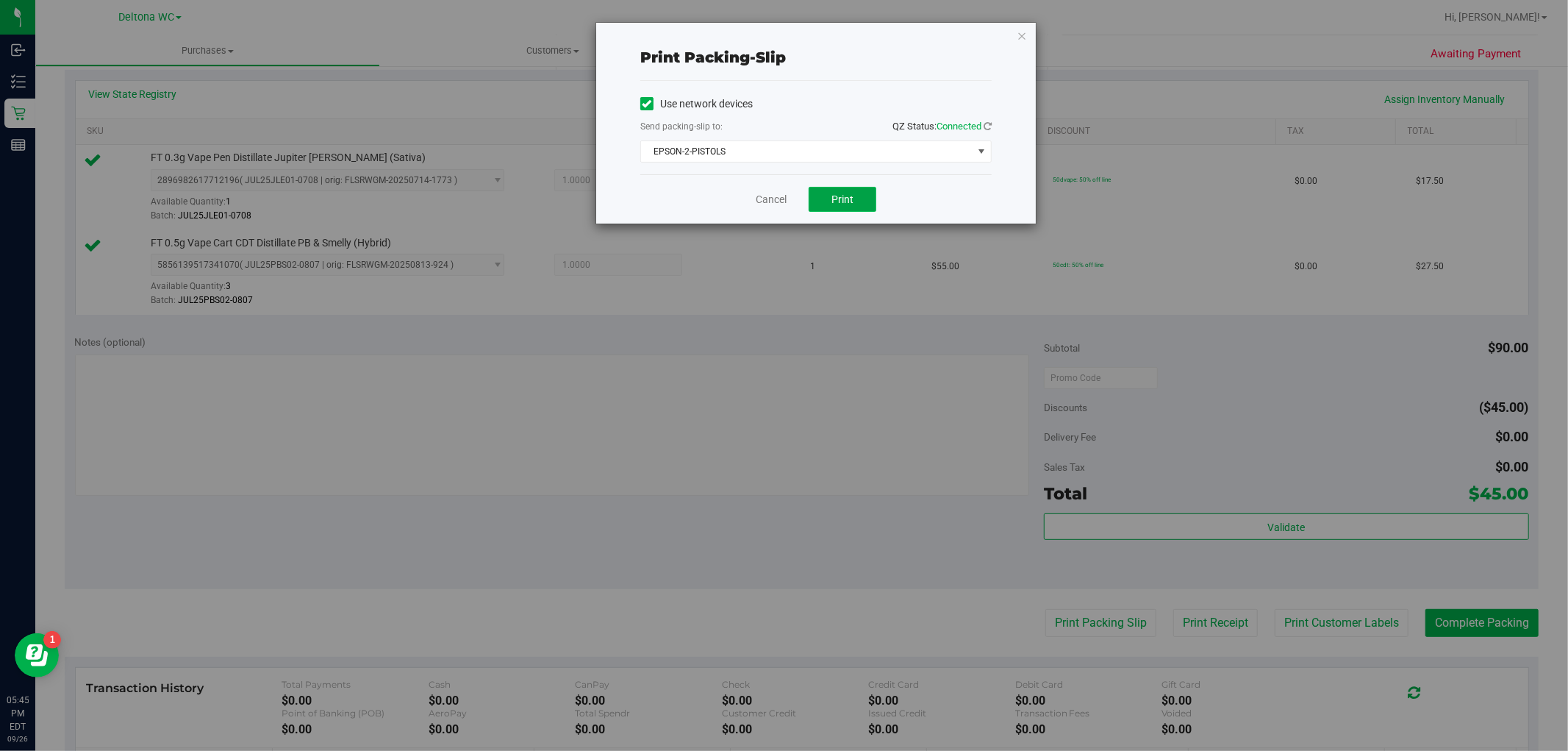
click at [831, 199] on span "Print" at bounding box center [842, 199] width 22 height 12
click at [764, 198] on link "Cancel" at bounding box center [771, 199] width 31 height 15
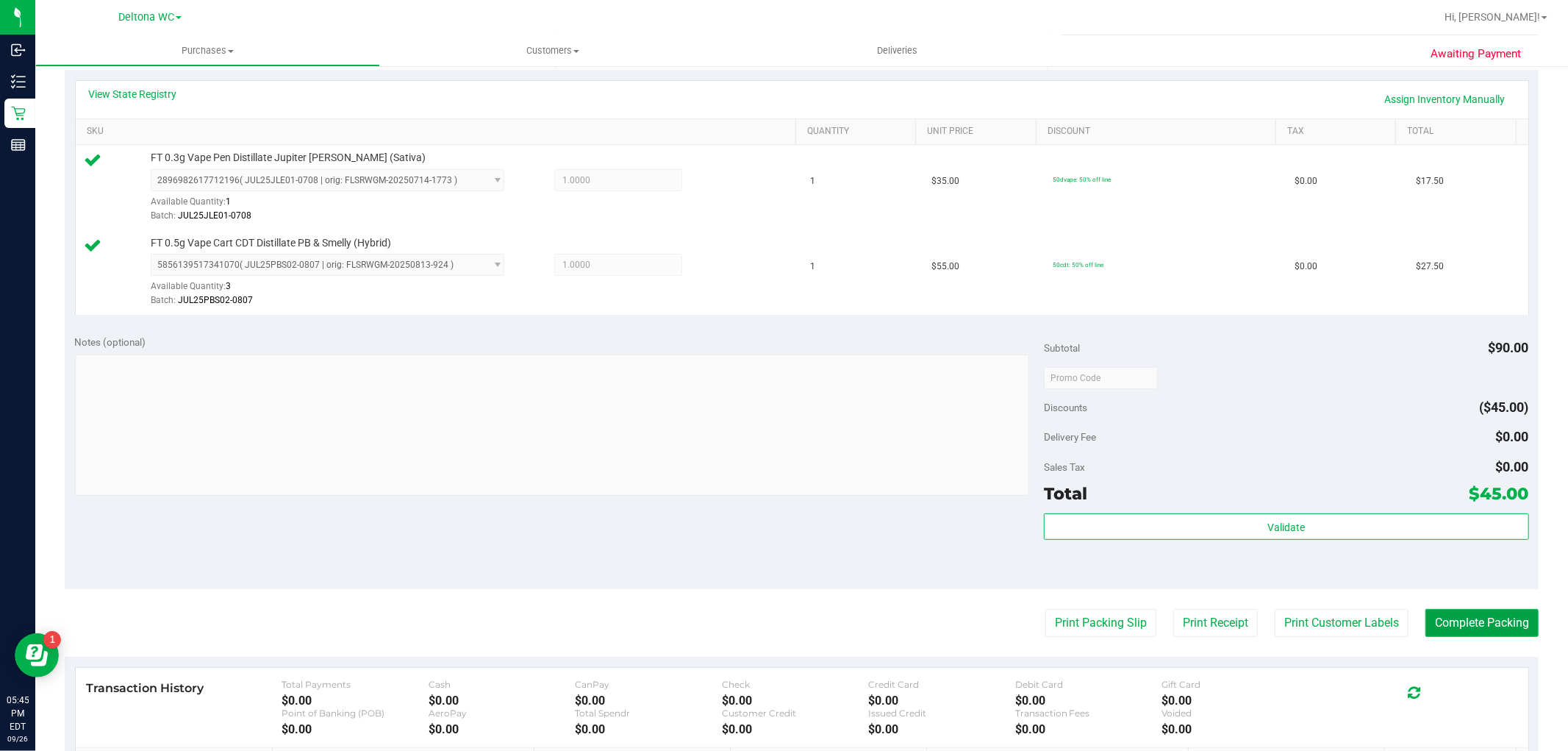
click at [1463, 625] on button "Complete Packing" at bounding box center [1482, 623] width 114 height 28
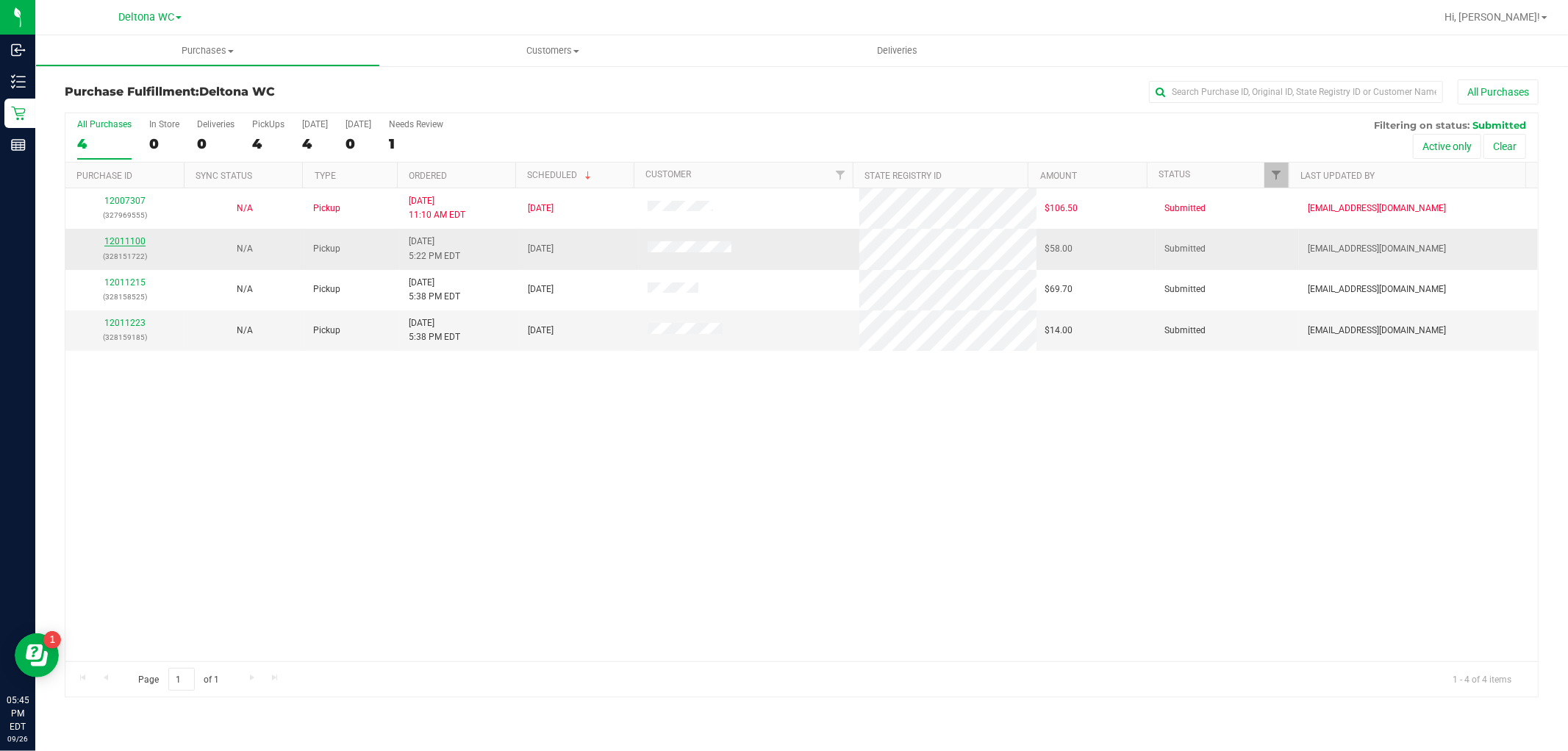
click at [130, 243] on link "12011100" at bounding box center [125, 241] width 41 height 10
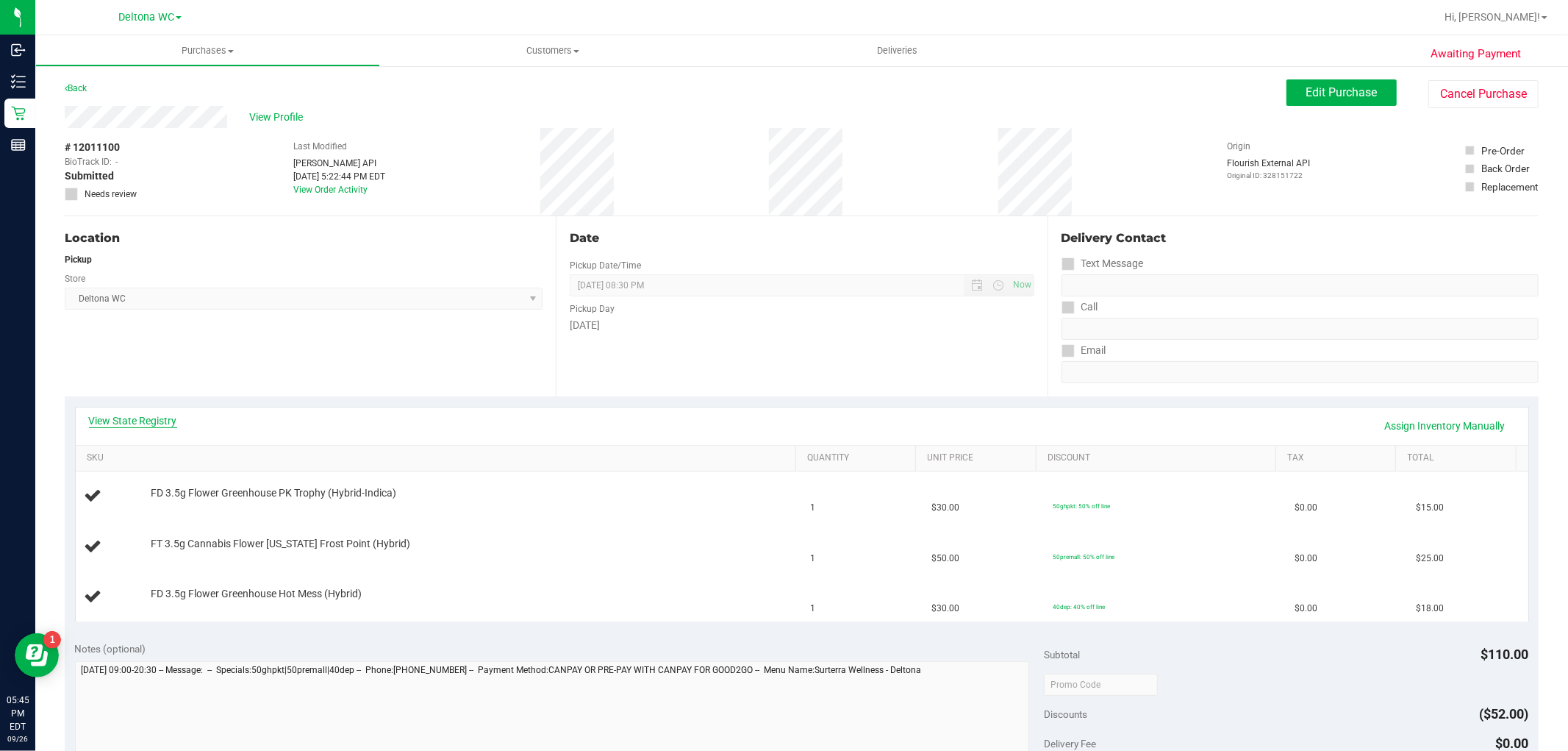
click at [143, 418] on link "View State Registry" at bounding box center [133, 421] width 89 height 15
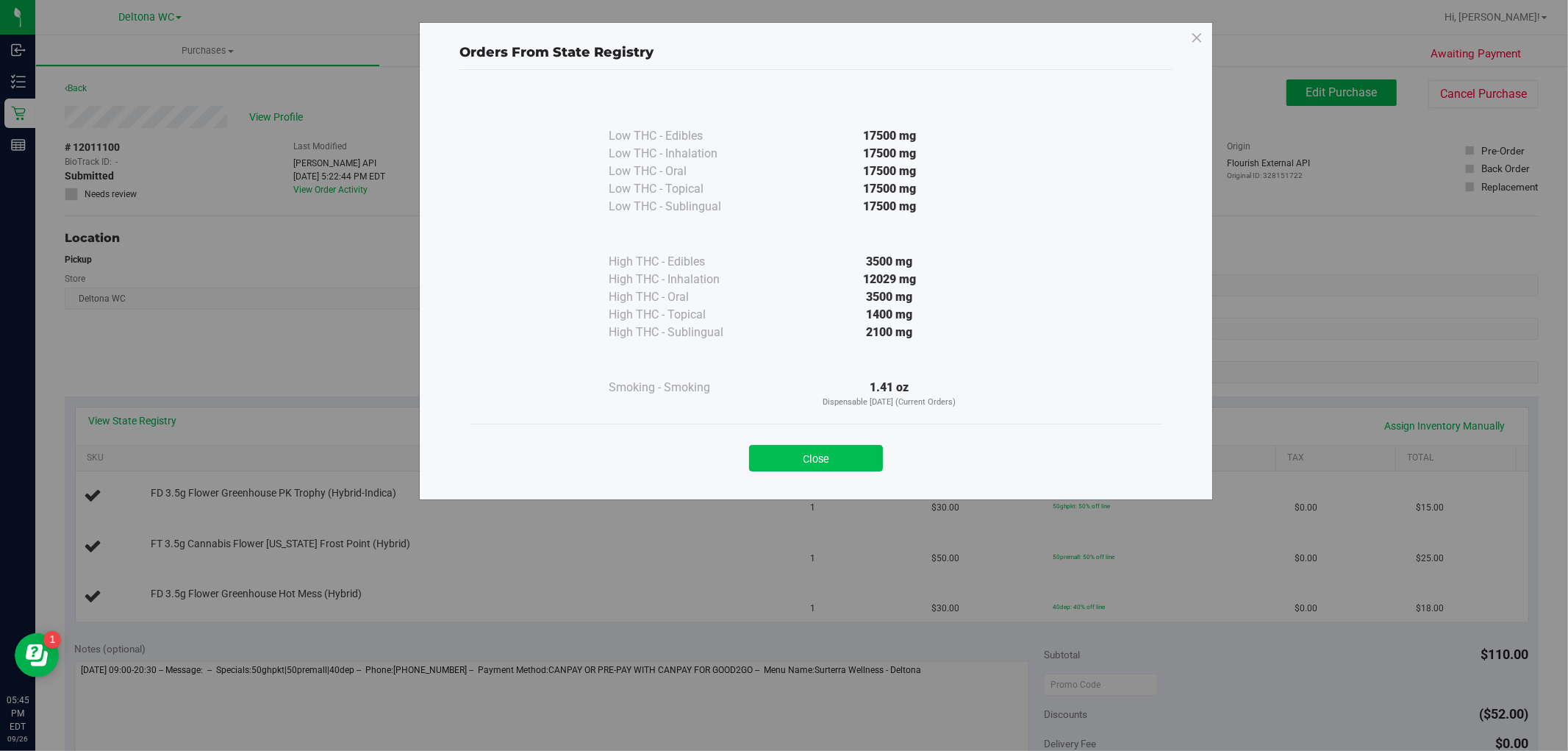
click at [819, 458] on button "Close" at bounding box center [816, 458] width 134 height 27
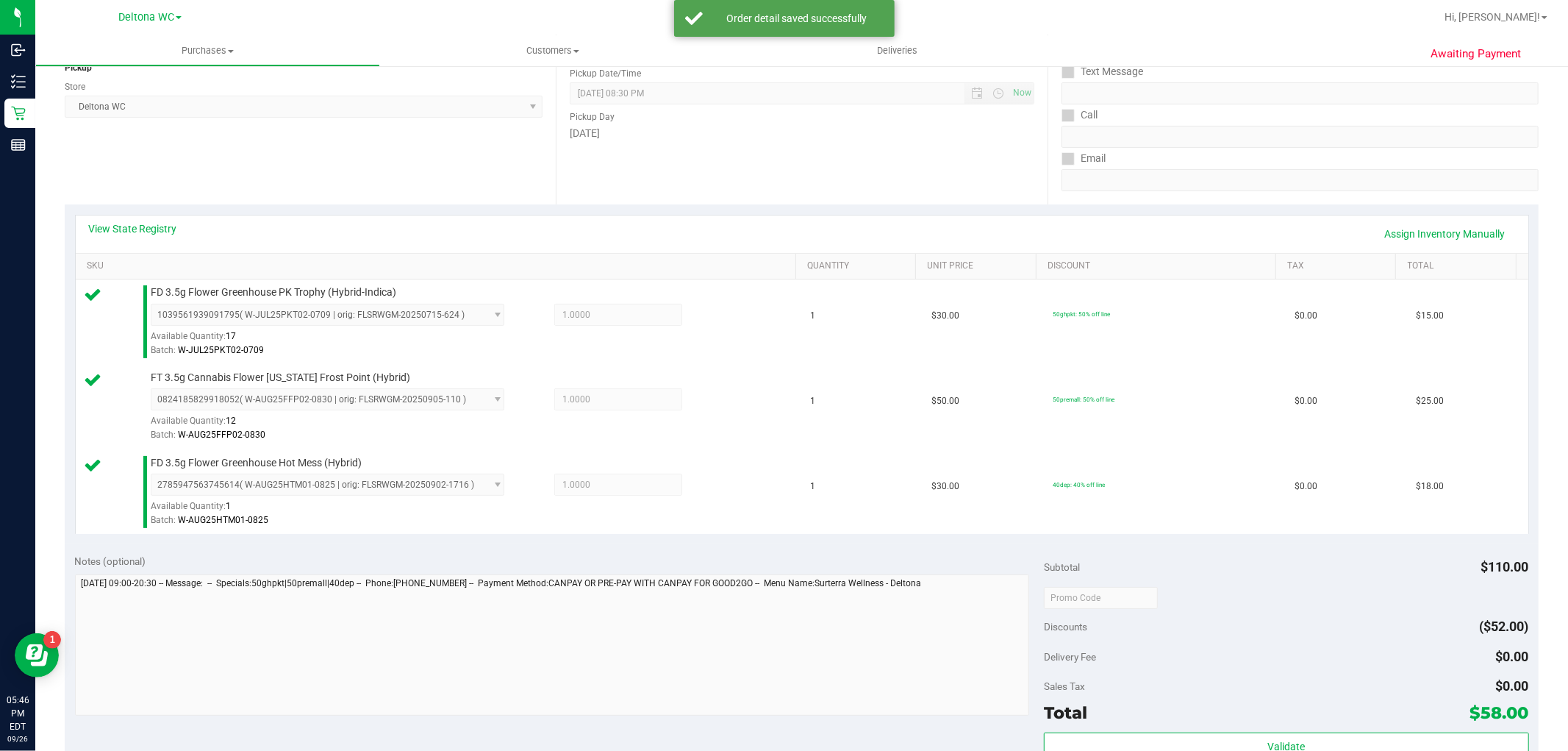
scroll to position [392, 0]
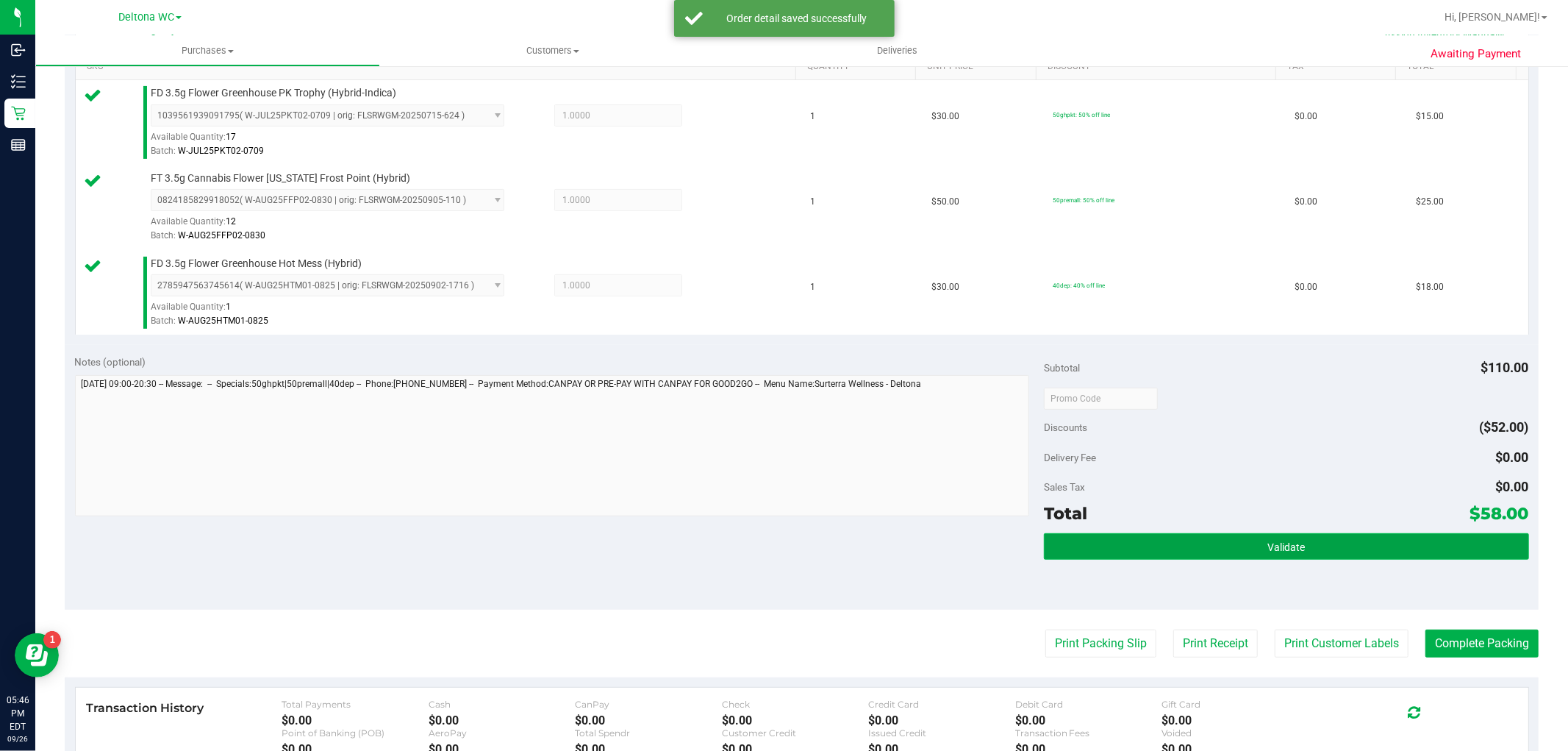
click at [1244, 556] on button "Validate" at bounding box center [1286, 546] width 485 height 27
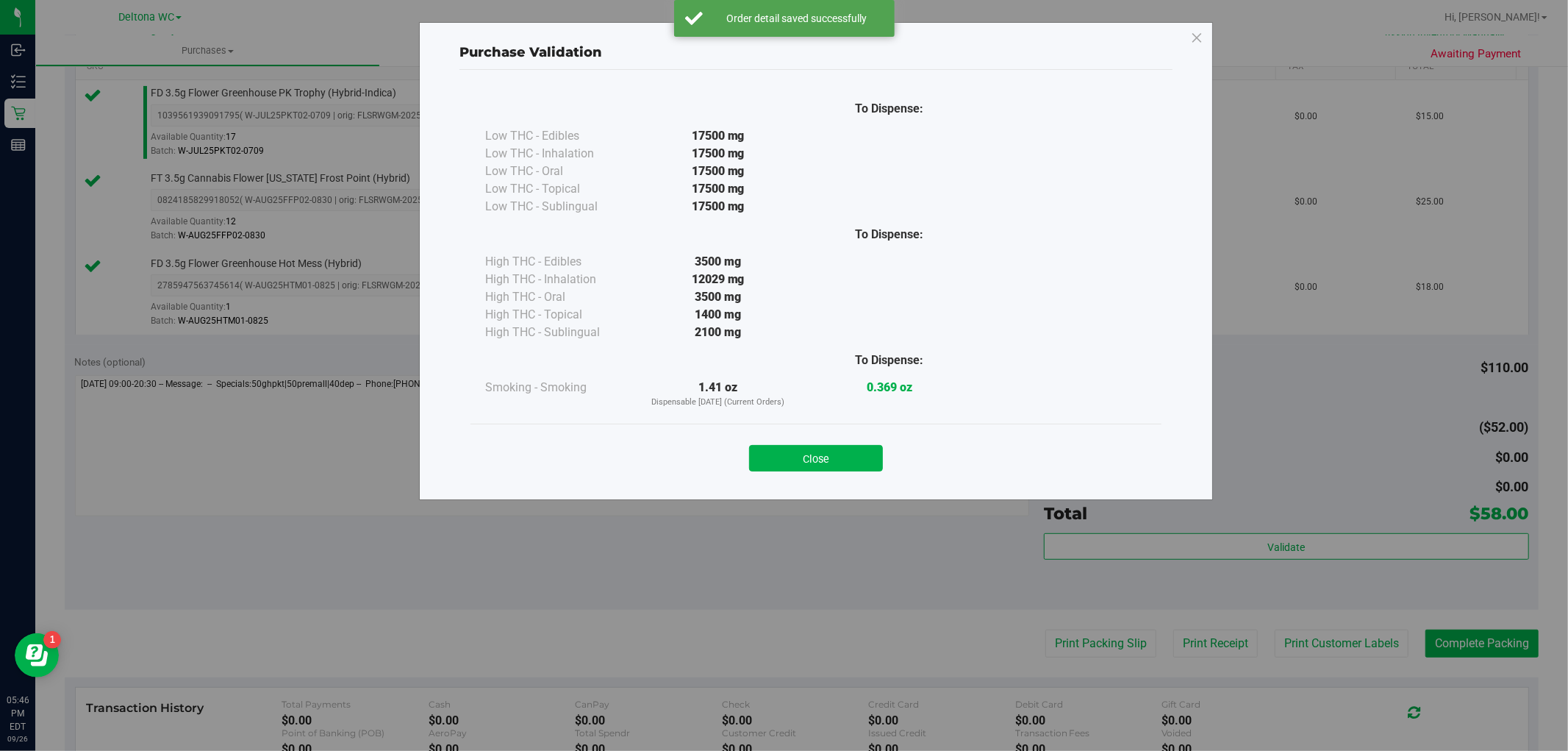
click at [851, 486] on div "Purchase Validation To Dispense: Low THC - Edibles 17500 mg" at bounding box center [816, 260] width 794 height 478
click at [826, 469] on button "Close" at bounding box center [816, 458] width 134 height 27
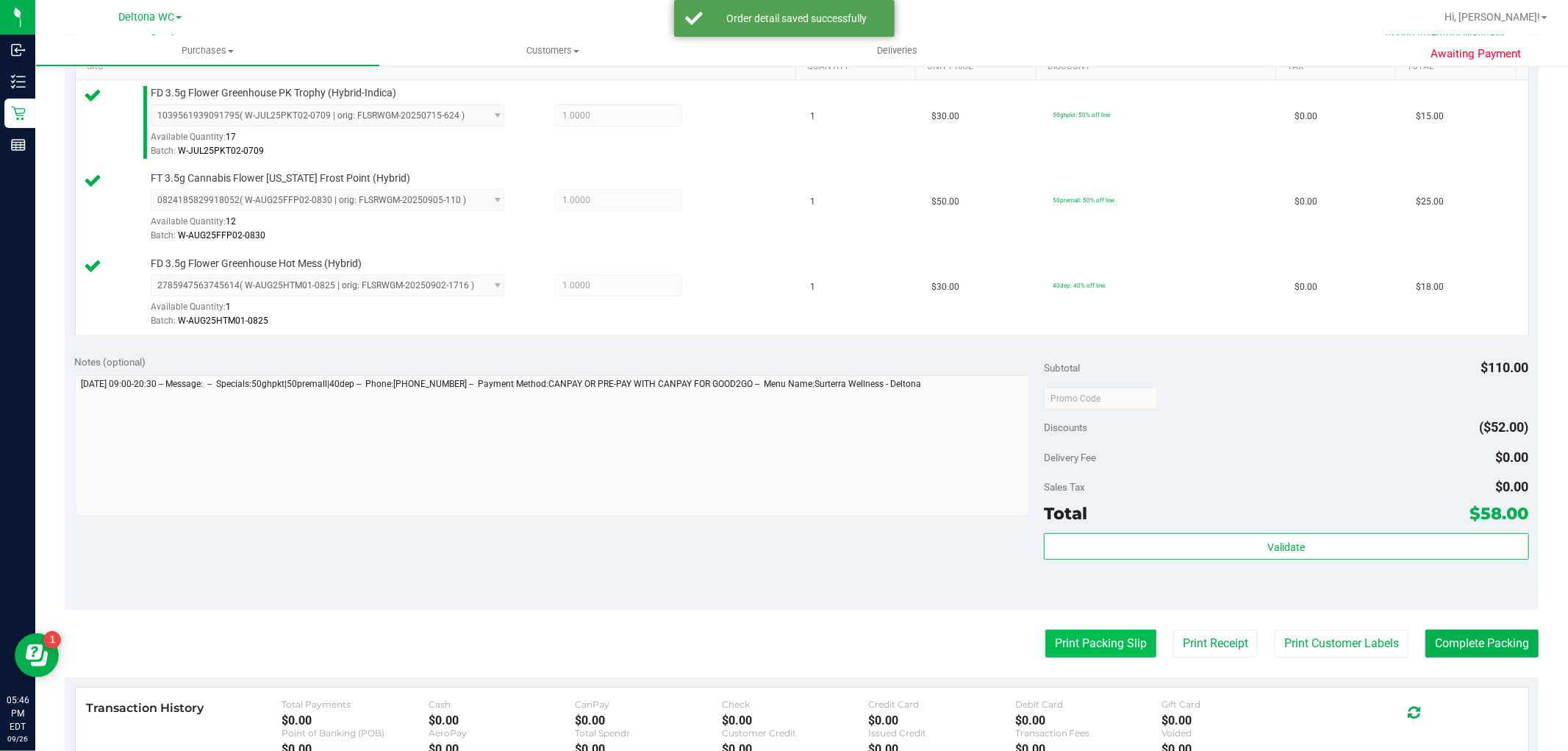
click at [1092, 653] on button "Print Packing Slip" at bounding box center [1101, 643] width 111 height 28
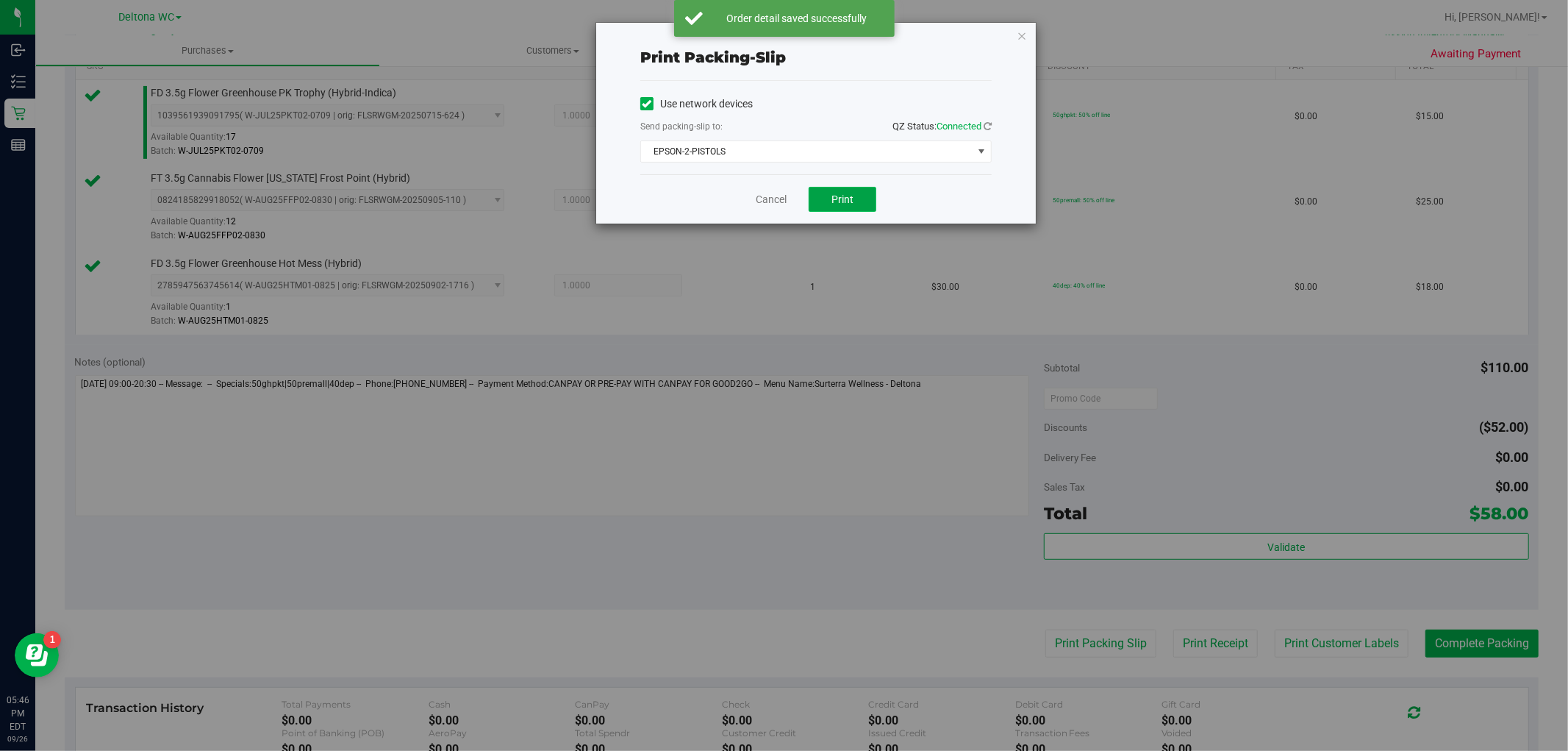
click at [833, 206] on button "Print" at bounding box center [842, 199] width 68 height 25
click at [773, 197] on link "Cancel" at bounding box center [771, 199] width 31 height 15
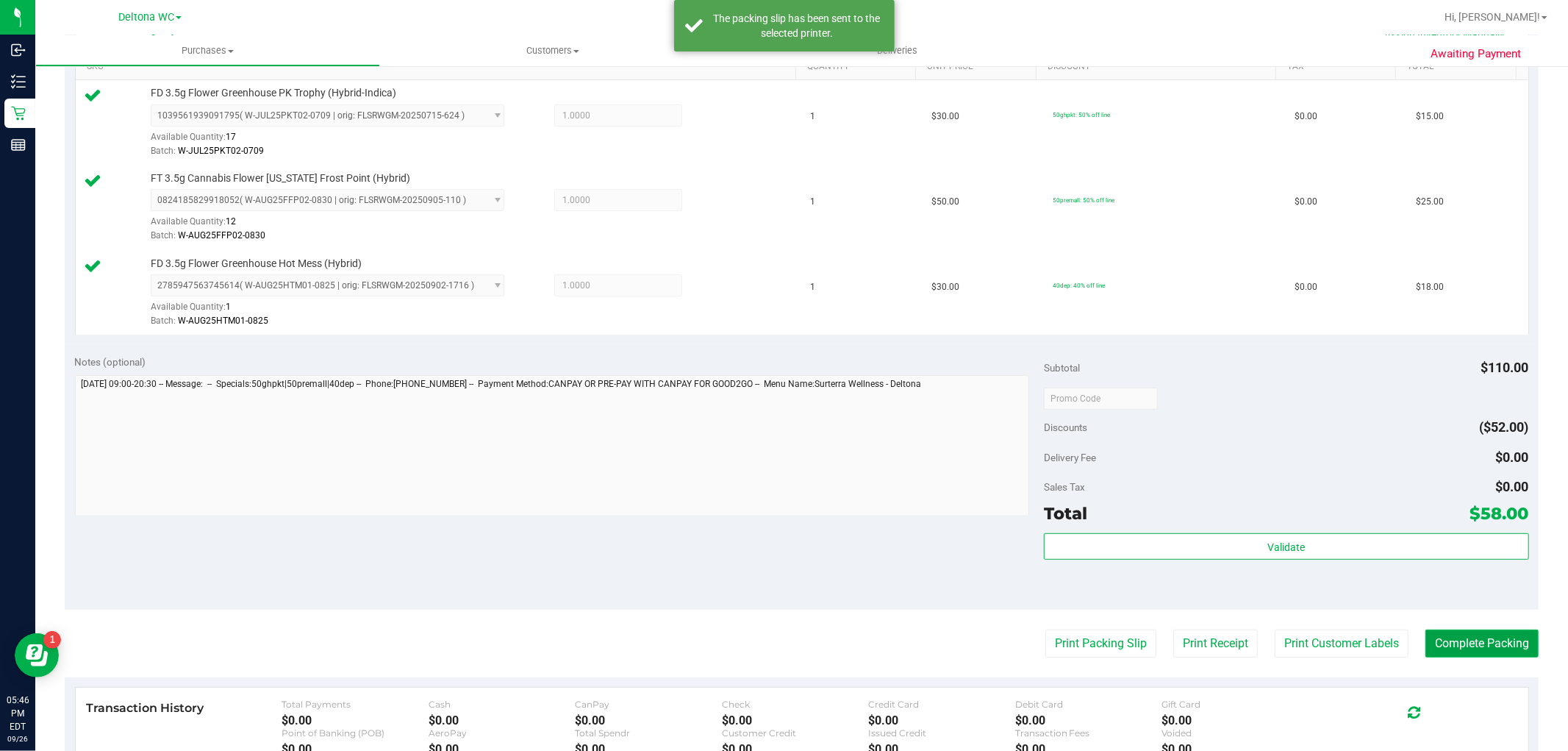
click at [1458, 637] on button "Complete Packing" at bounding box center [1482, 643] width 114 height 28
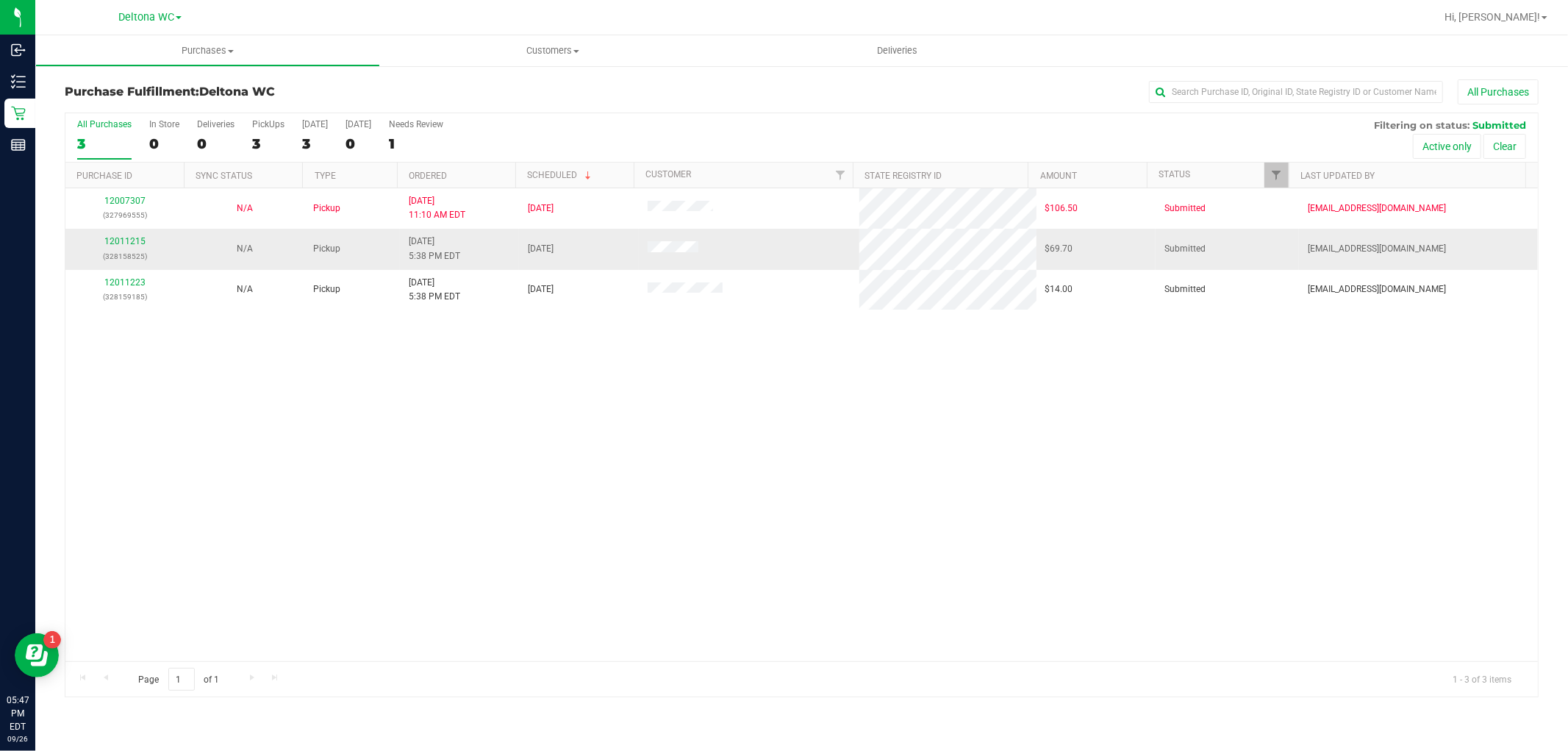
click at [132, 249] on p "(328158525)" at bounding box center [125, 255] width 101 height 14
click at [130, 241] on link "12011215" at bounding box center [125, 241] width 41 height 10
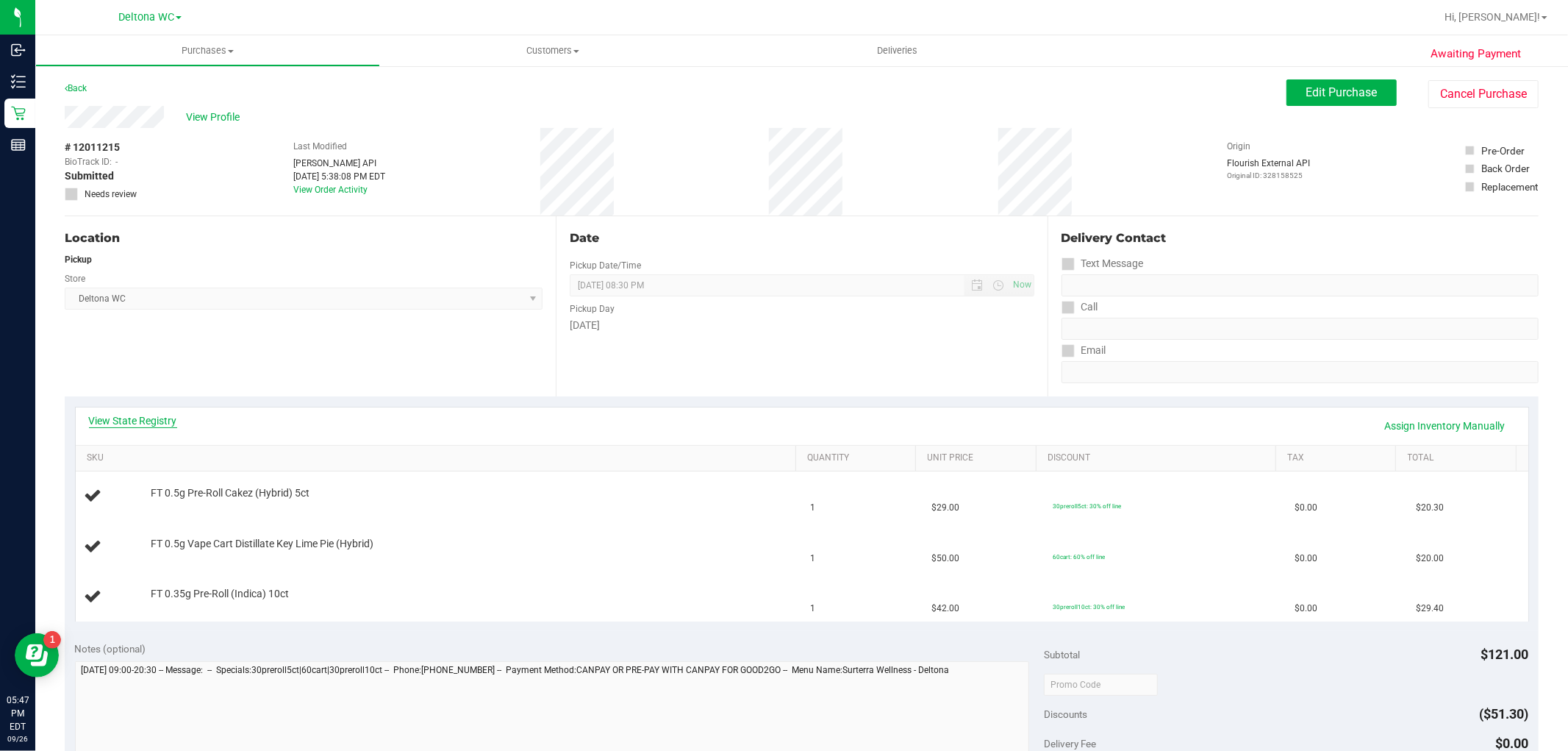
click at [151, 417] on link "View State Registry" at bounding box center [133, 421] width 89 height 15
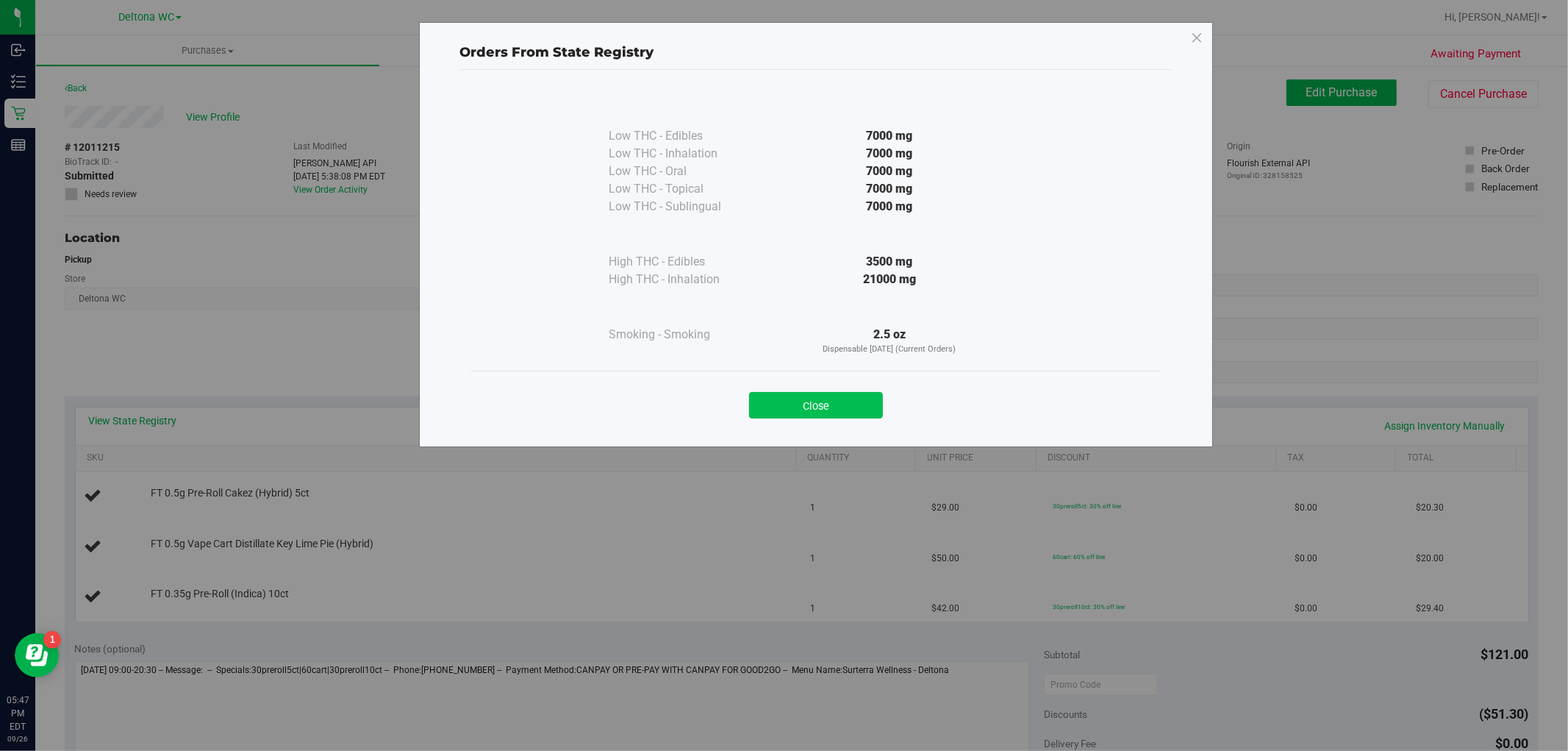
click at [834, 400] on button "Close" at bounding box center [816, 405] width 134 height 27
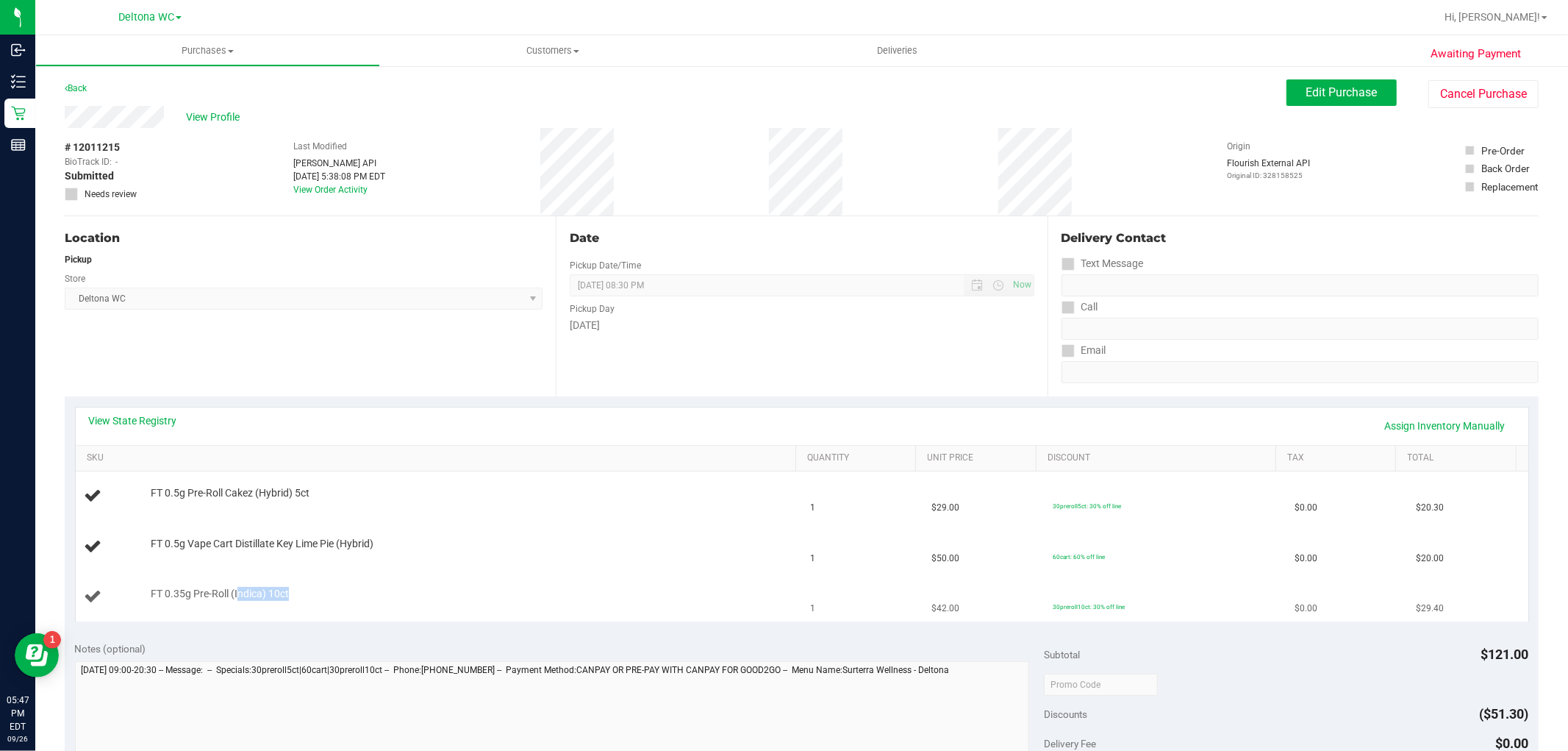
drag, startPoint x: 238, startPoint y: 594, endPoint x: 292, endPoint y: 582, distance: 55.3
click at [291, 593] on div "FT 0.35g Pre-Roll (Indica) 10ct" at bounding box center [465, 594] width 645 height 15
click at [258, 496] on span "FT 0.5g Pre-Roll Cakez (Hybrid) 5ct" at bounding box center [230, 492] width 159 height 14
click at [262, 591] on span "FT 0.35g Pre-Roll (Indica) 10ct" at bounding box center [220, 593] width 139 height 14
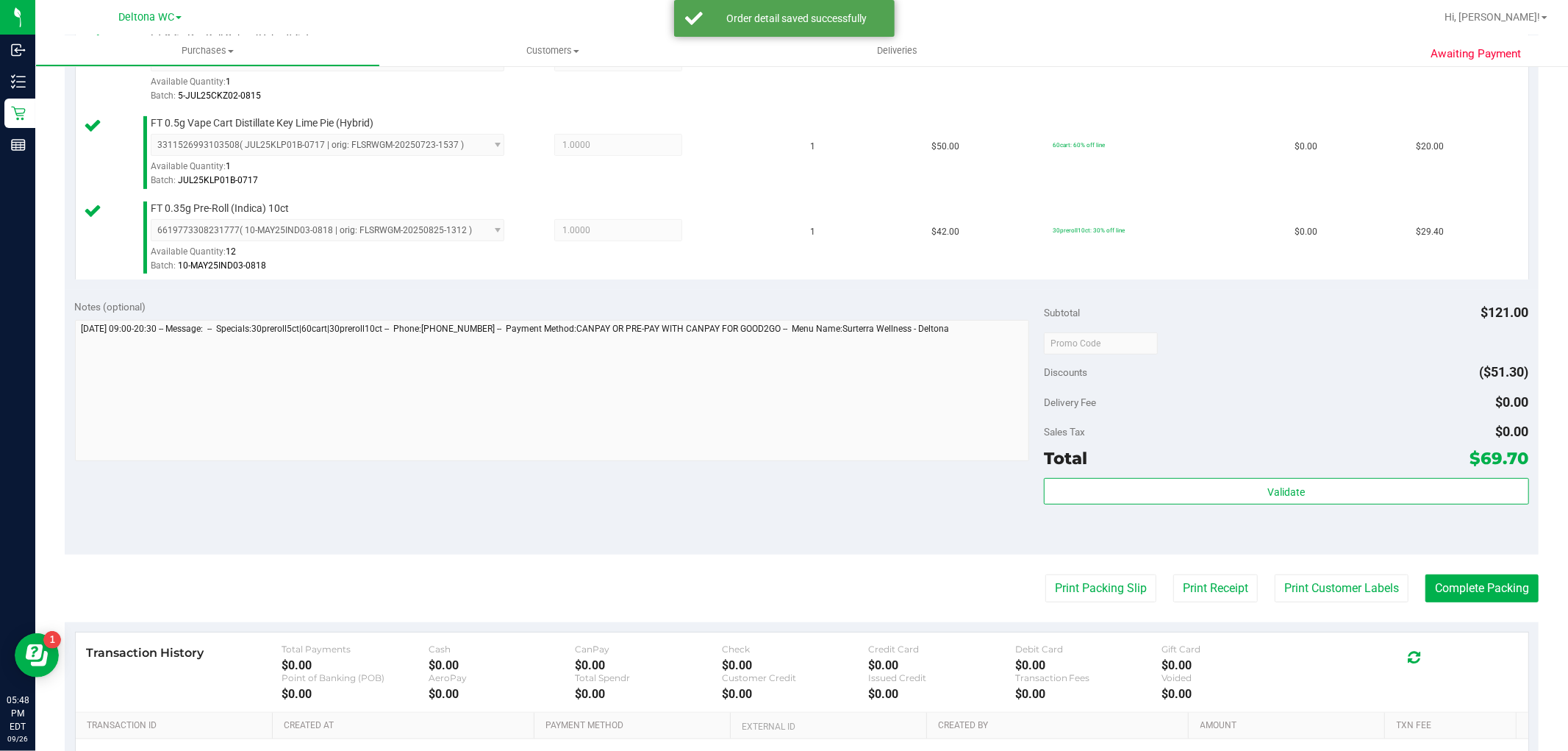
scroll to position [444, 0]
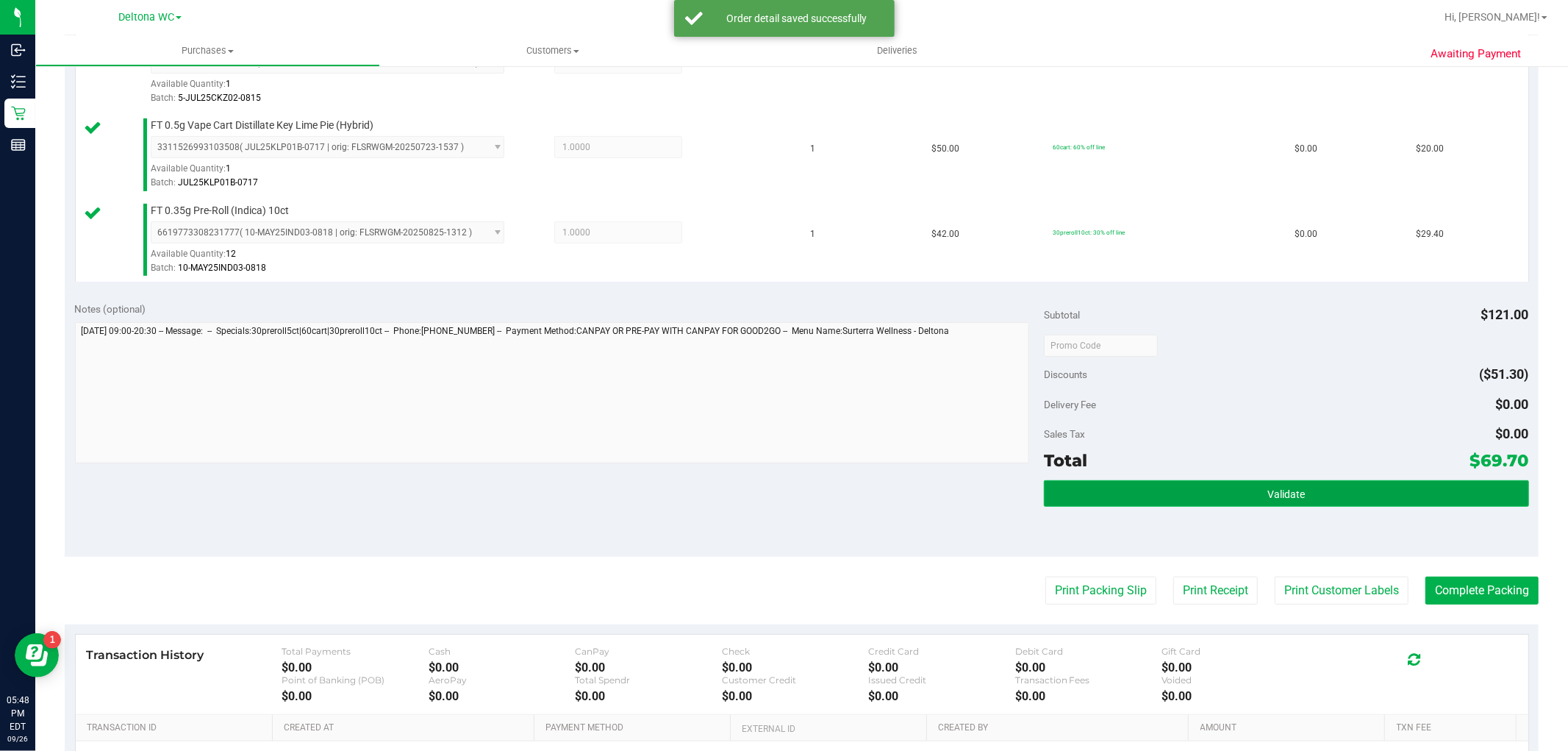
click at [1252, 506] on button "Validate" at bounding box center [1286, 493] width 485 height 27
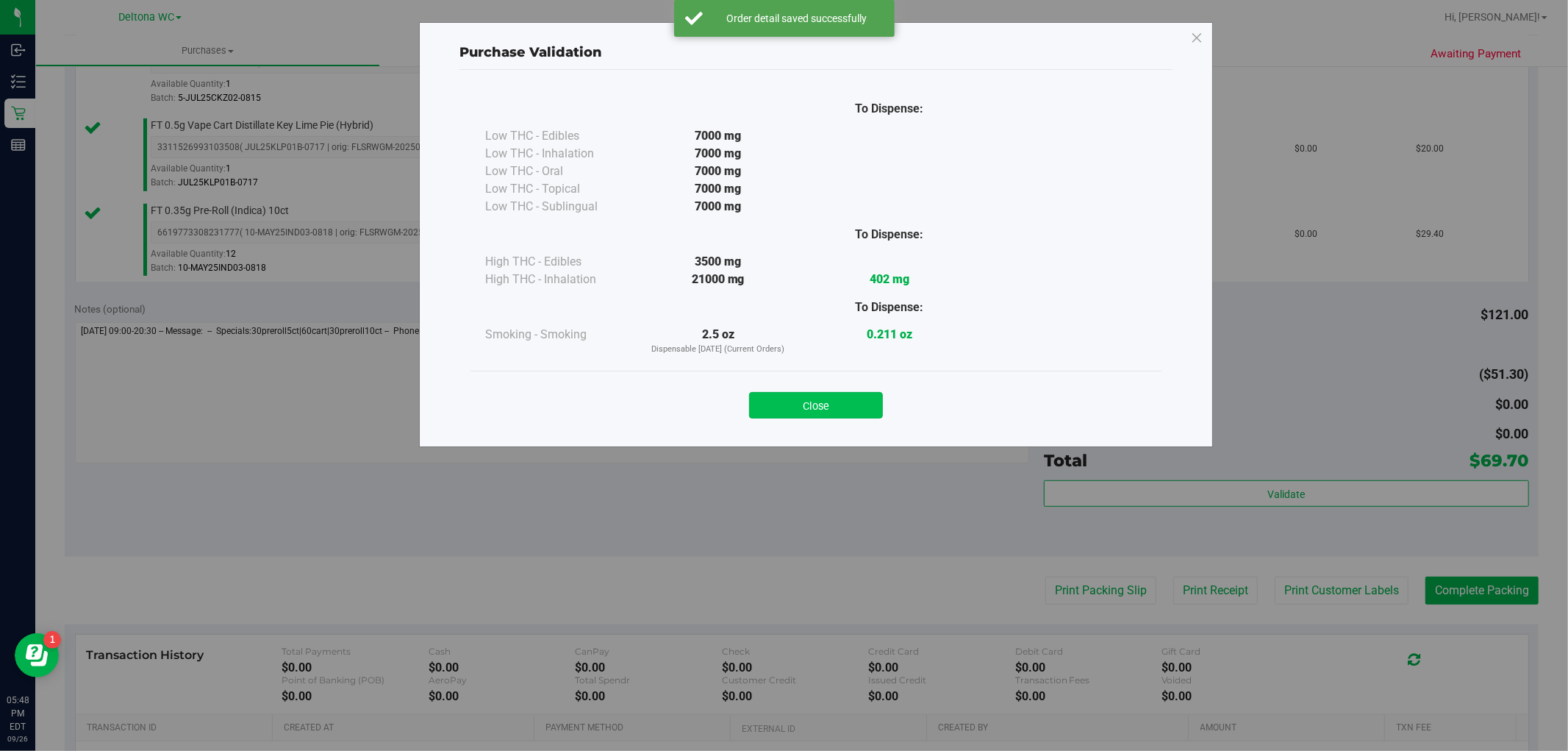
click at [839, 414] on button "Close" at bounding box center [816, 405] width 134 height 27
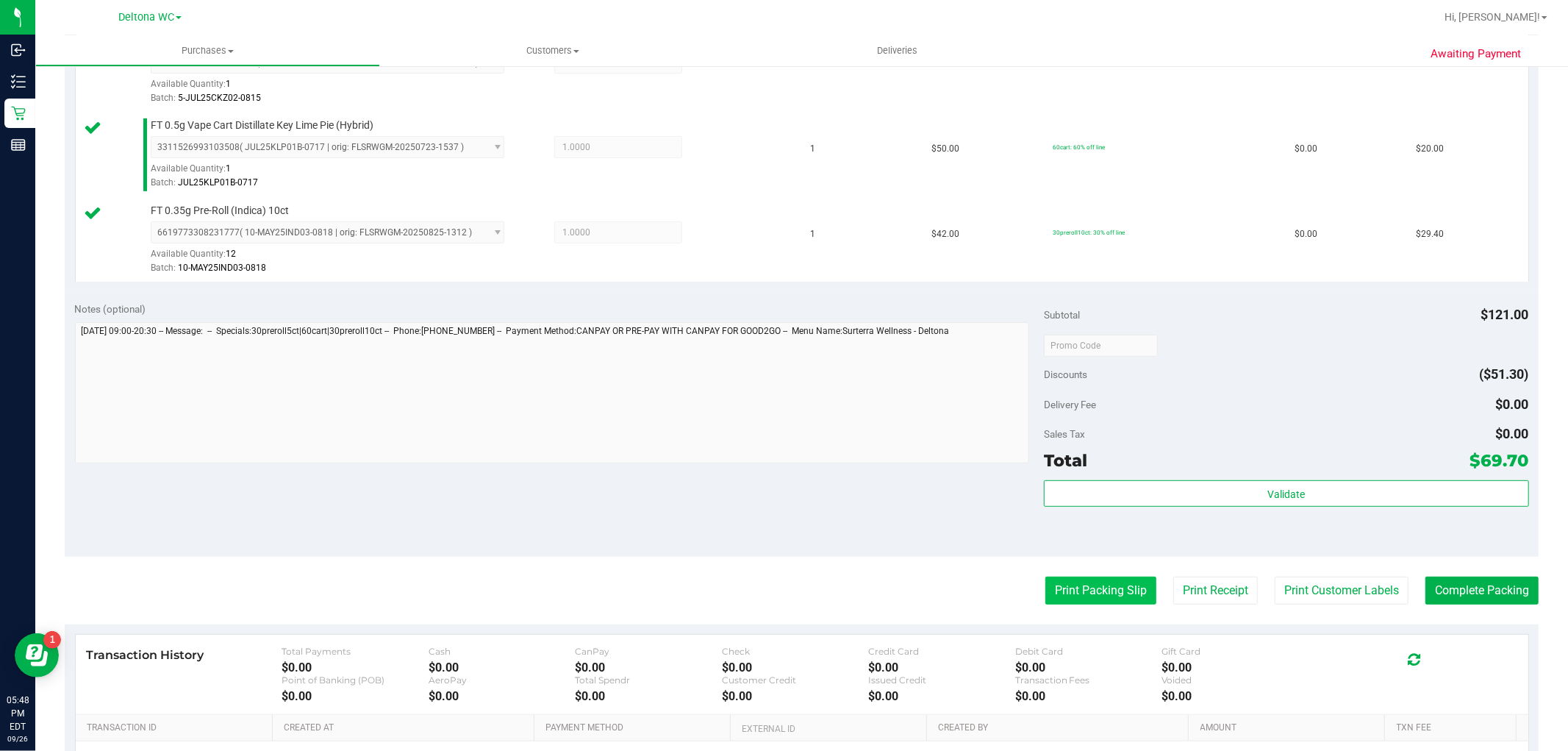
click at [1074, 591] on button "Print Packing Slip" at bounding box center [1101, 591] width 111 height 28
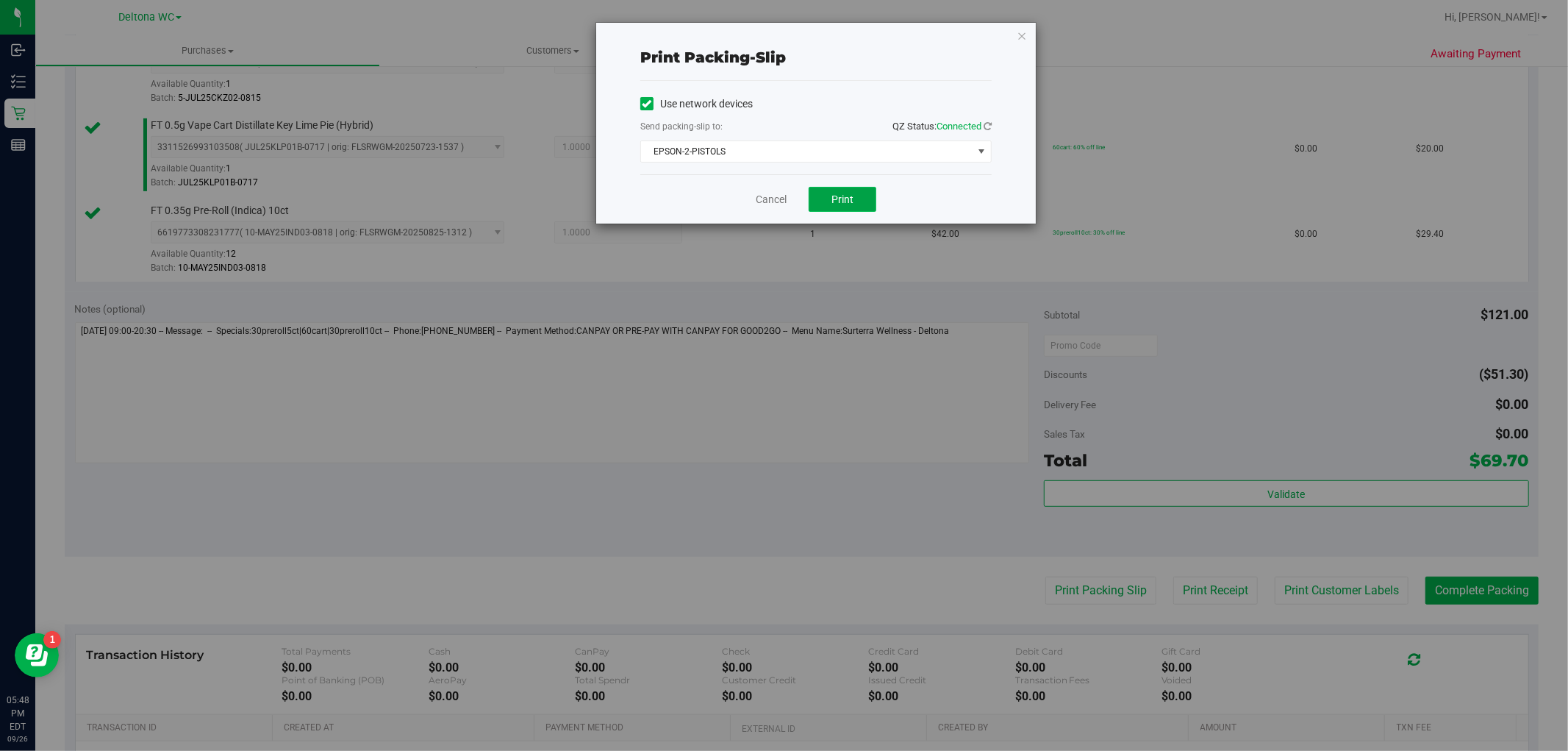
click at [844, 198] on span "Print" at bounding box center [842, 199] width 22 height 12
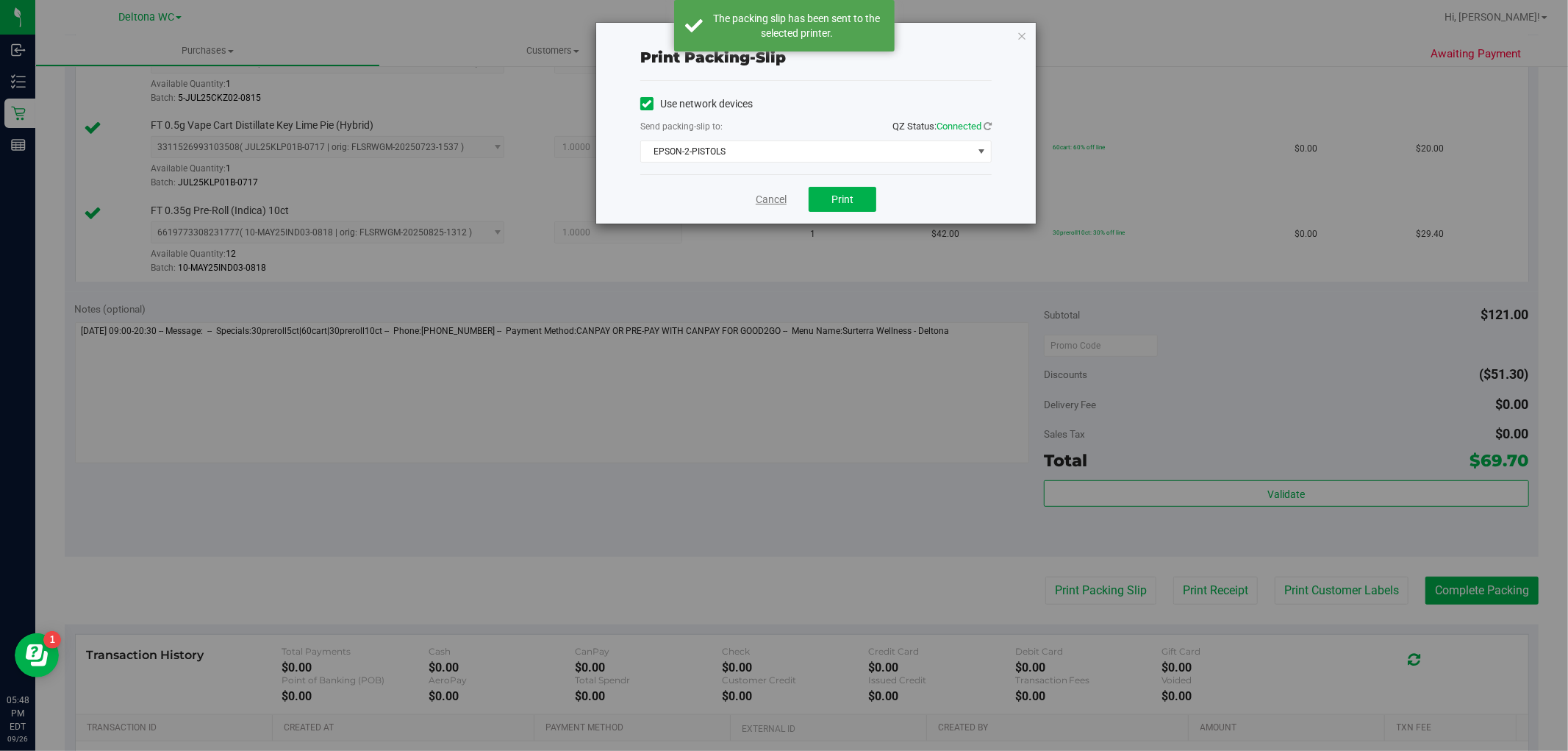
click at [770, 201] on link "Cancel" at bounding box center [771, 199] width 31 height 15
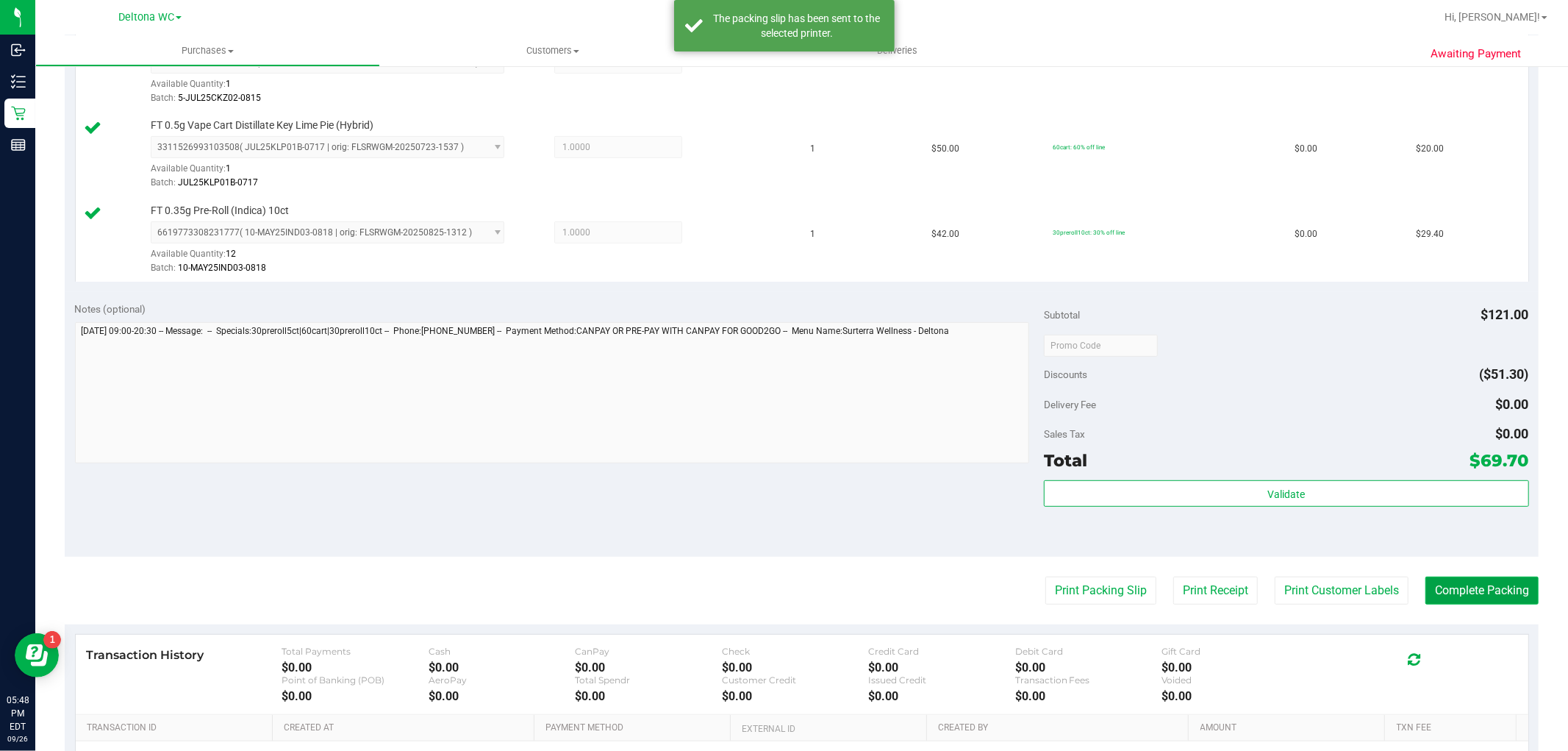
click at [1467, 585] on button "Complete Packing" at bounding box center [1482, 591] width 114 height 28
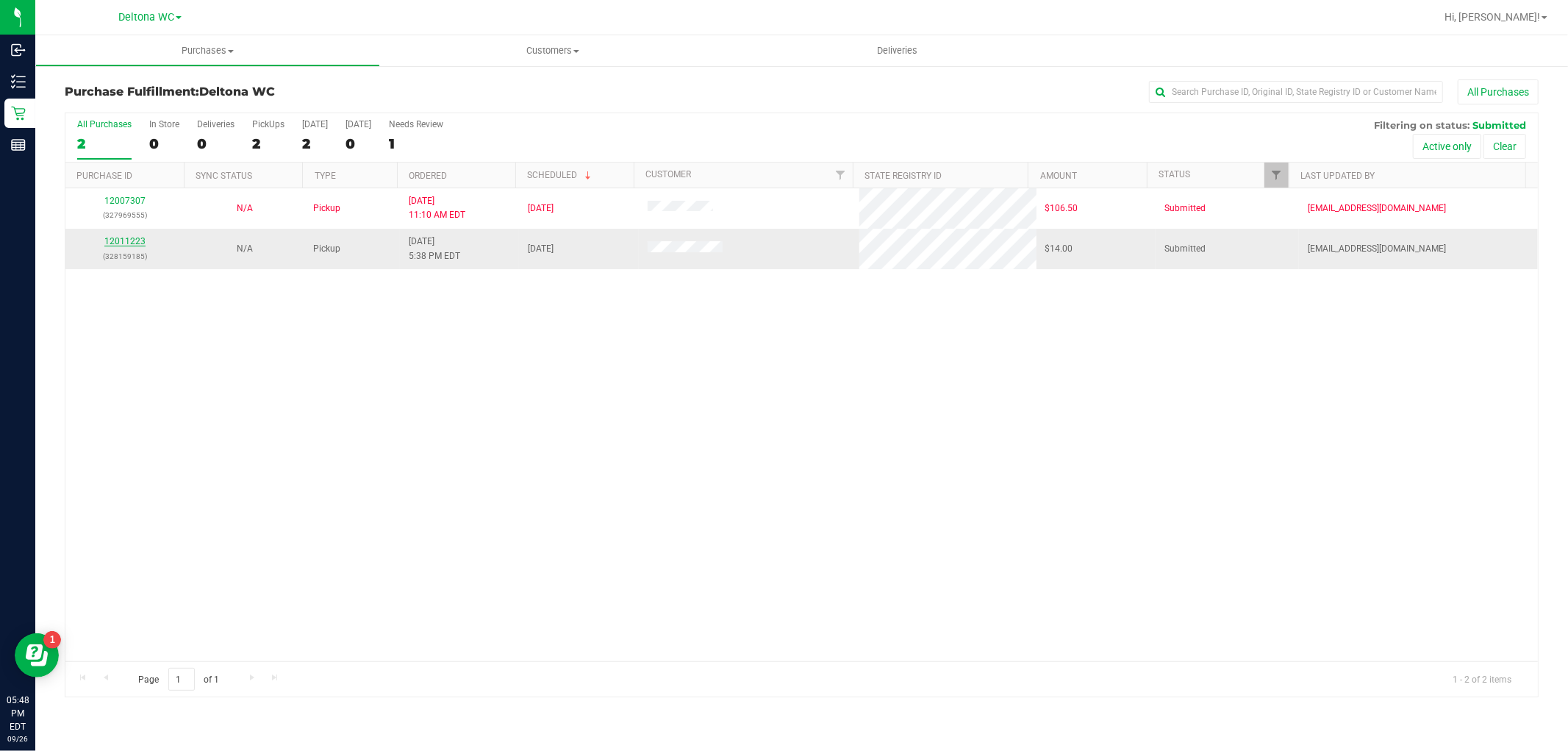
click at [126, 243] on link "12011223" at bounding box center [125, 241] width 41 height 10
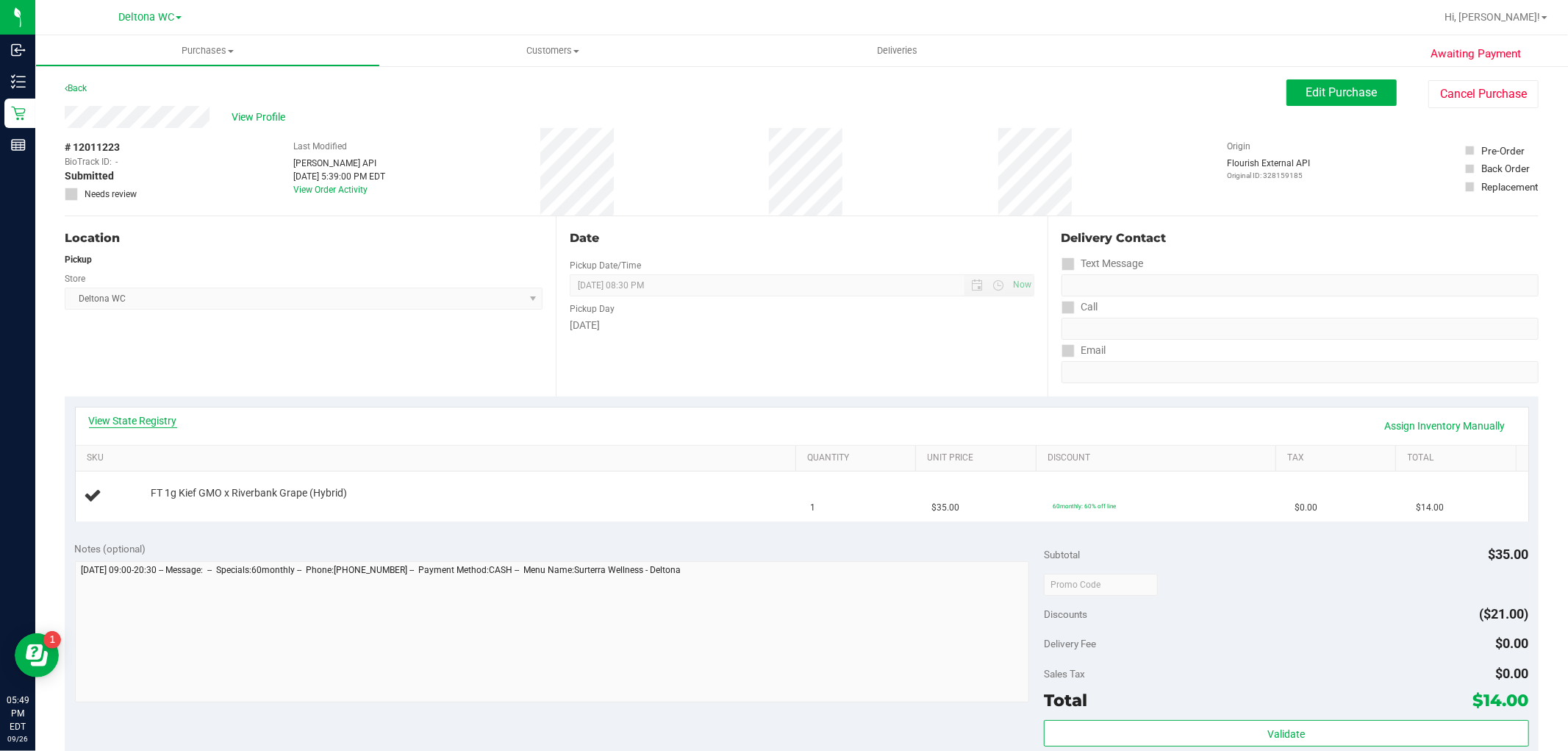
click at [145, 421] on link "View State Registry" at bounding box center [133, 421] width 89 height 15
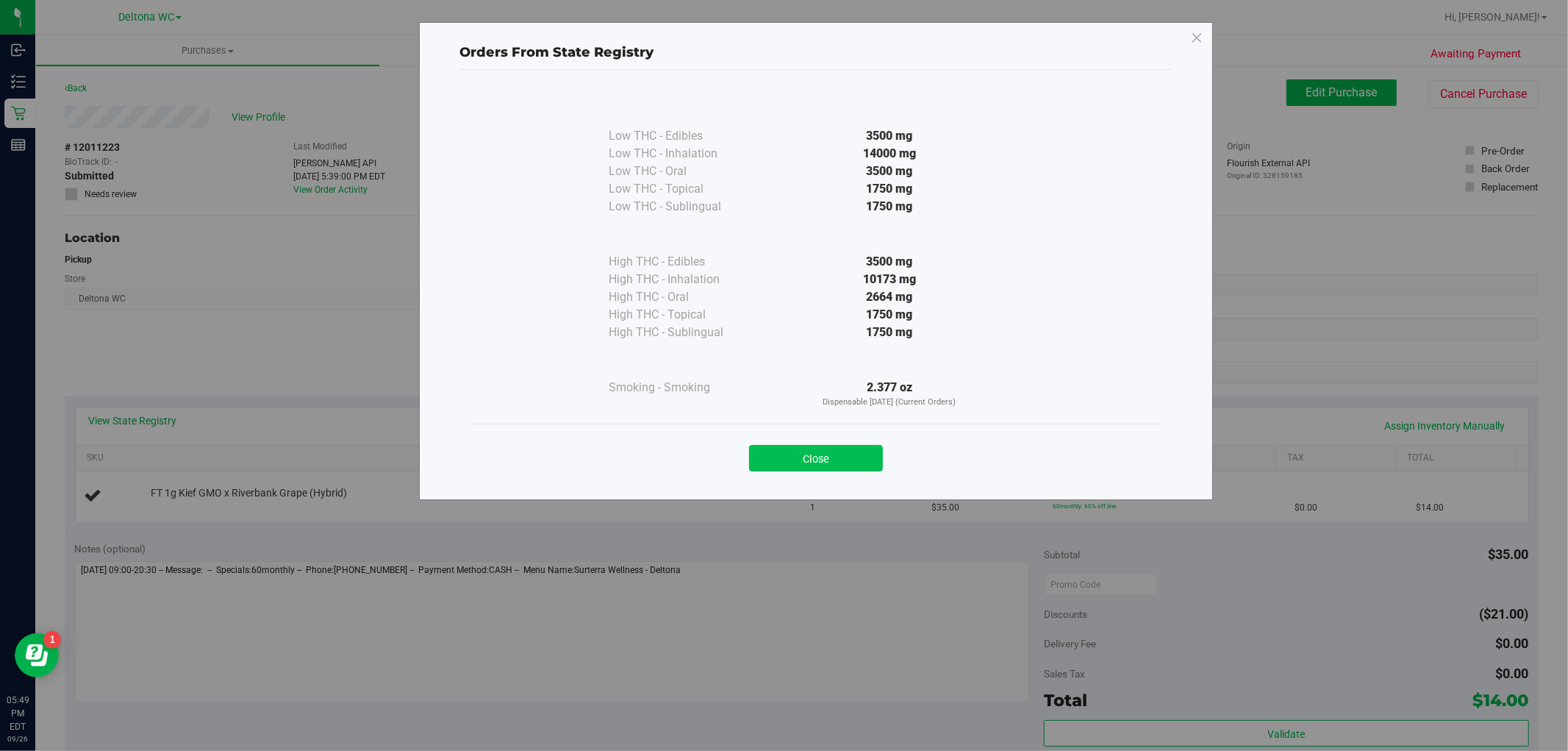
click at [851, 450] on button "Close" at bounding box center [816, 458] width 134 height 27
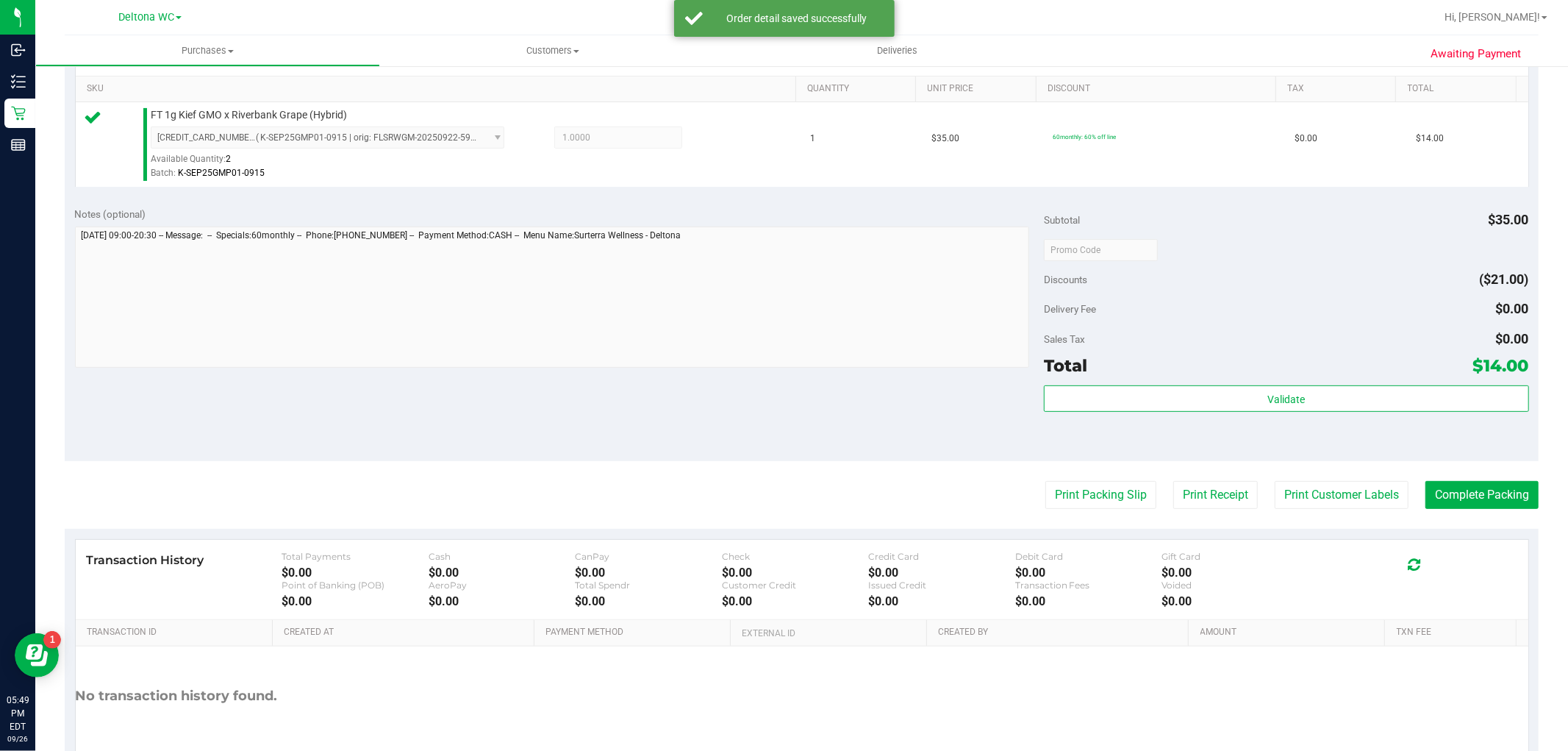
scroll to position [369, 0]
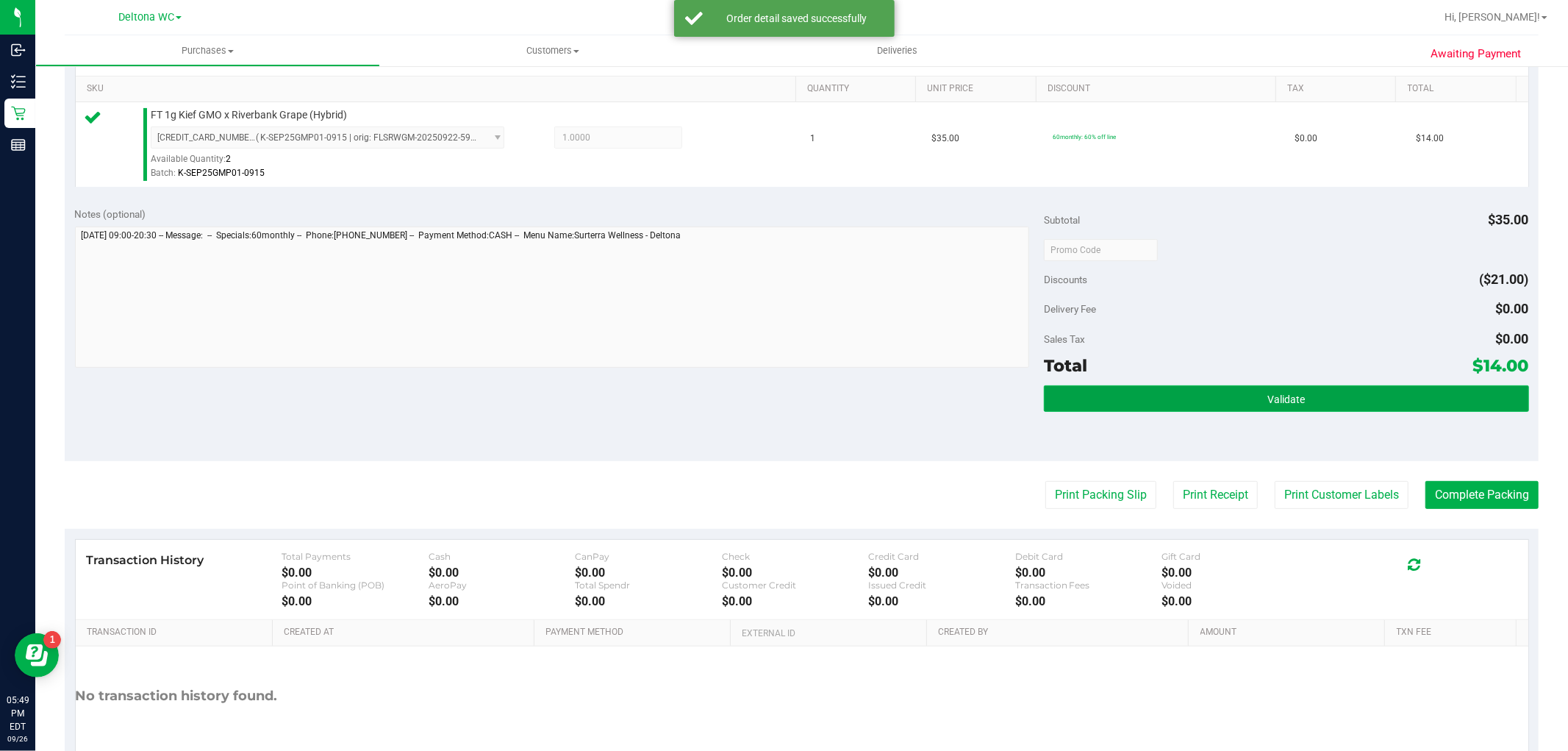
click at [1229, 394] on button "Validate" at bounding box center [1286, 398] width 485 height 27
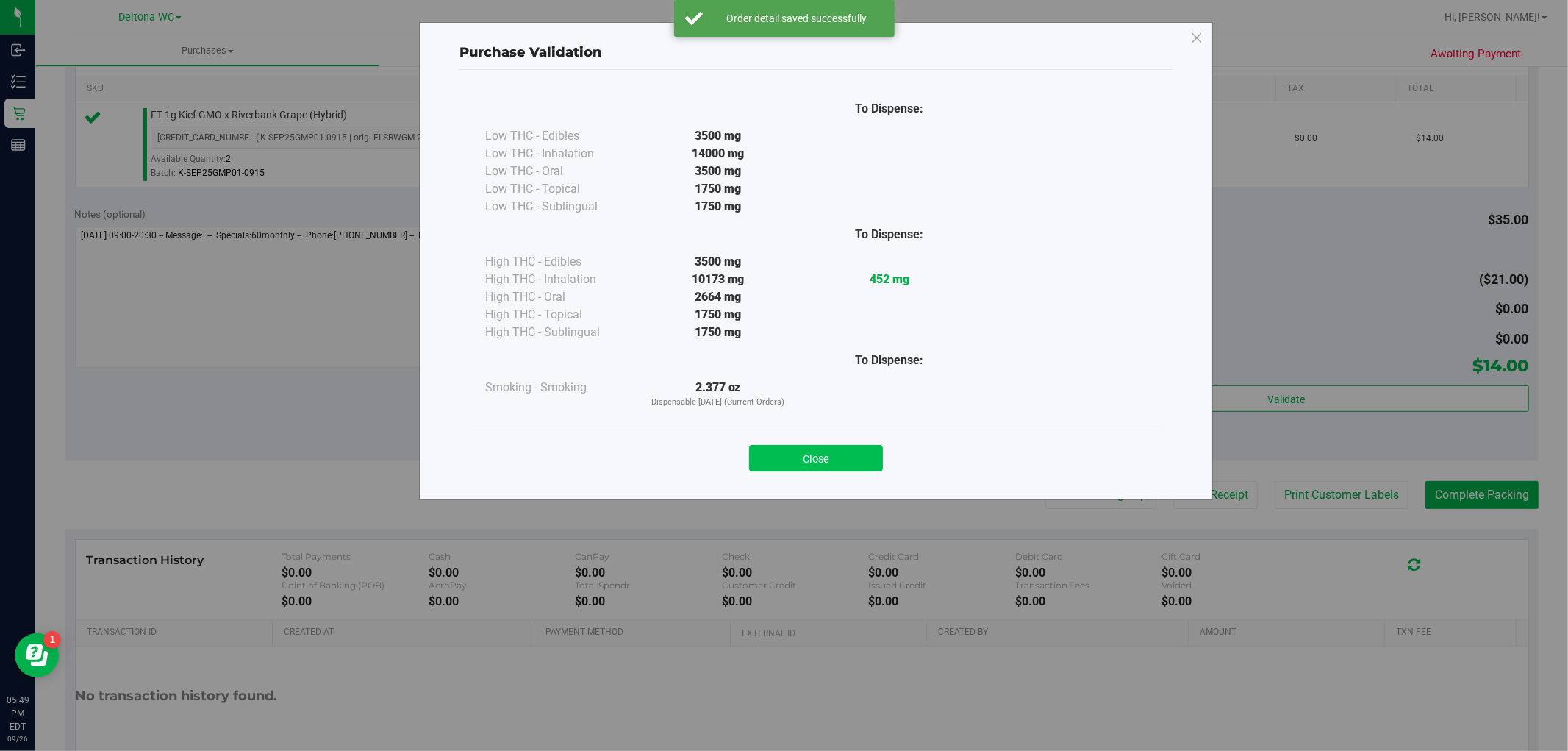
click at [832, 466] on button "Close" at bounding box center [816, 458] width 134 height 27
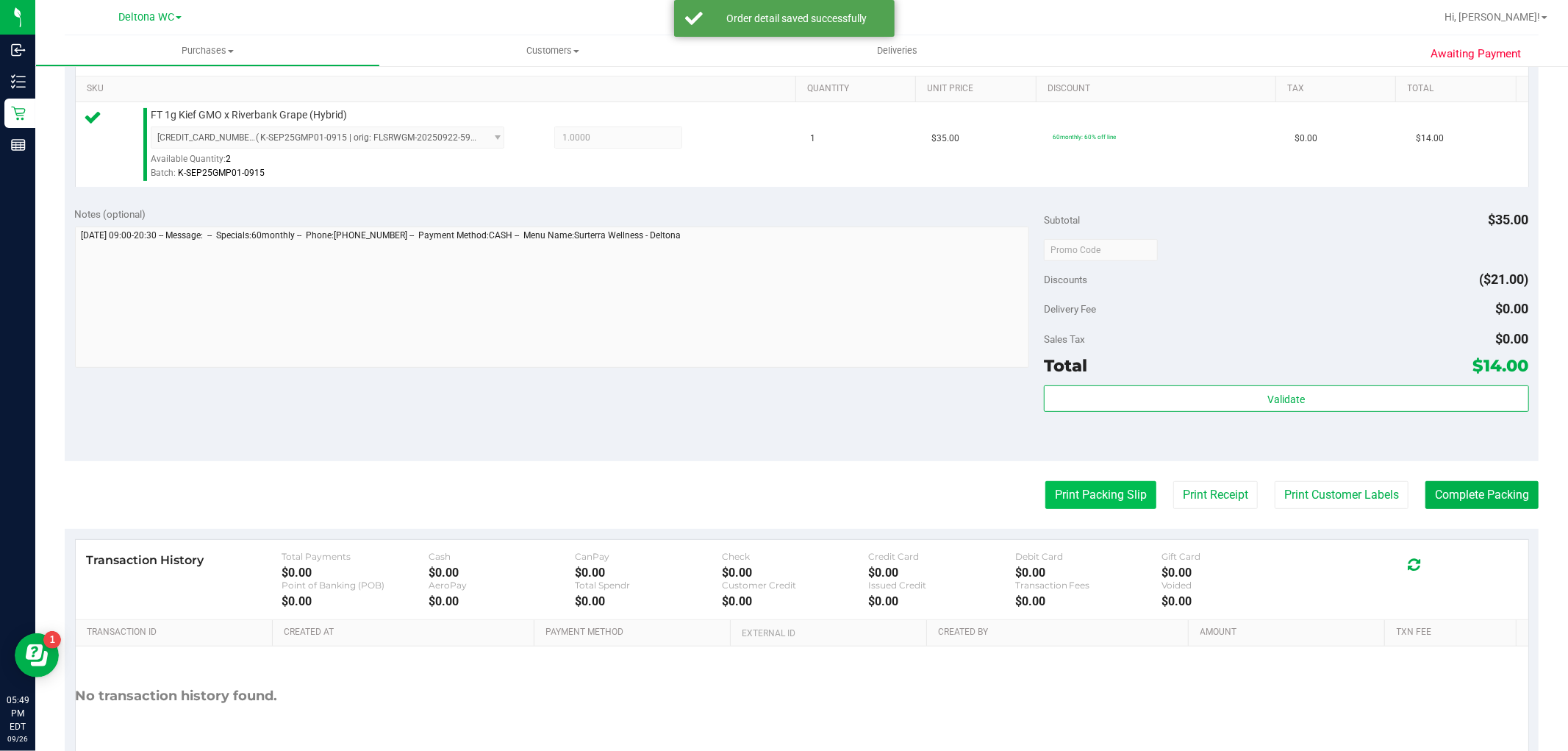
click at [1067, 488] on button "Print Packing Slip" at bounding box center [1101, 495] width 111 height 28
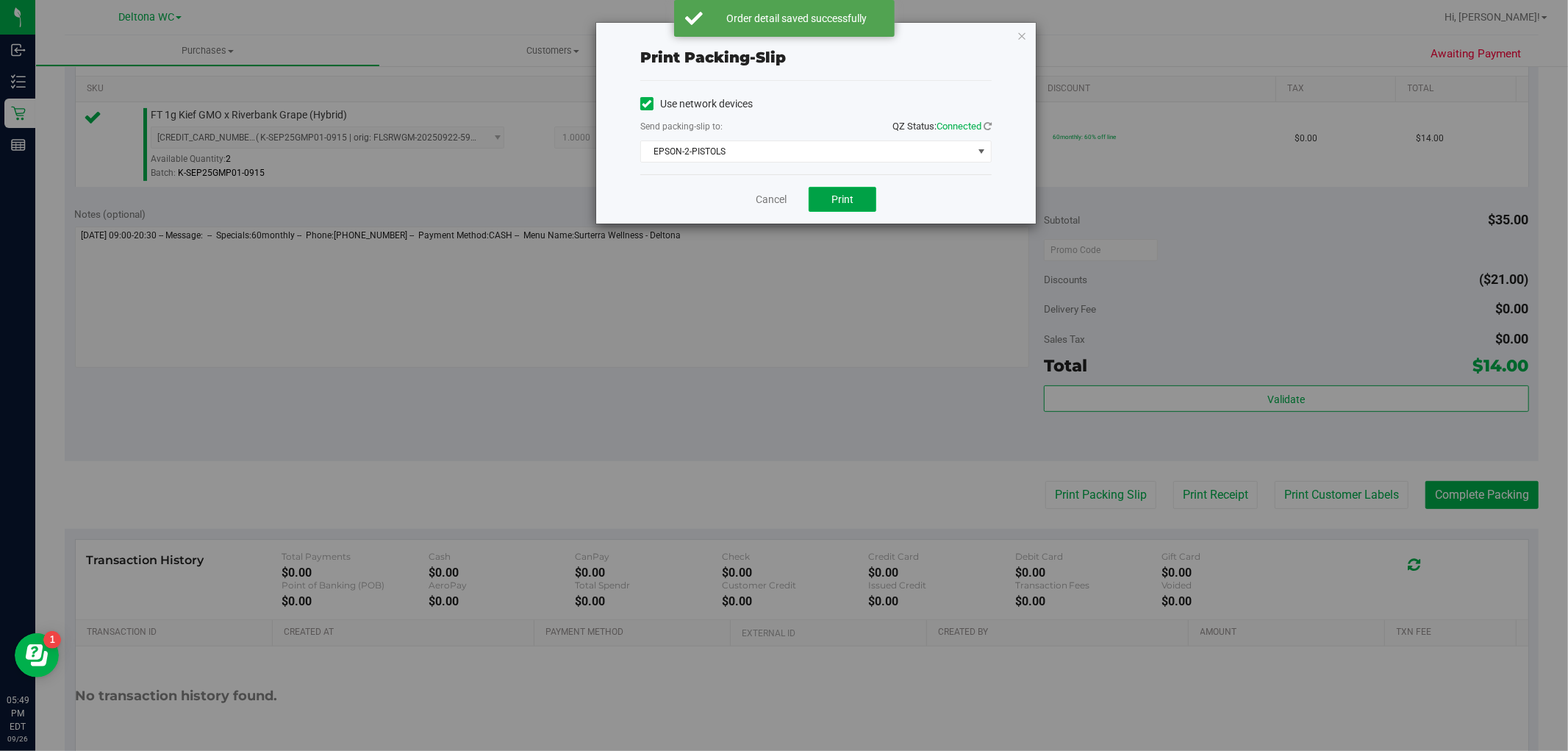
click at [864, 209] on button "Print" at bounding box center [842, 199] width 68 height 25
click at [766, 193] on link "Cancel" at bounding box center [771, 199] width 31 height 15
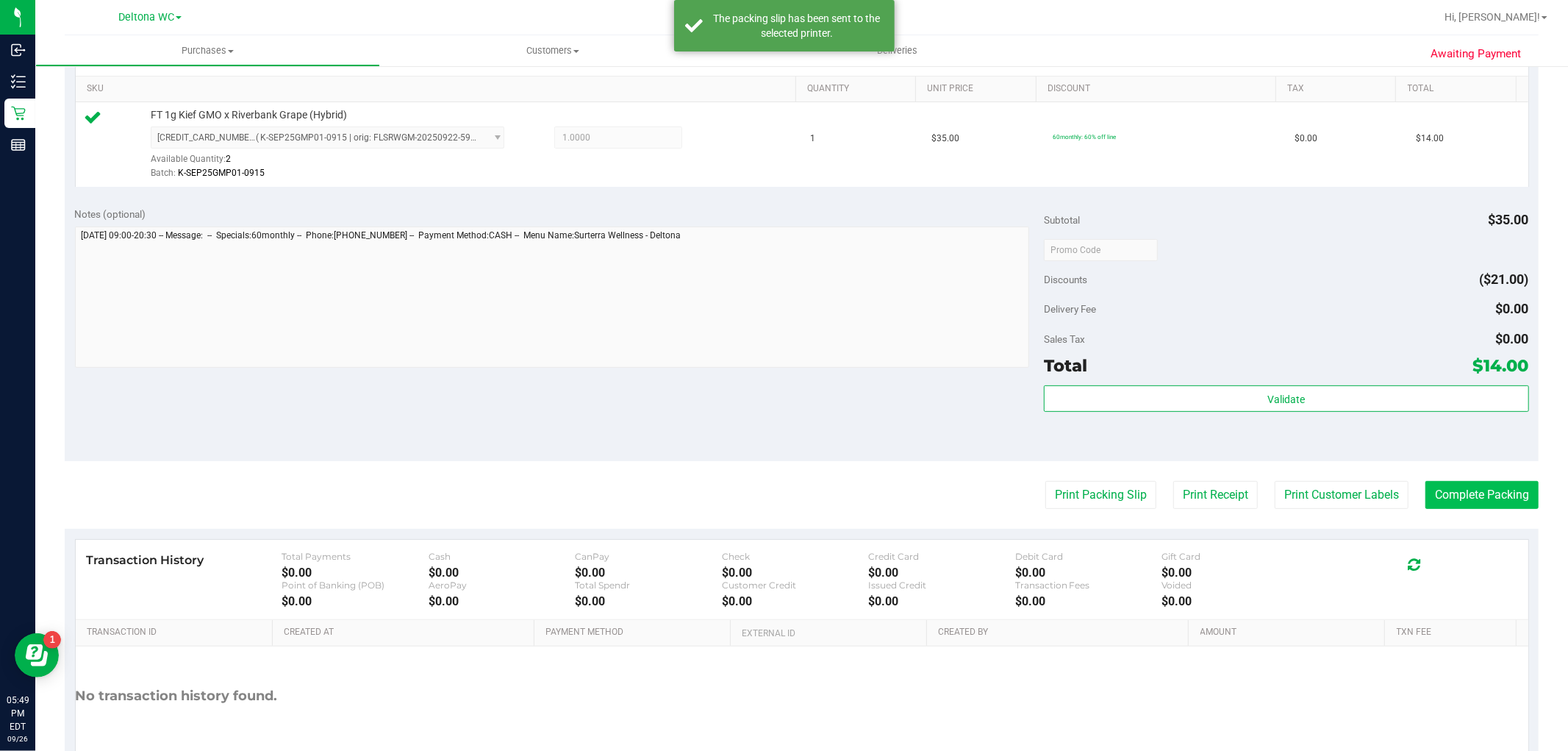
click at [1482, 487] on button "Complete Packing" at bounding box center [1482, 495] width 114 height 28
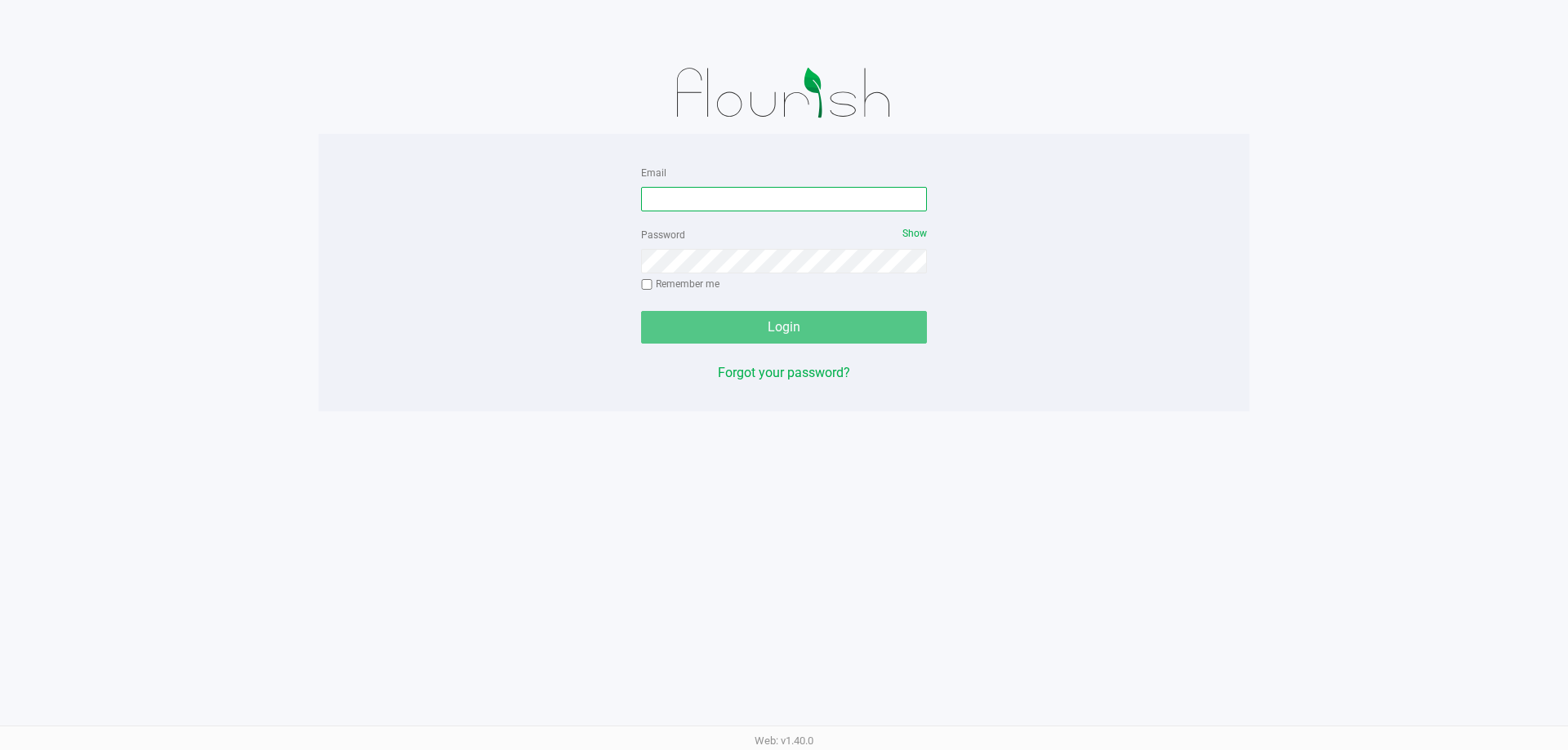
click at [745, 188] on input "Email" at bounding box center [784, 198] width 285 height 24
type input "asmithterry@liveparallel.com"
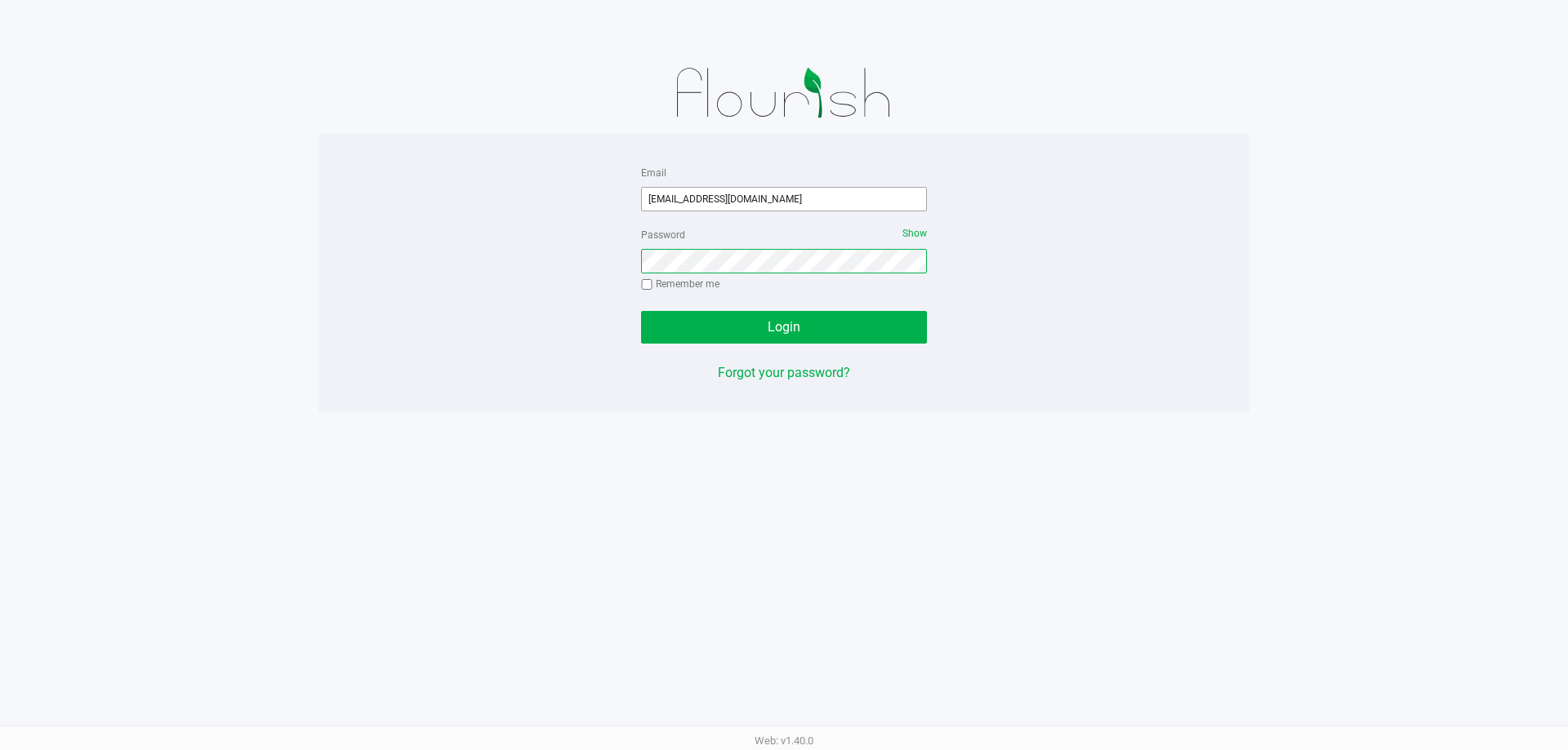
click at [641, 311] on button "Login" at bounding box center [784, 327] width 285 height 33
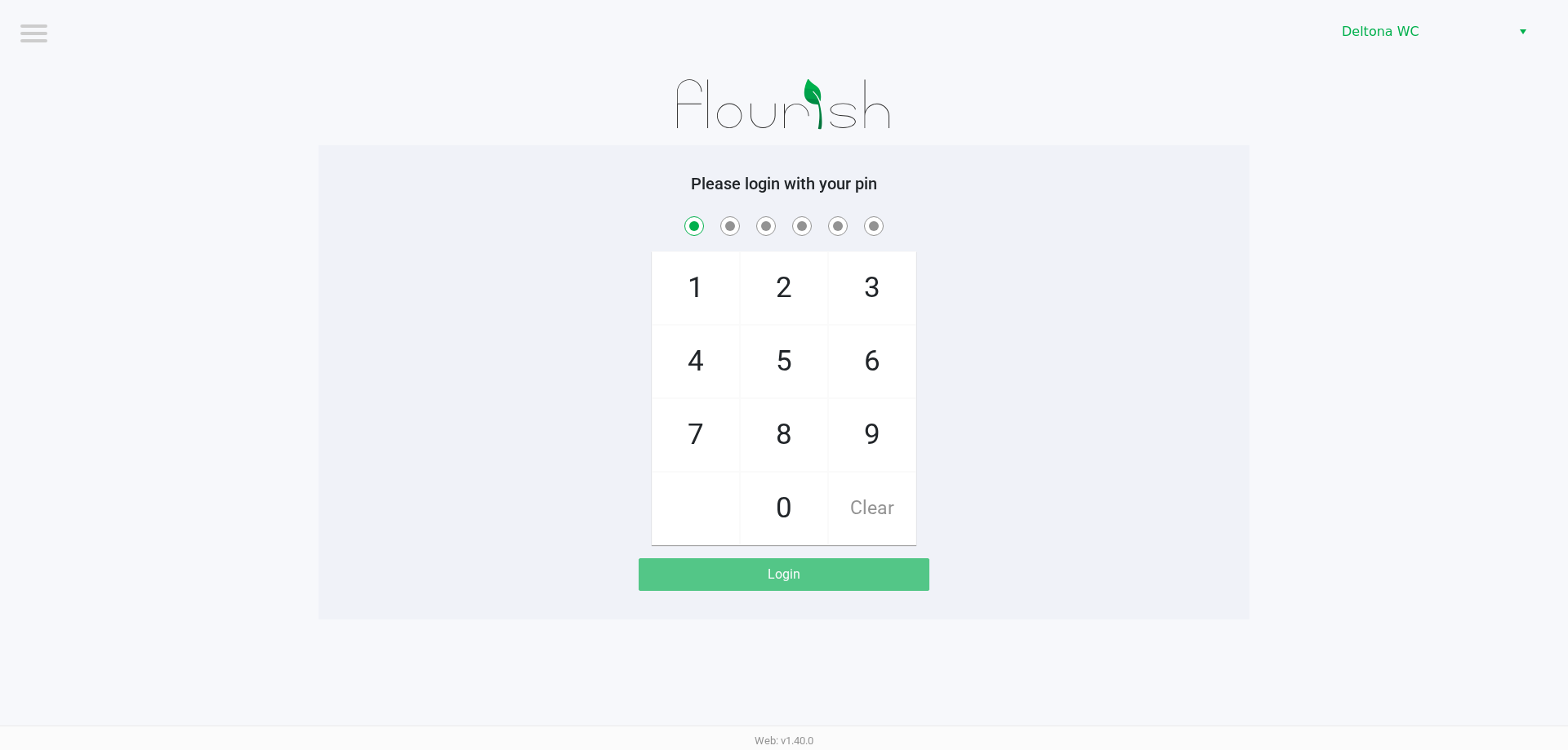
checkbox input "true"
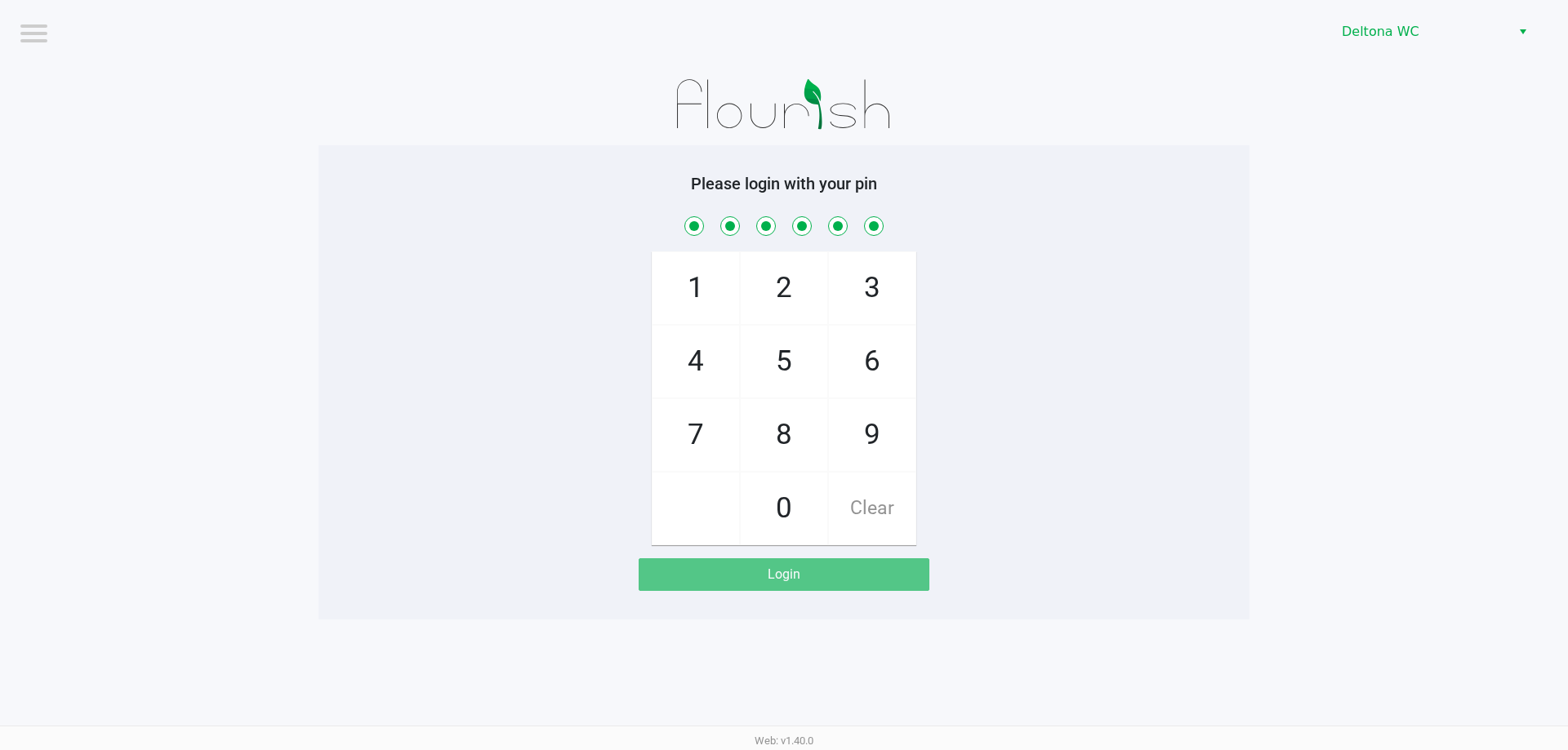
checkbox input "true"
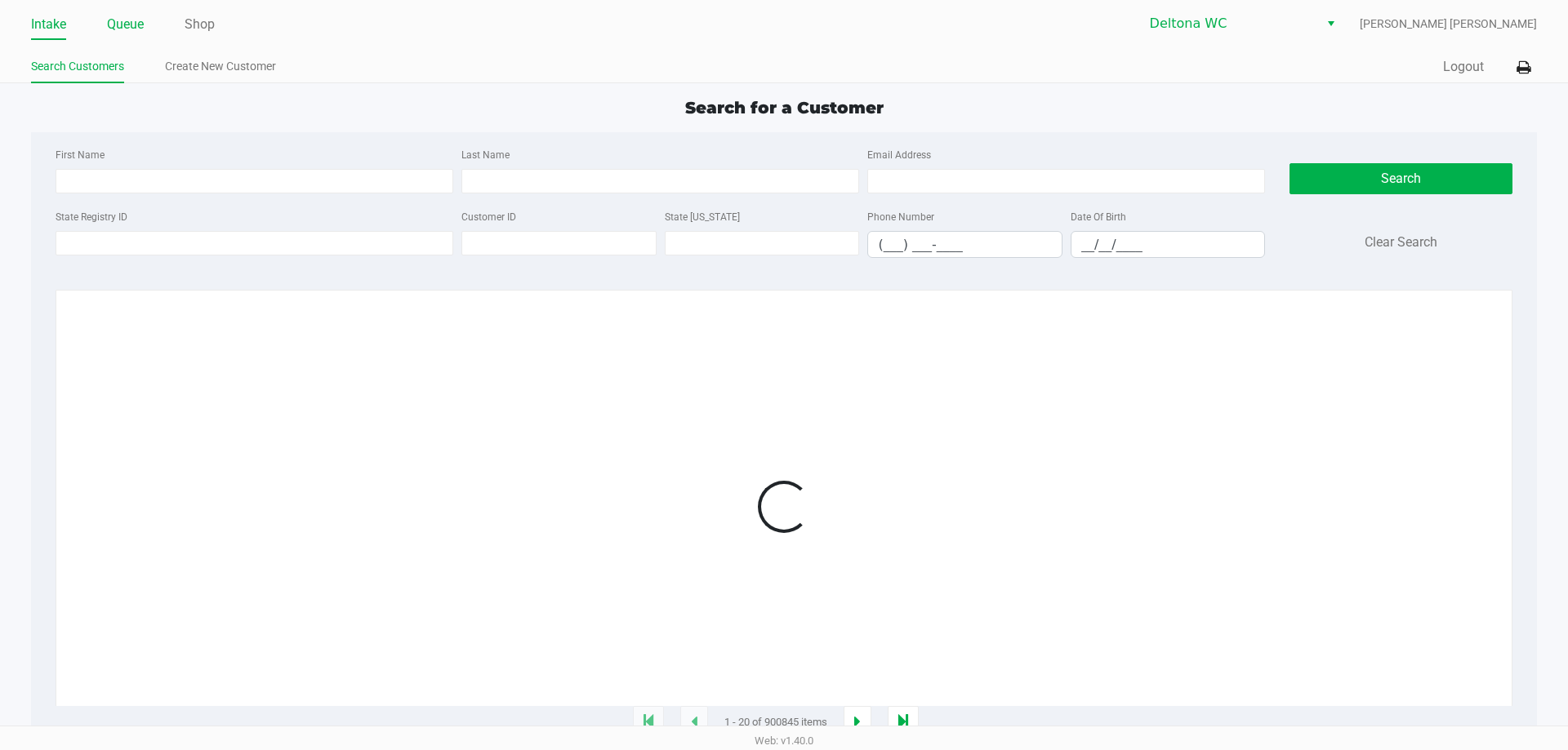
click at [128, 29] on link "Queue" at bounding box center [125, 25] width 37 height 23
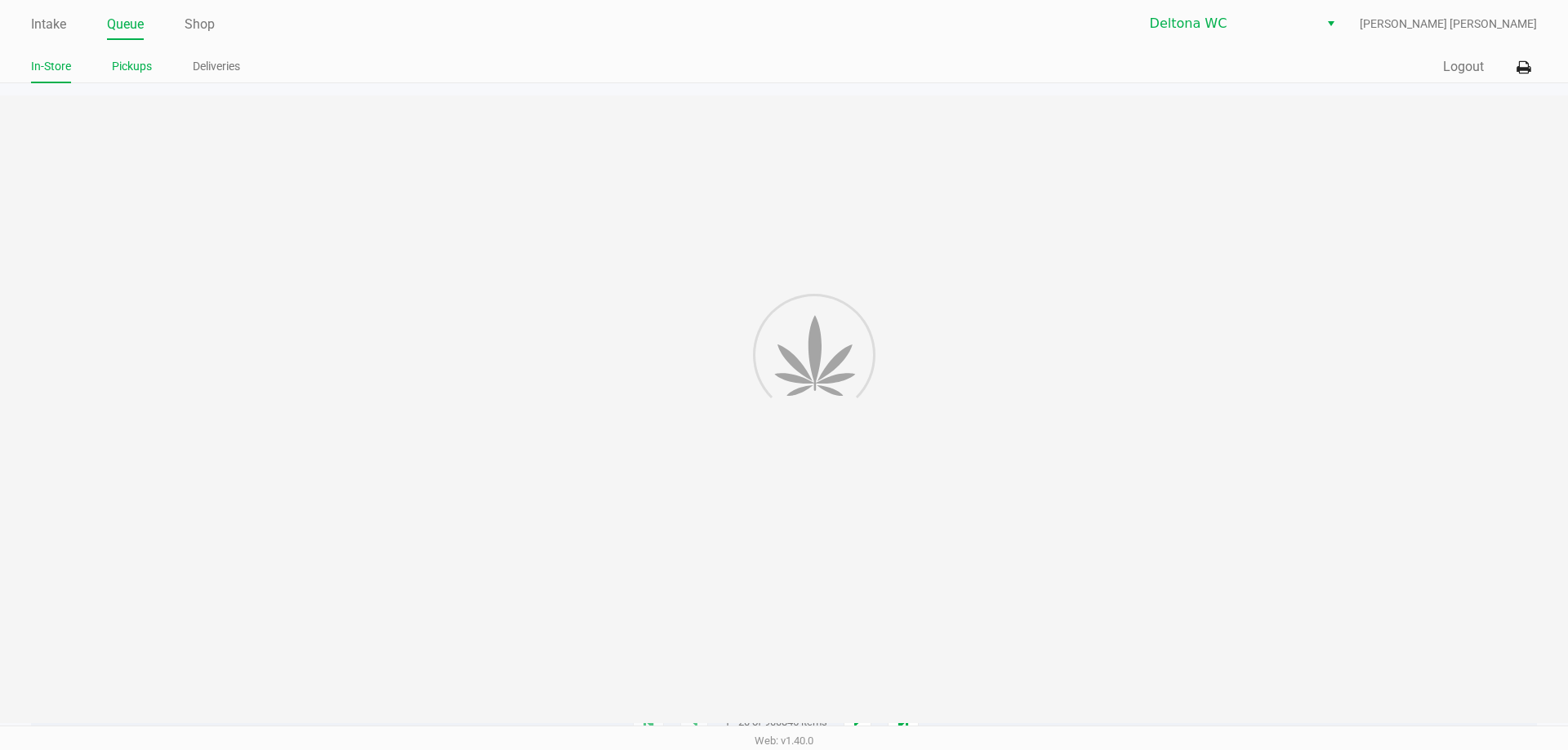
click at [120, 73] on link "Pickups" at bounding box center [131, 66] width 40 height 21
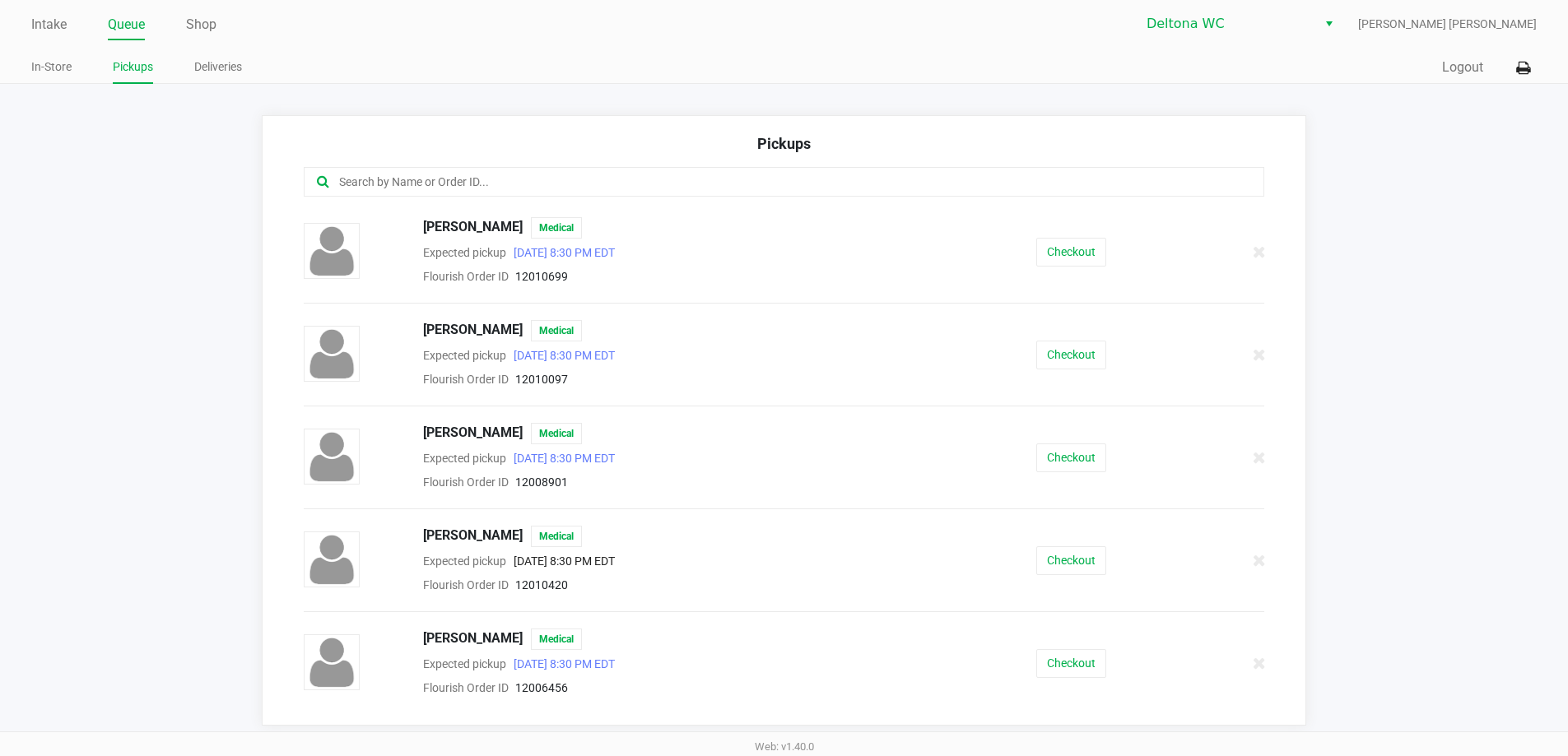
click at [1059, 369] on div "Andrea Webster Medical Expected pickup Sep 26, 2025 8:30 PM EDT Flourish Order …" at bounding box center [784, 354] width 986 height 69
click at [1062, 360] on button "Checkout" at bounding box center [1071, 355] width 70 height 29
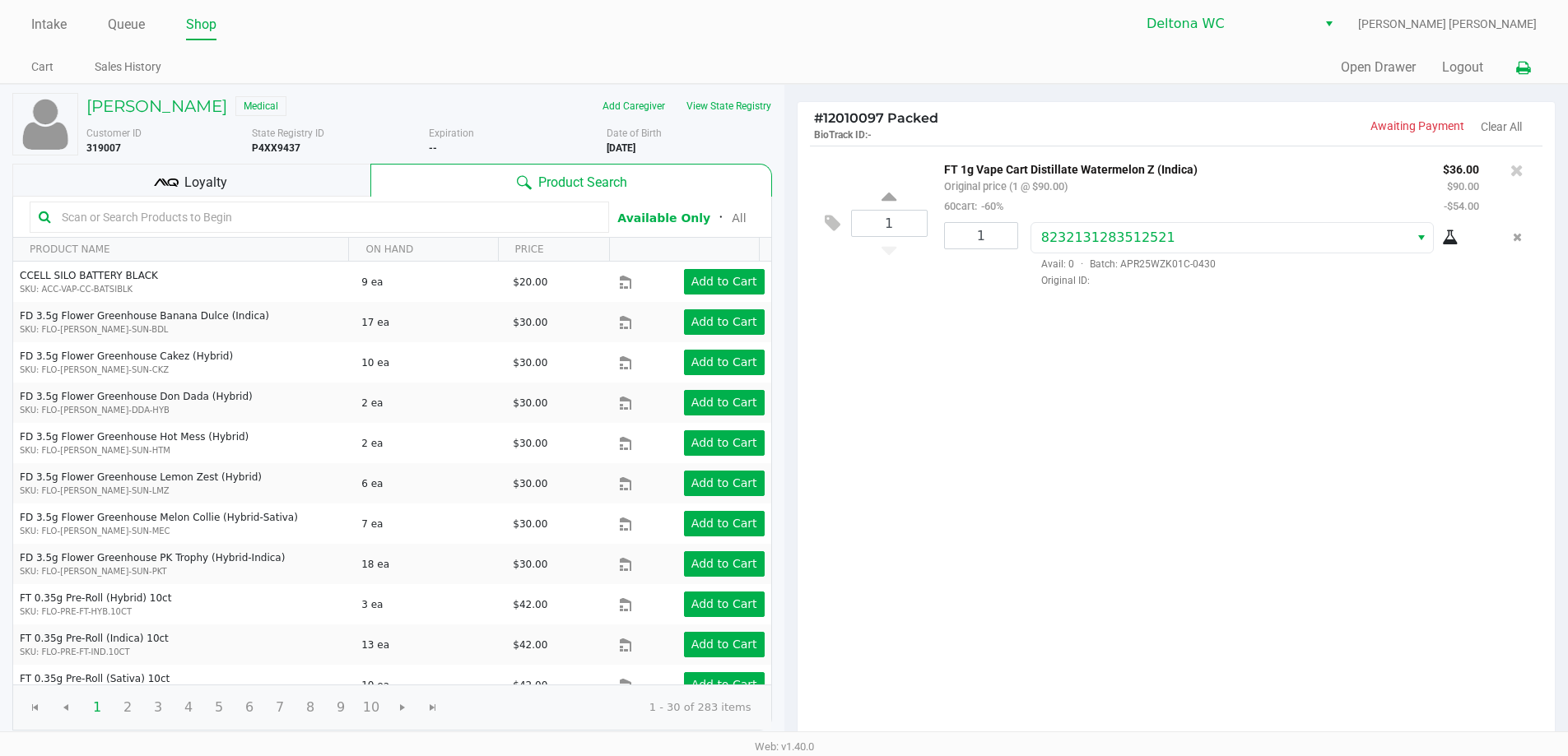
click at [1524, 73] on icon at bounding box center [1523, 68] width 14 height 12
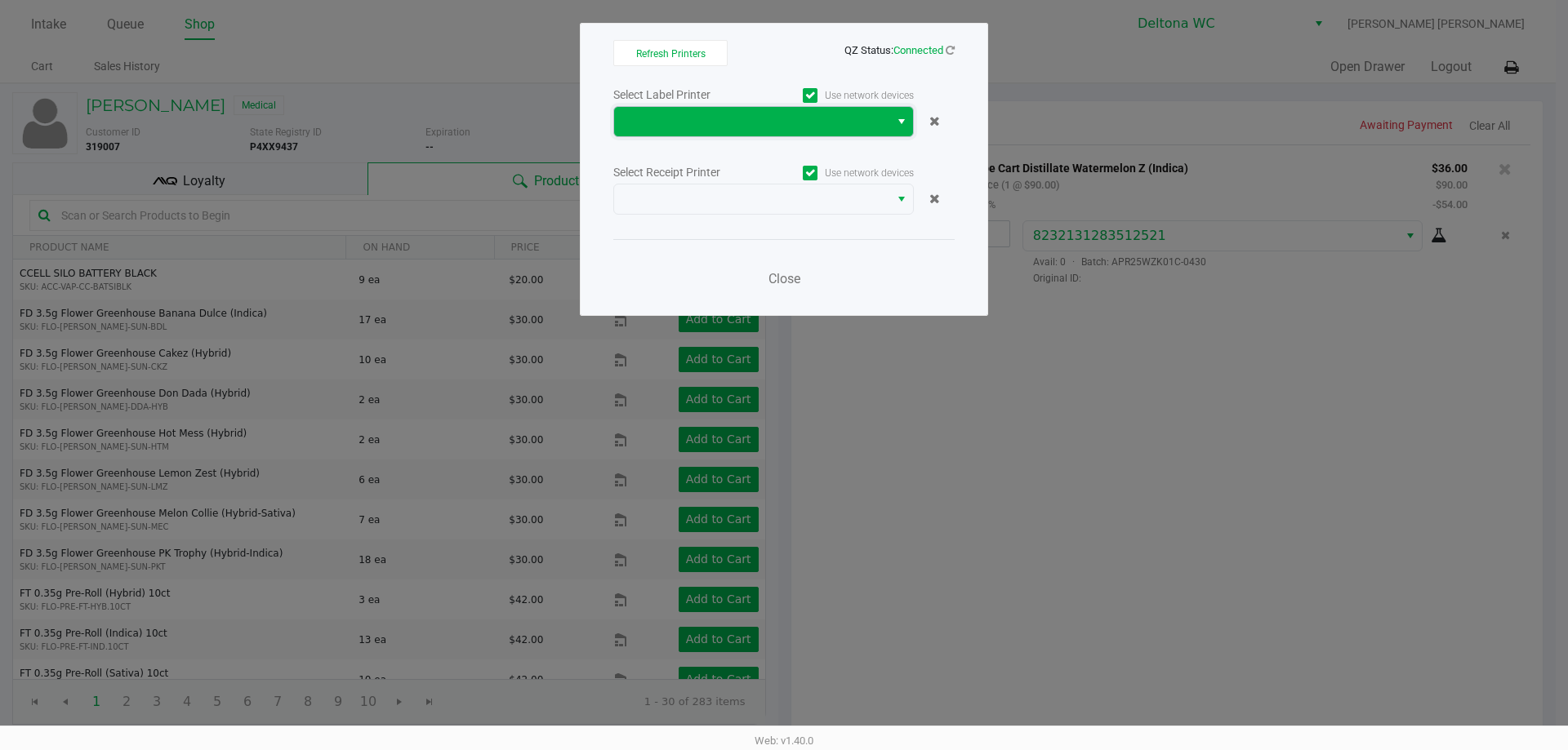
click at [800, 114] on span at bounding box center [751, 122] width 256 height 20
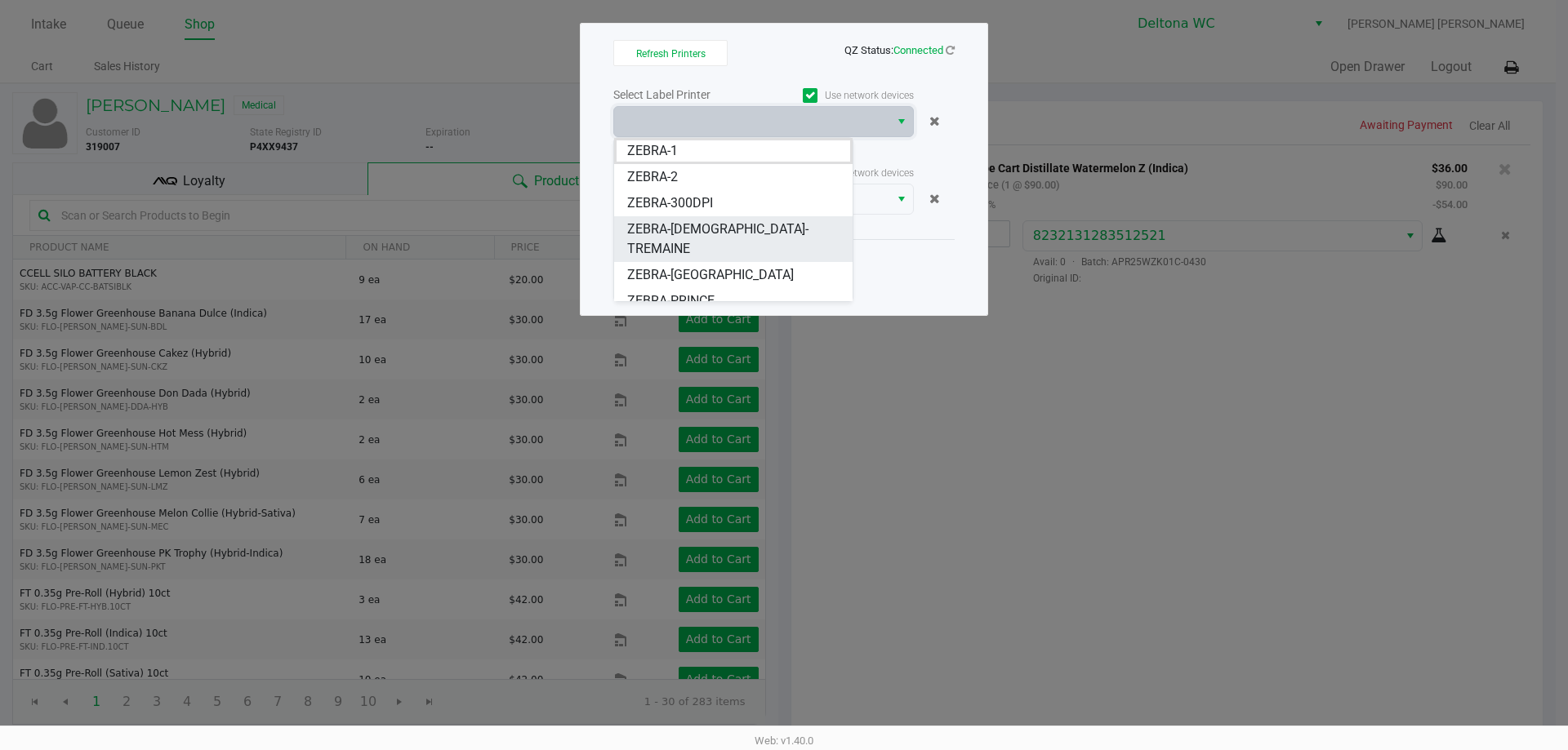
click at [724, 231] on span "ZEBRA-LADY-TREMAINE" at bounding box center [733, 240] width 212 height 39
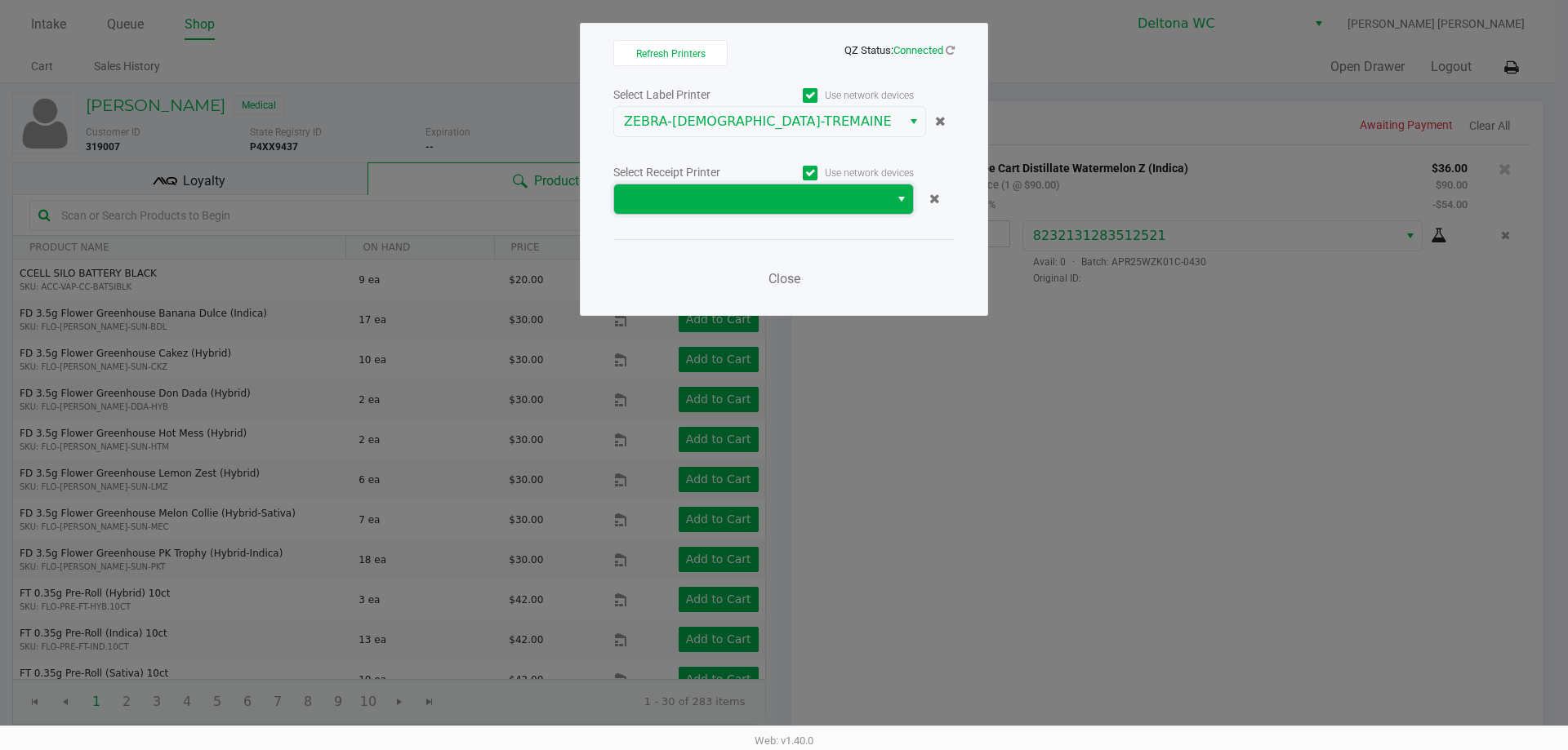
click at [738, 199] on span at bounding box center [751, 199] width 256 height 20
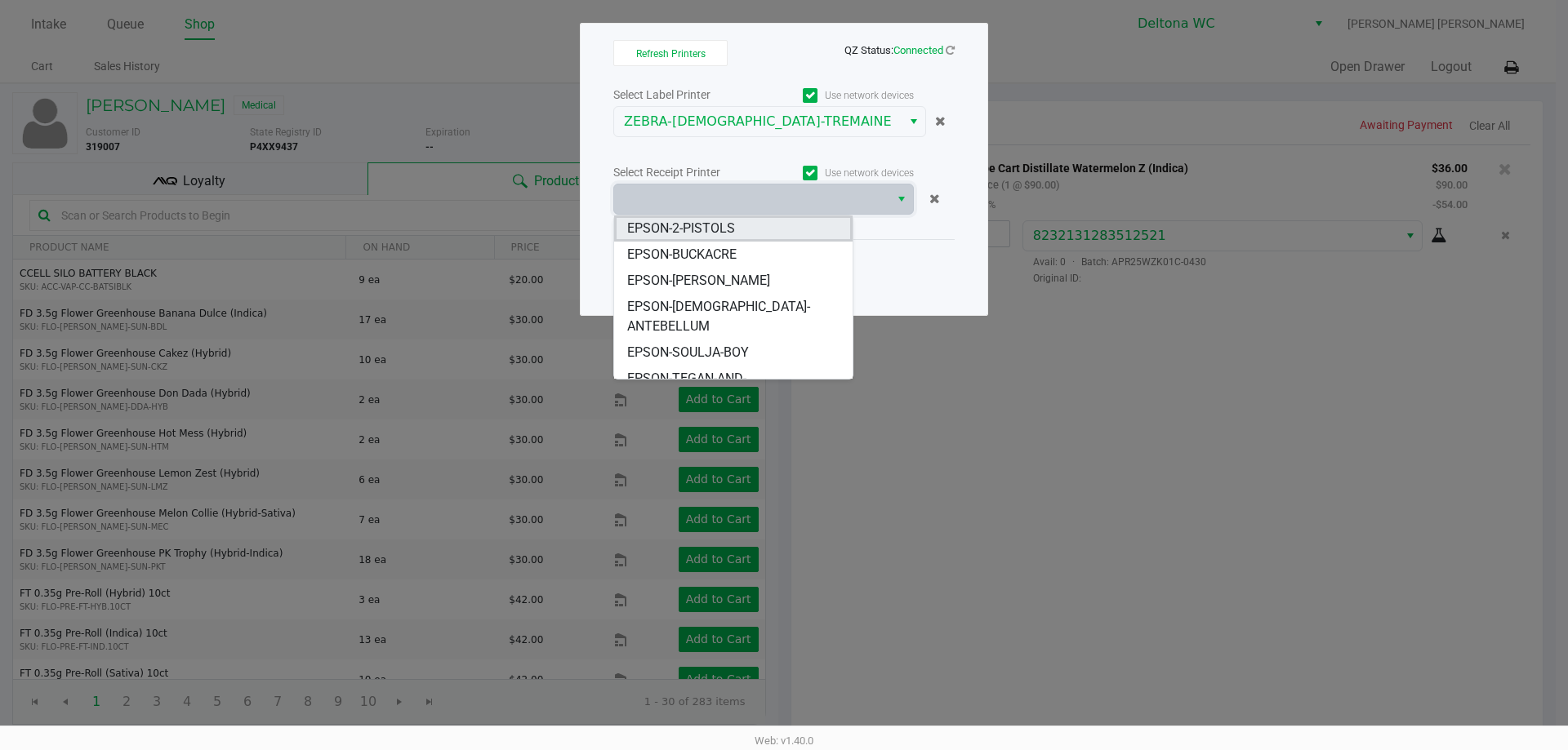
click at [733, 224] on span "EPSON-2-PISTOLS" at bounding box center [681, 229] width 107 height 20
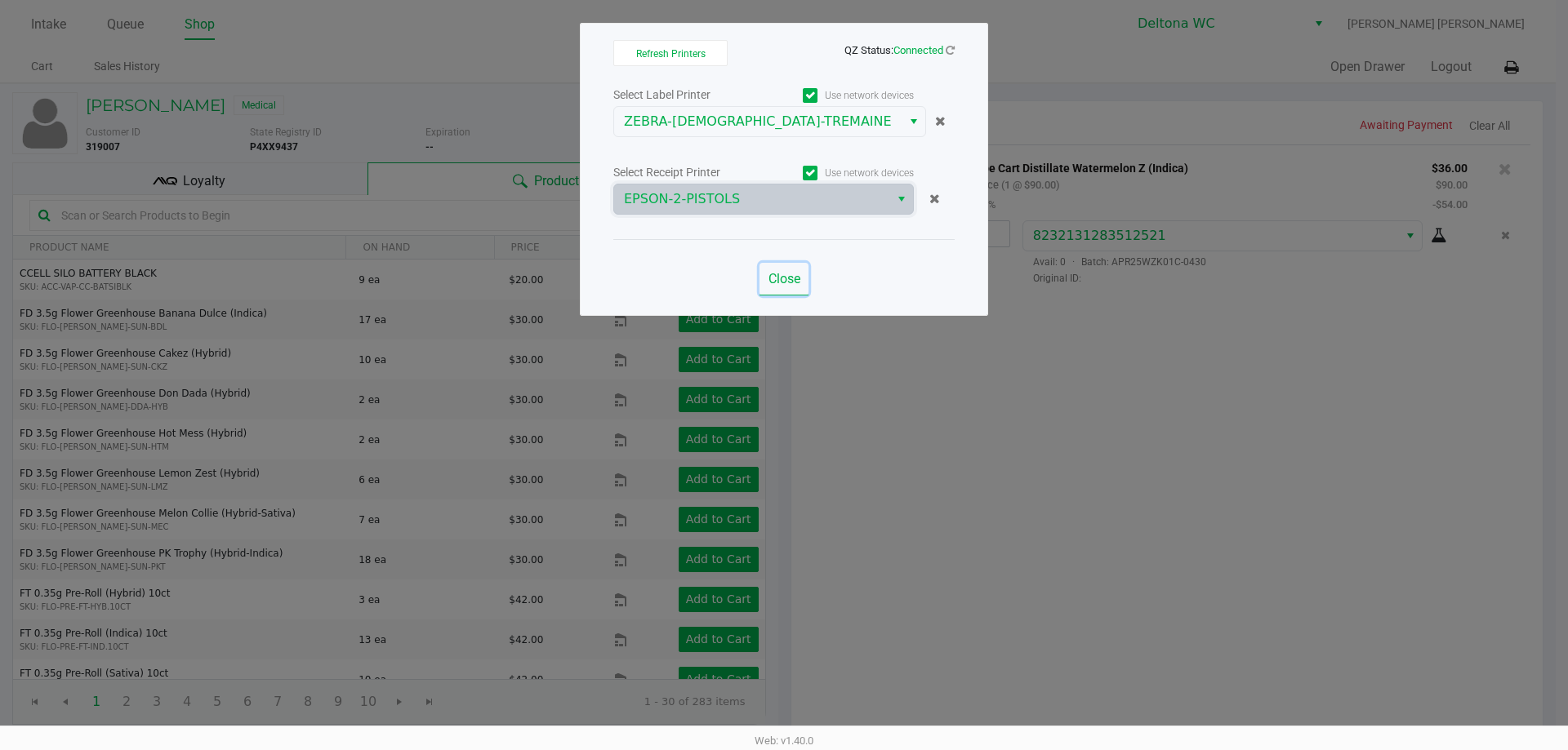
click at [786, 291] on button "Close" at bounding box center [784, 279] width 49 height 33
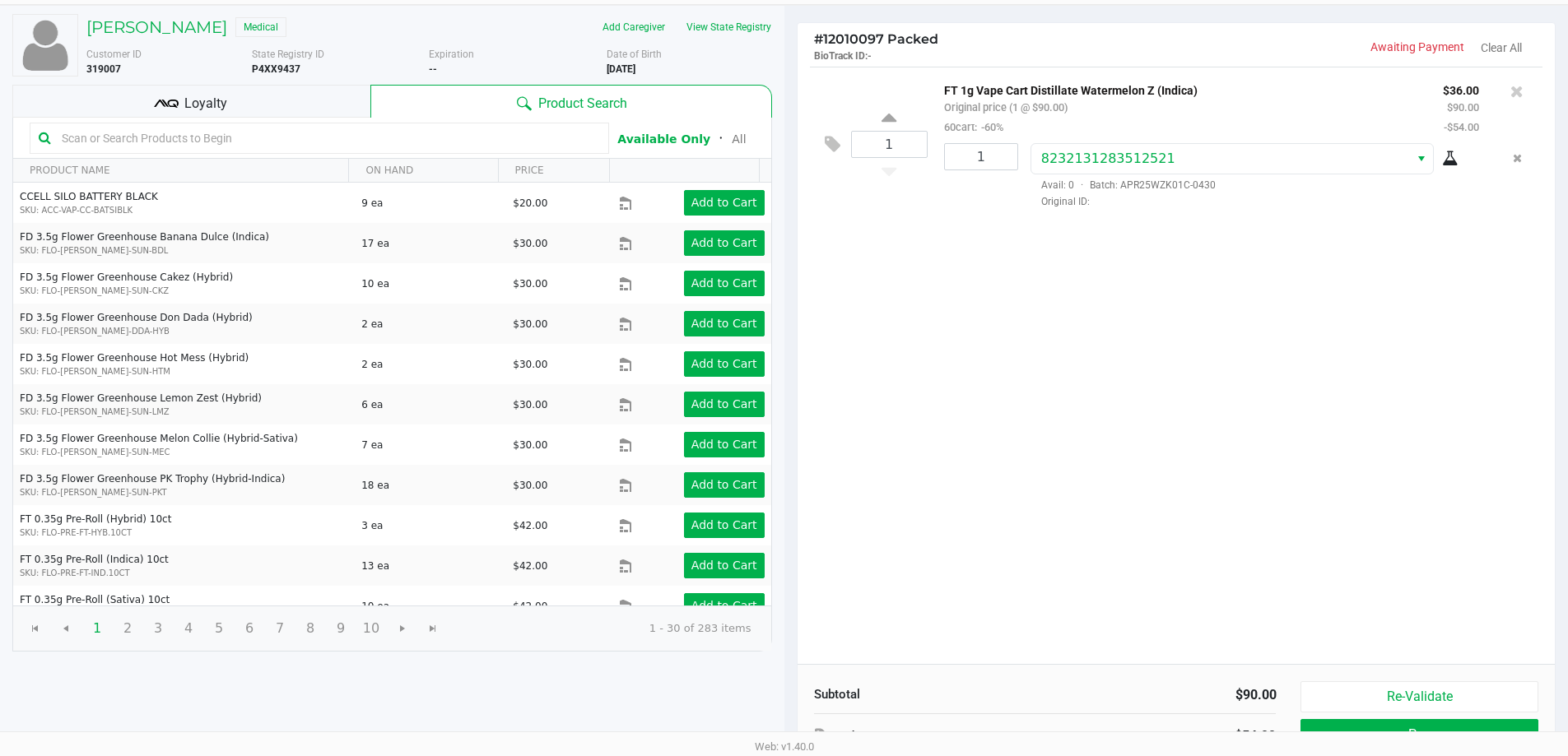
scroll to position [169, 0]
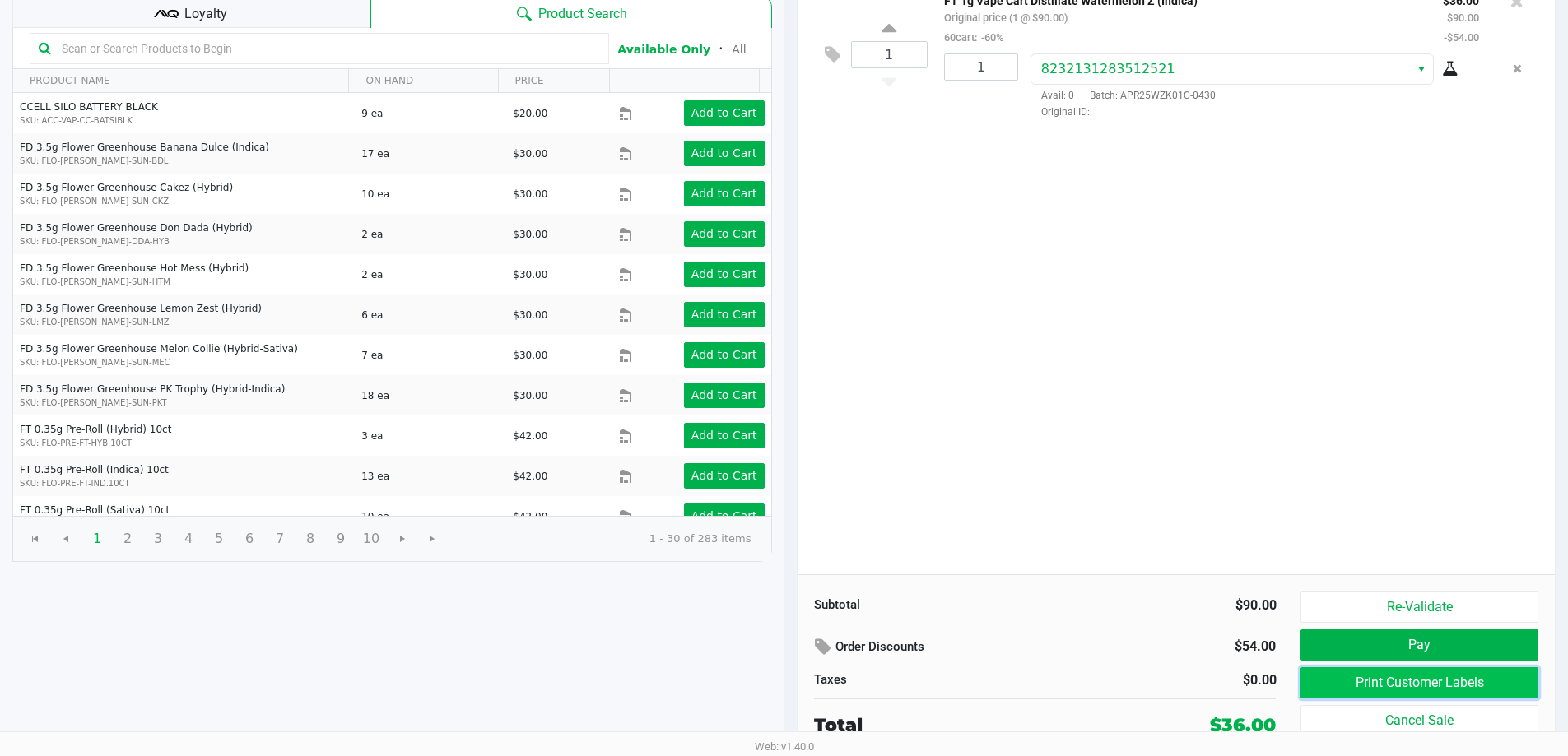
click at [1402, 684] on button "Print Customer Labels" at bounding box center [1418, 682] width 237 height 32
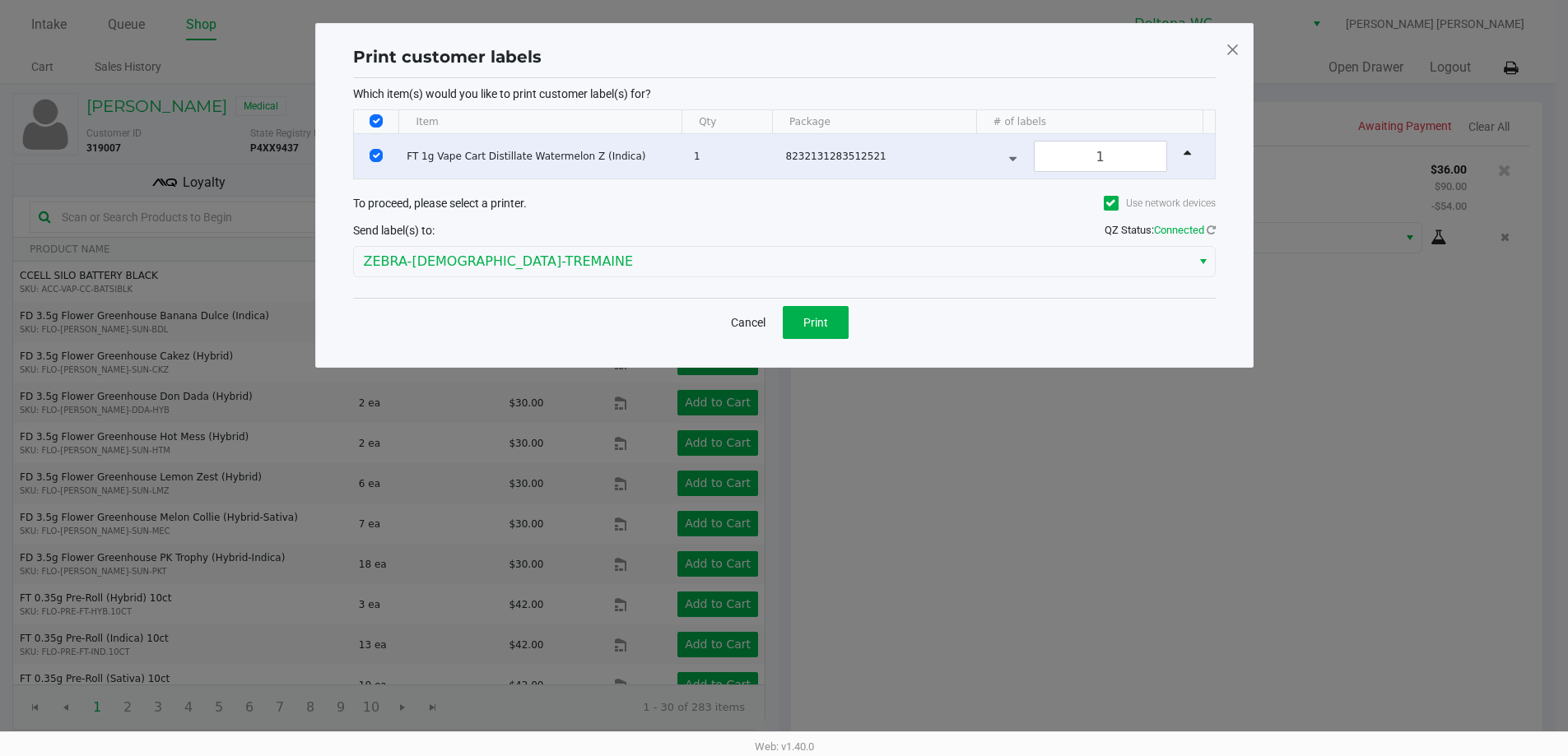
scroll to position [0, 0]
click at [814, 317] on span "Print" at bounding box center [821, 323] width 24 height 14
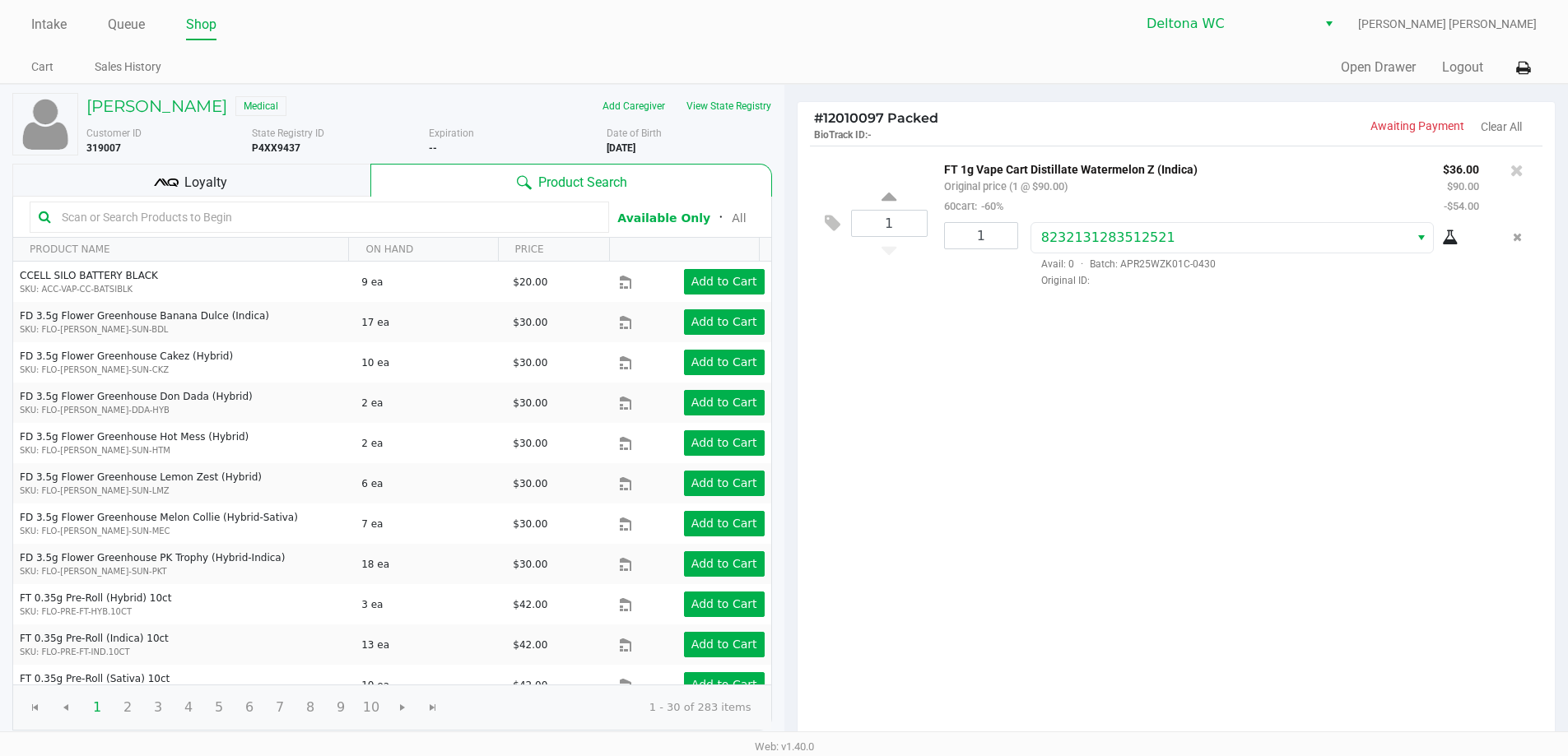
click at [1203, 618] on div "1 FT 1g Vape Cart Distillate Watermelon Z (Indica) Original price (1 @ $90.00) …" at bounding box center [1177, 444] width 758 height 597
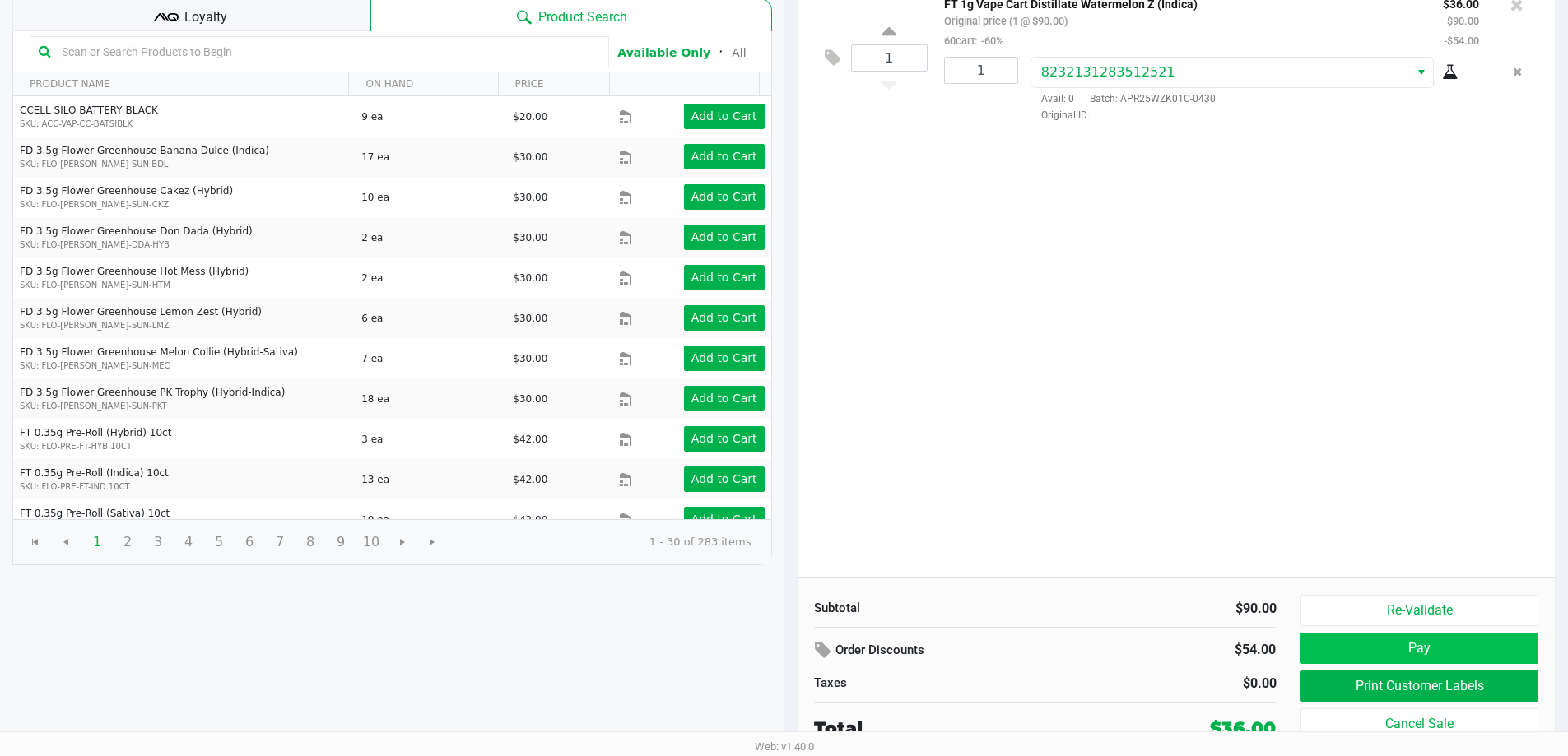
scroll to position [169, 0]
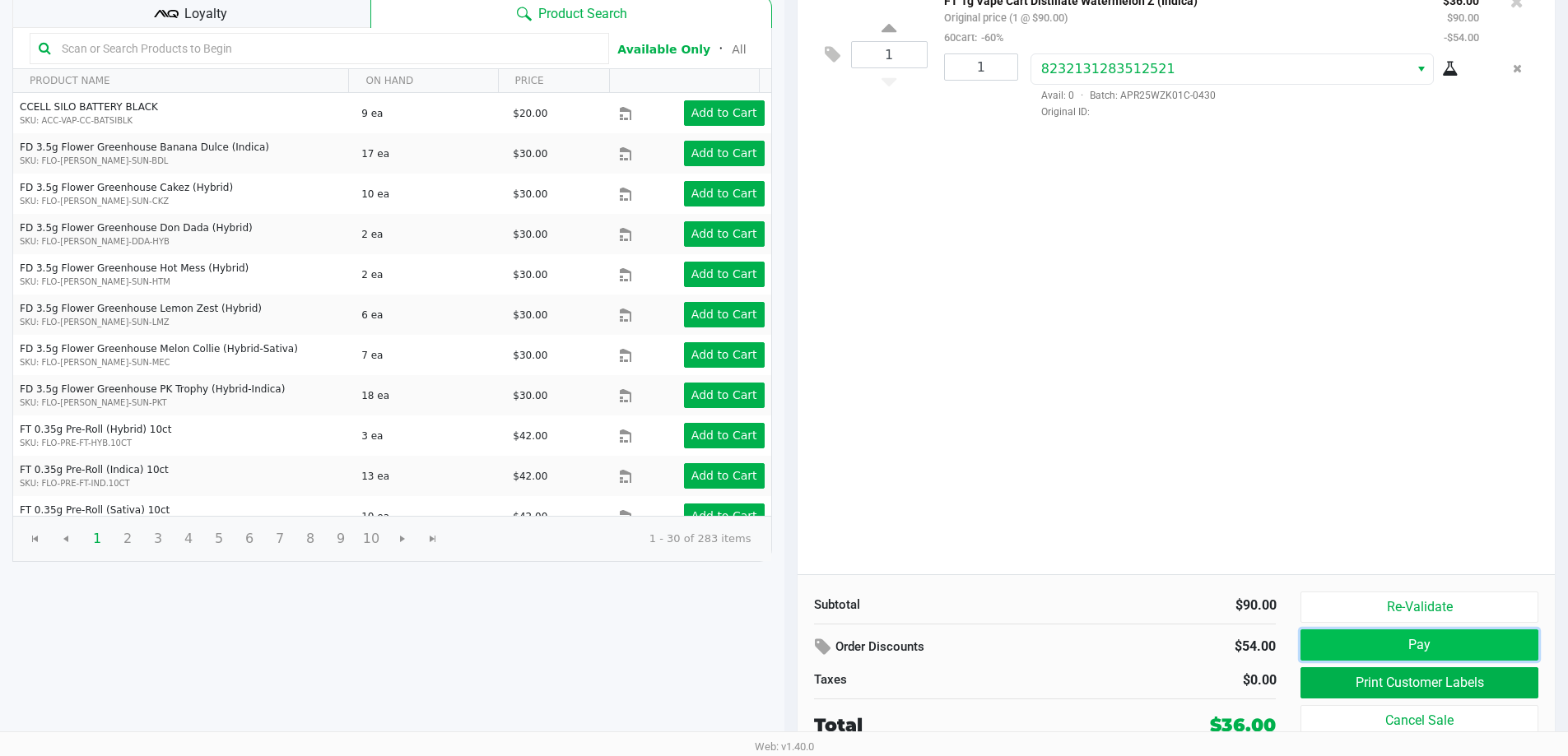
click at [1317, 650] on button "Pay" at bounding box center [1418, 644] width 237 height 32
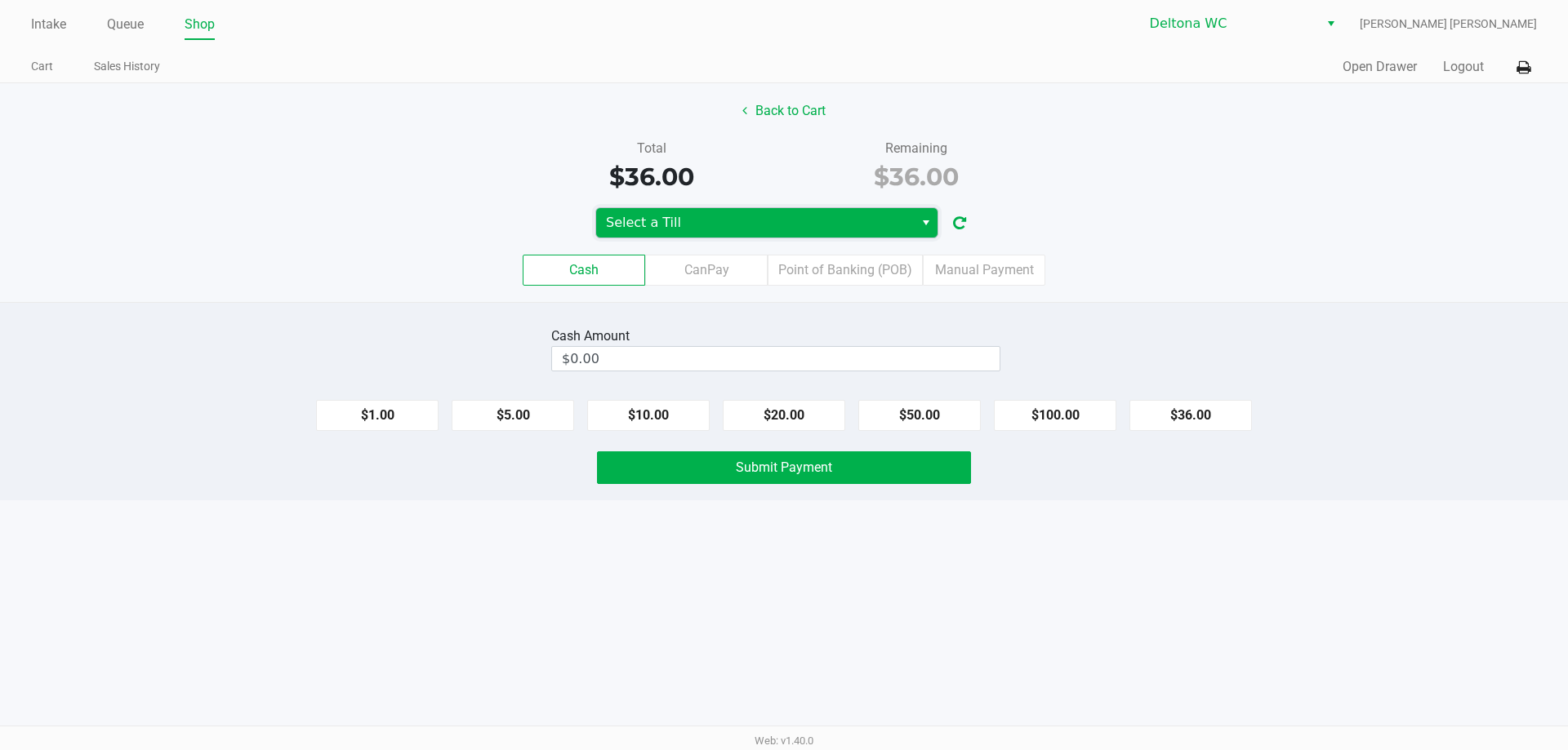
click at [828, 207] on kendo-dropdownlist "Select a Till" at bounding box center [766, 223] width 343 height 31
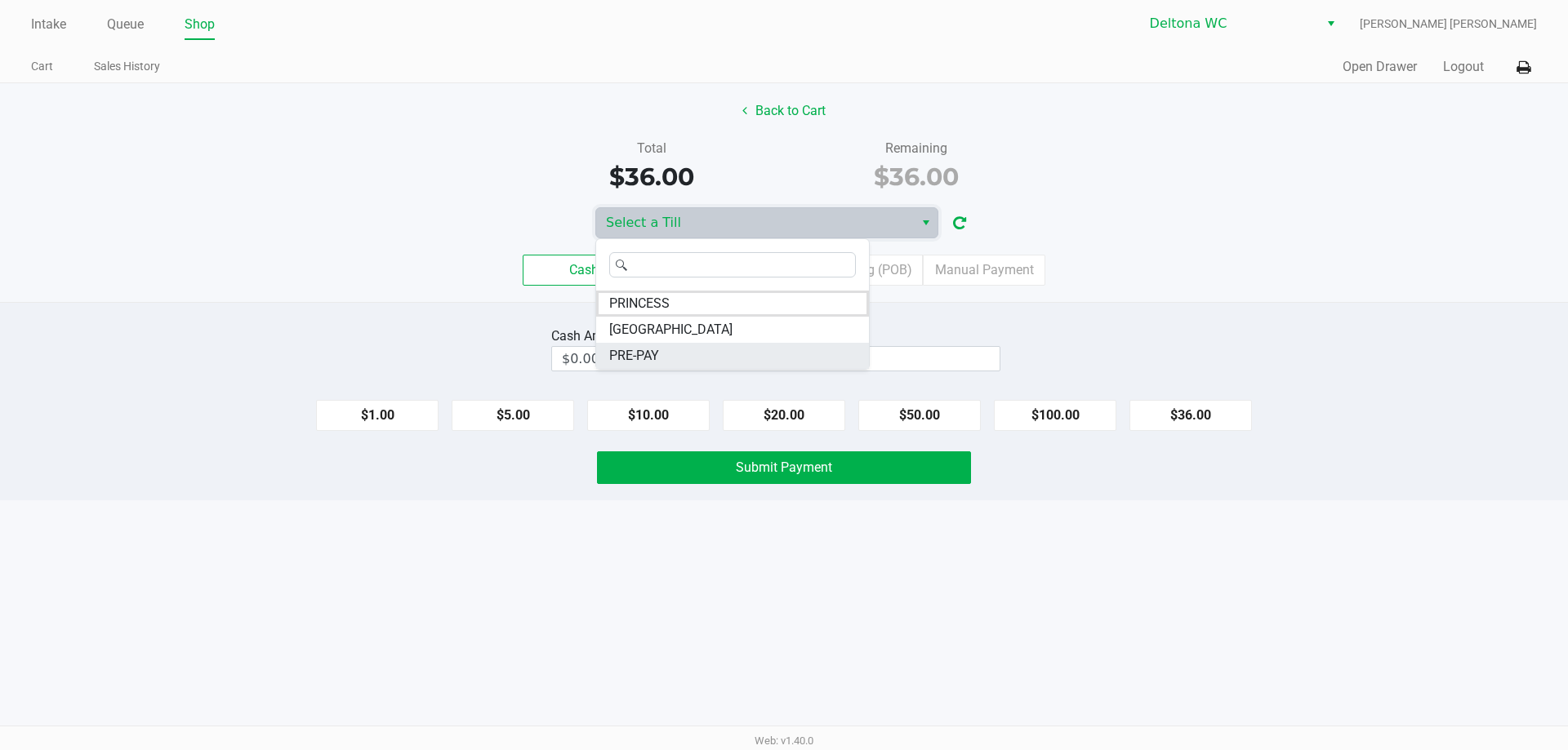
click at [665, 351] on li "PRE-PAY" at bounding box center [732, 355] width 273 height 26
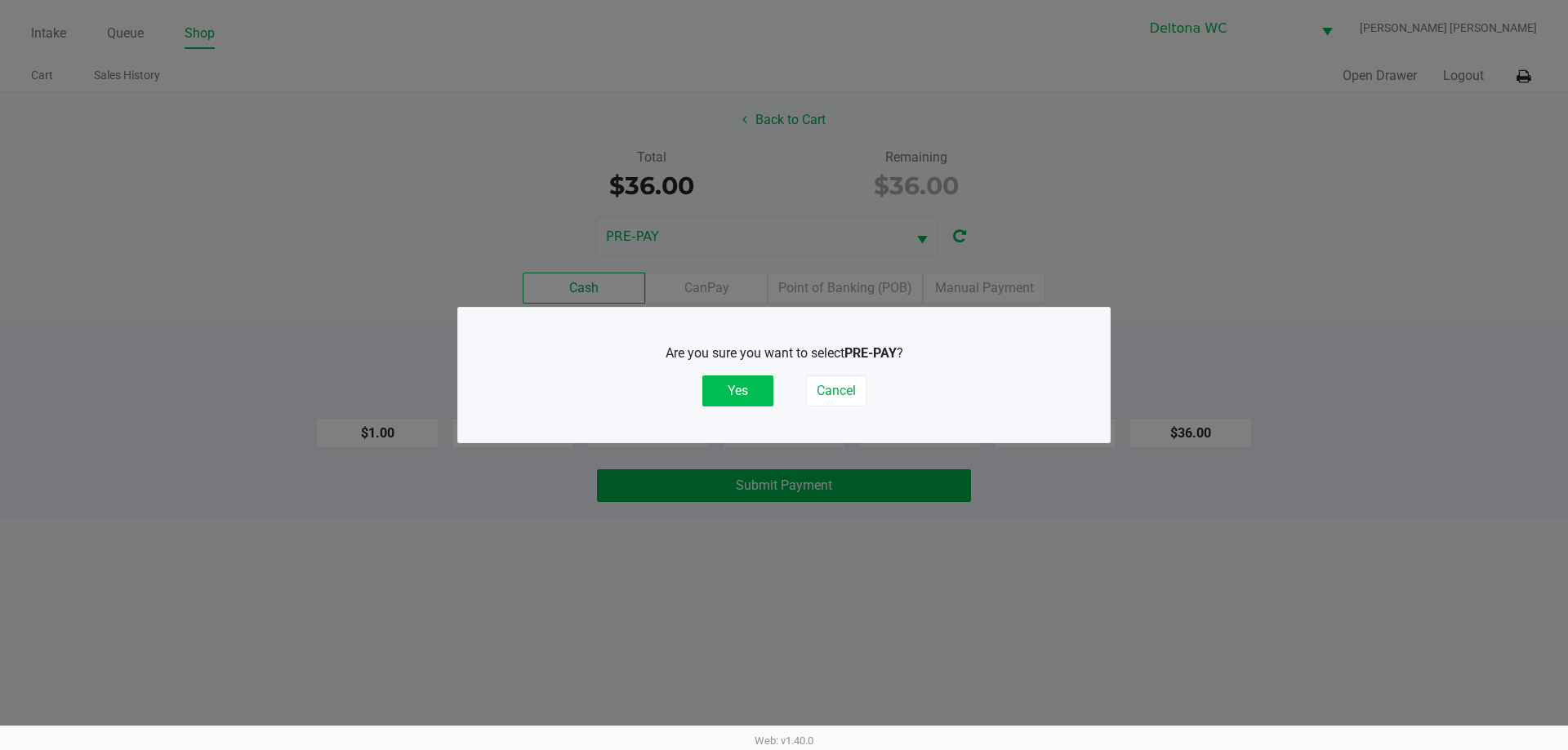
click at [721, 392] on button "Yes" at bounding box center [737, 391] width 71 height 31
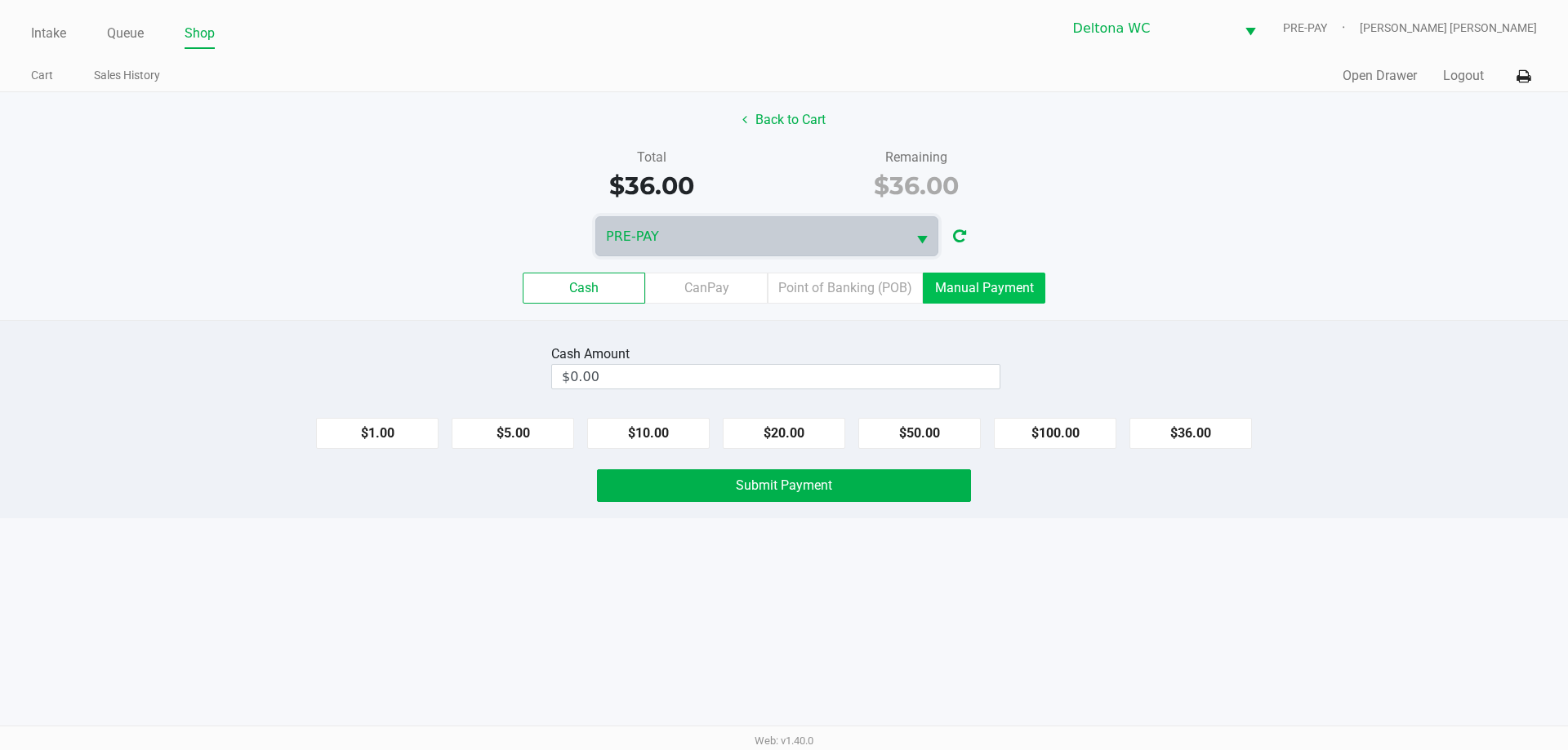
click at [950, 292] on label "Manual Payment" at bounding box center [984, 288] width 123 height 31
click at [0, 0] on 8 "Manual Payment" at bounding box center [0, 0] width 0 height 0
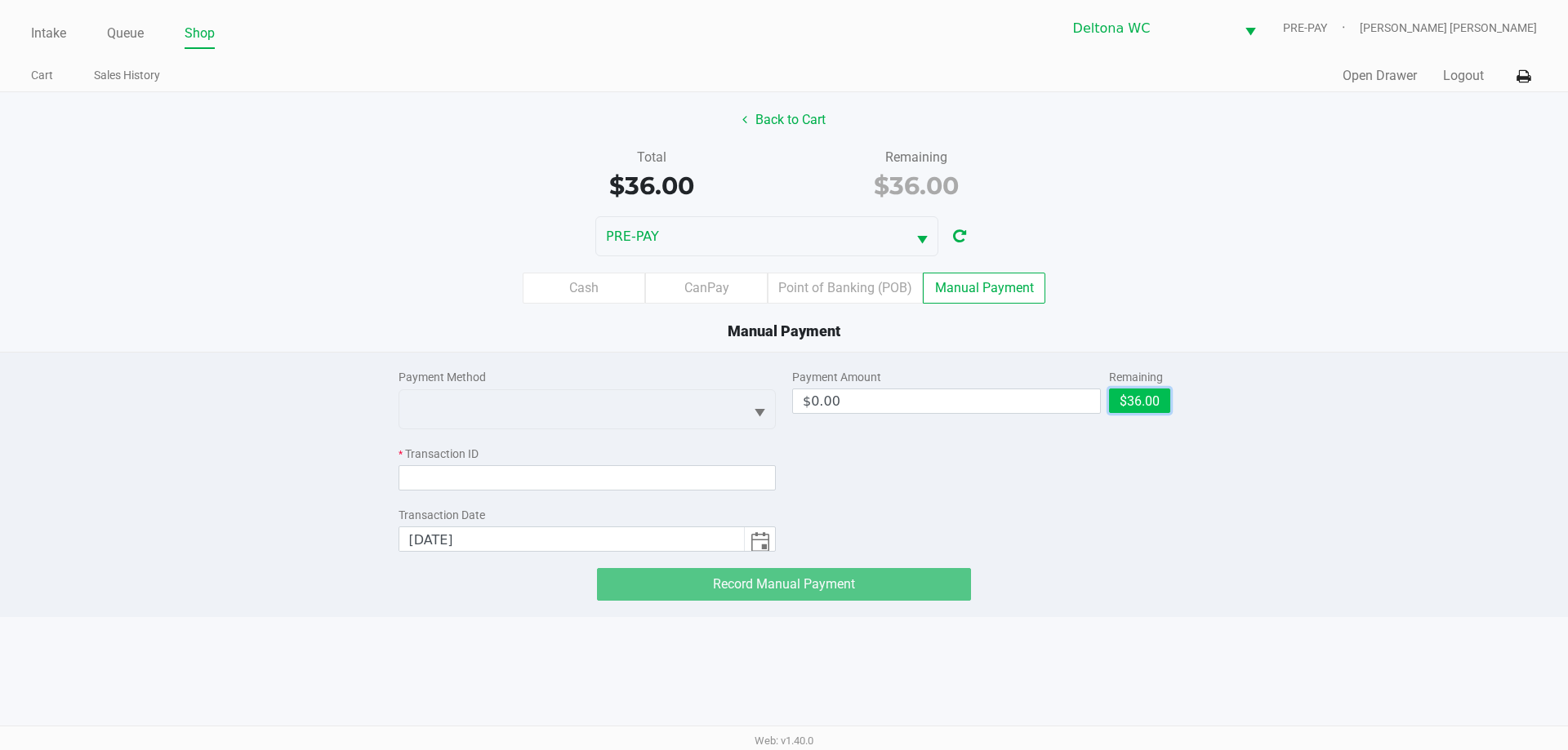
click at [1128, 401] on button "$36.00" at bounding box center [1140, 400] width 61 height 24
type input "$36.00"
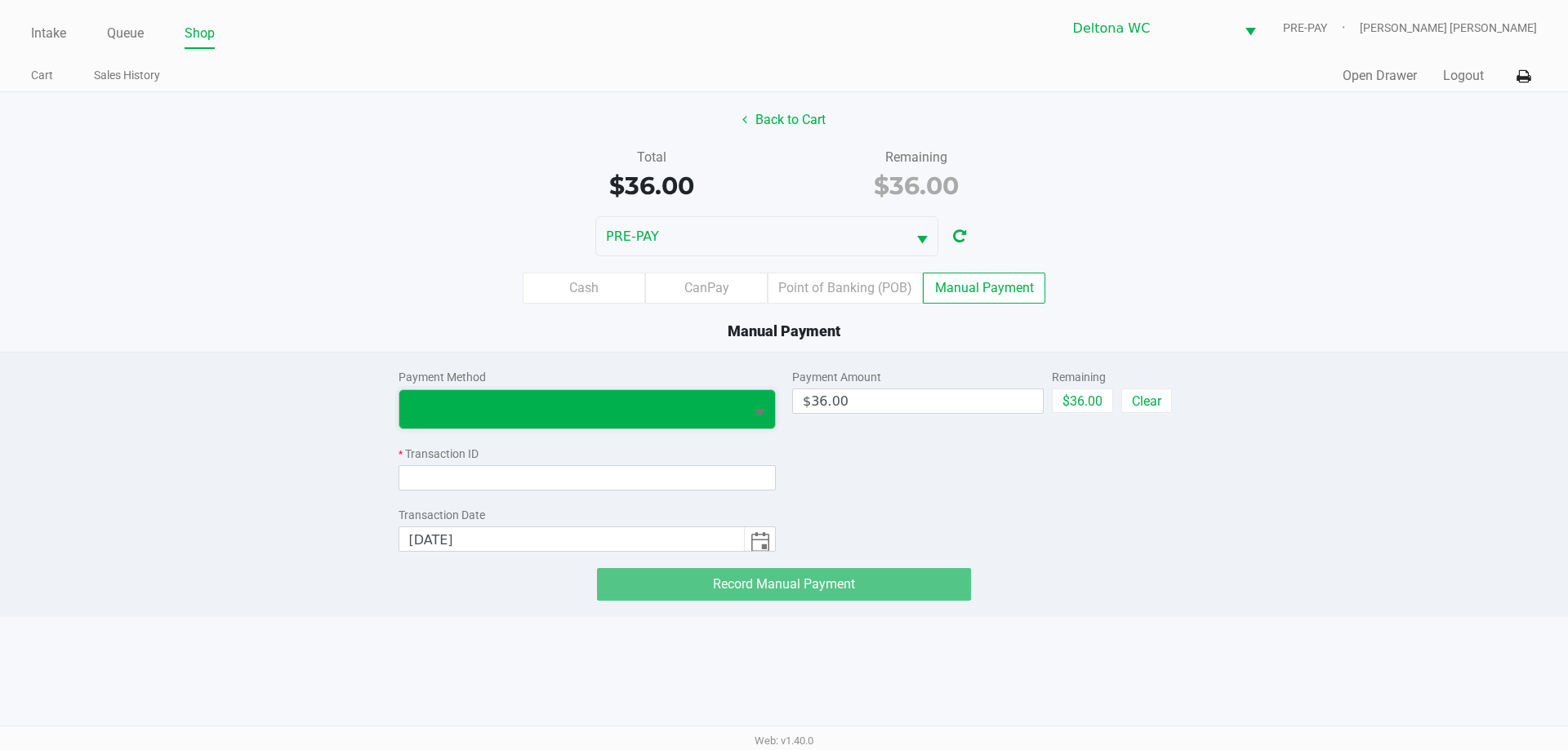
drag, startPoint x: 716, startPoint y: 398, endPoint x: 662, endPoint y: 418, distance: 57.6
click at [716, 398] on span at bounding box center [572, 409] width 345 height 38
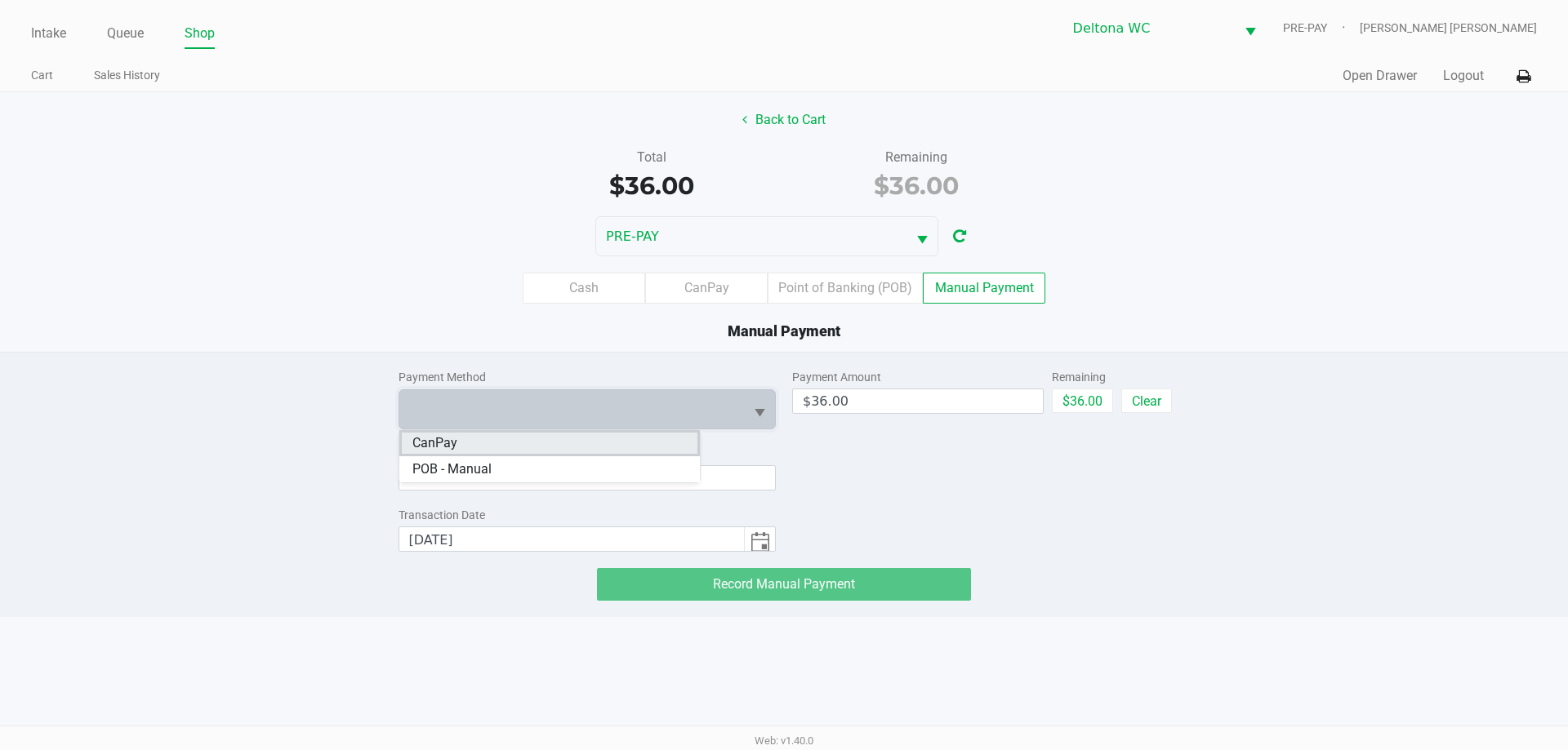
click at [630, 437] on li "CanPay" at bounding box center [549, 442] width 301 height 26
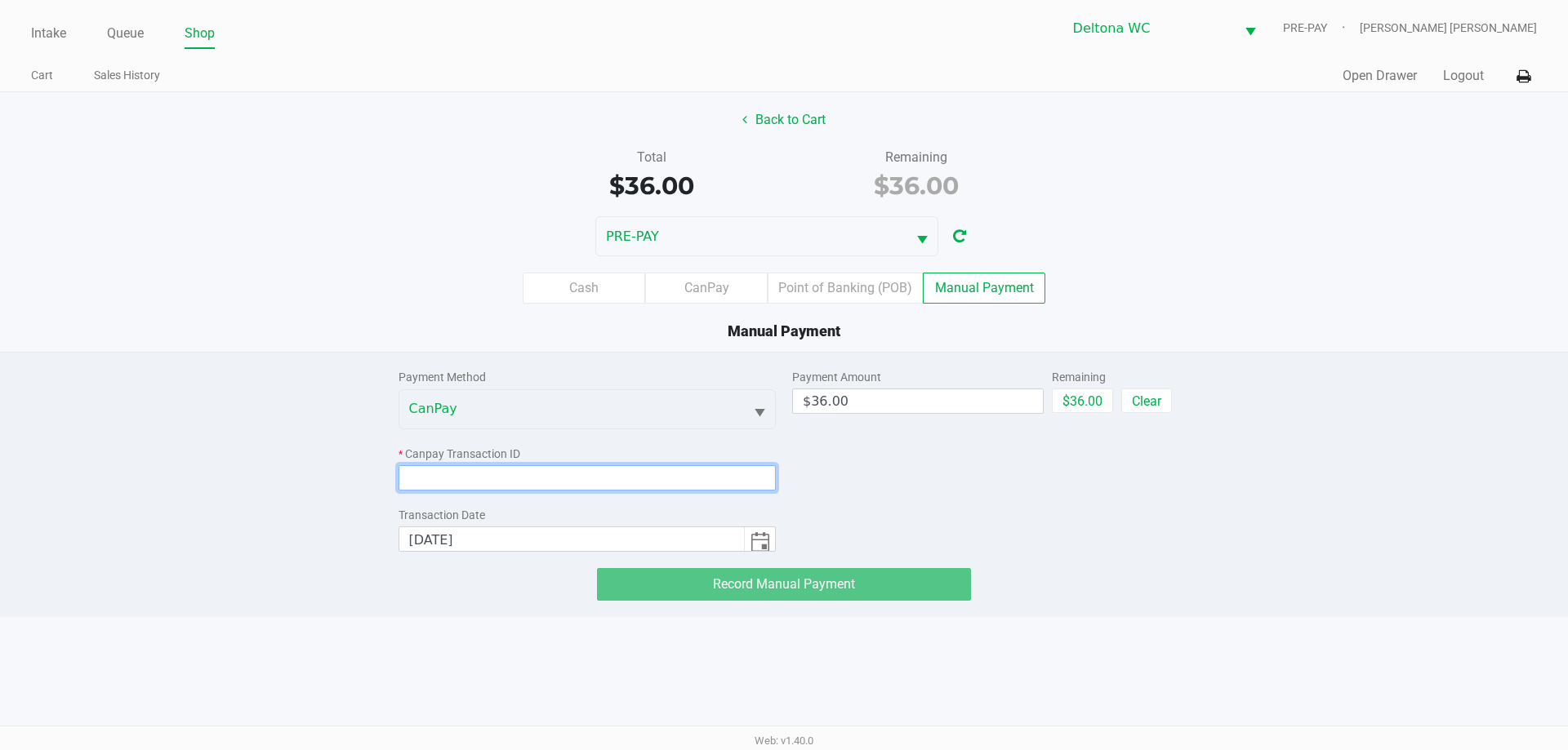
click at [601, 473] on input at bounding box center [587, 477] width 378 height 25
paste input "IYE7IRIBUFIT"
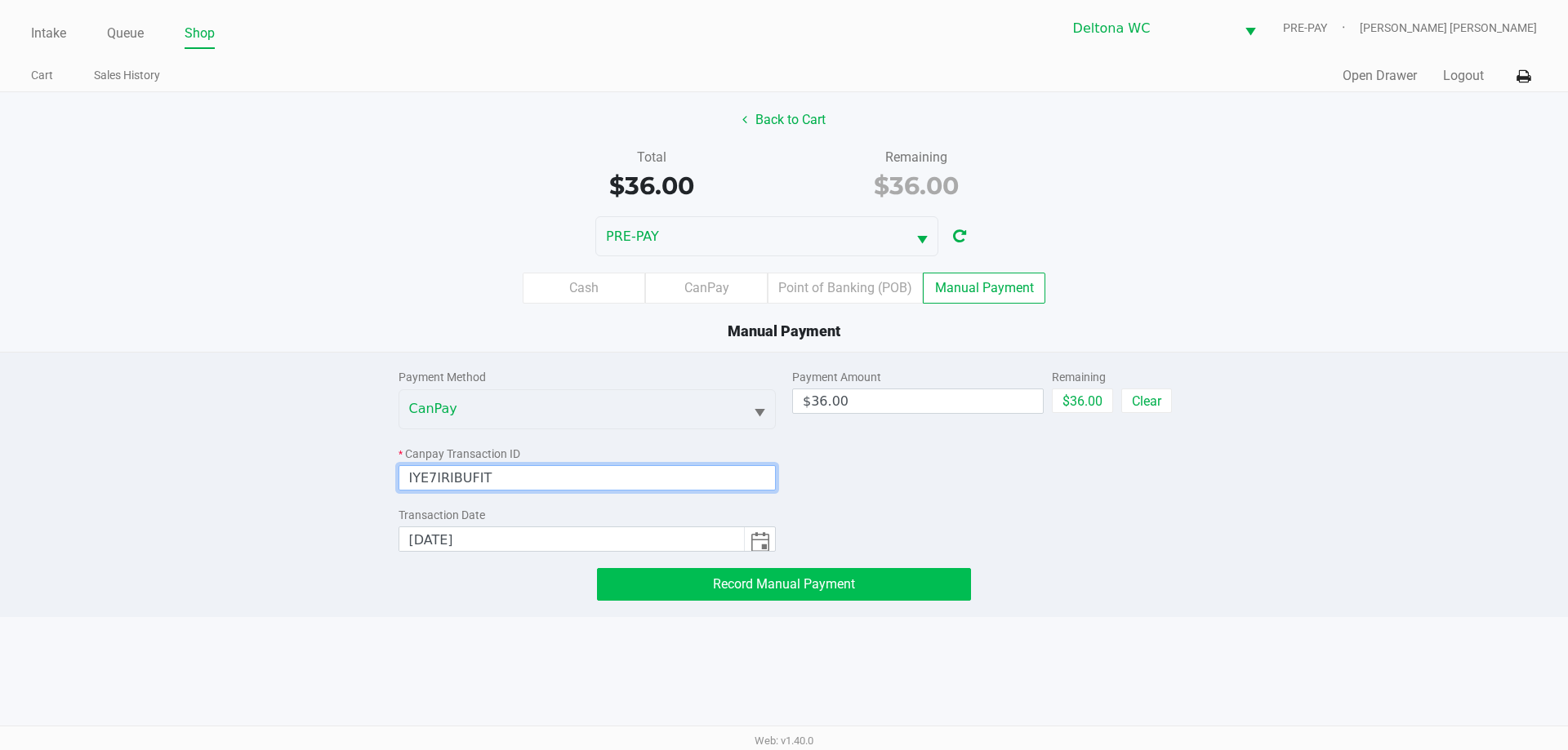
type input "IYE7IRIBUFIT"
click at [784, 594] on button "Record Manual Payment" at bounding box center [784, 584] width 374 height 33
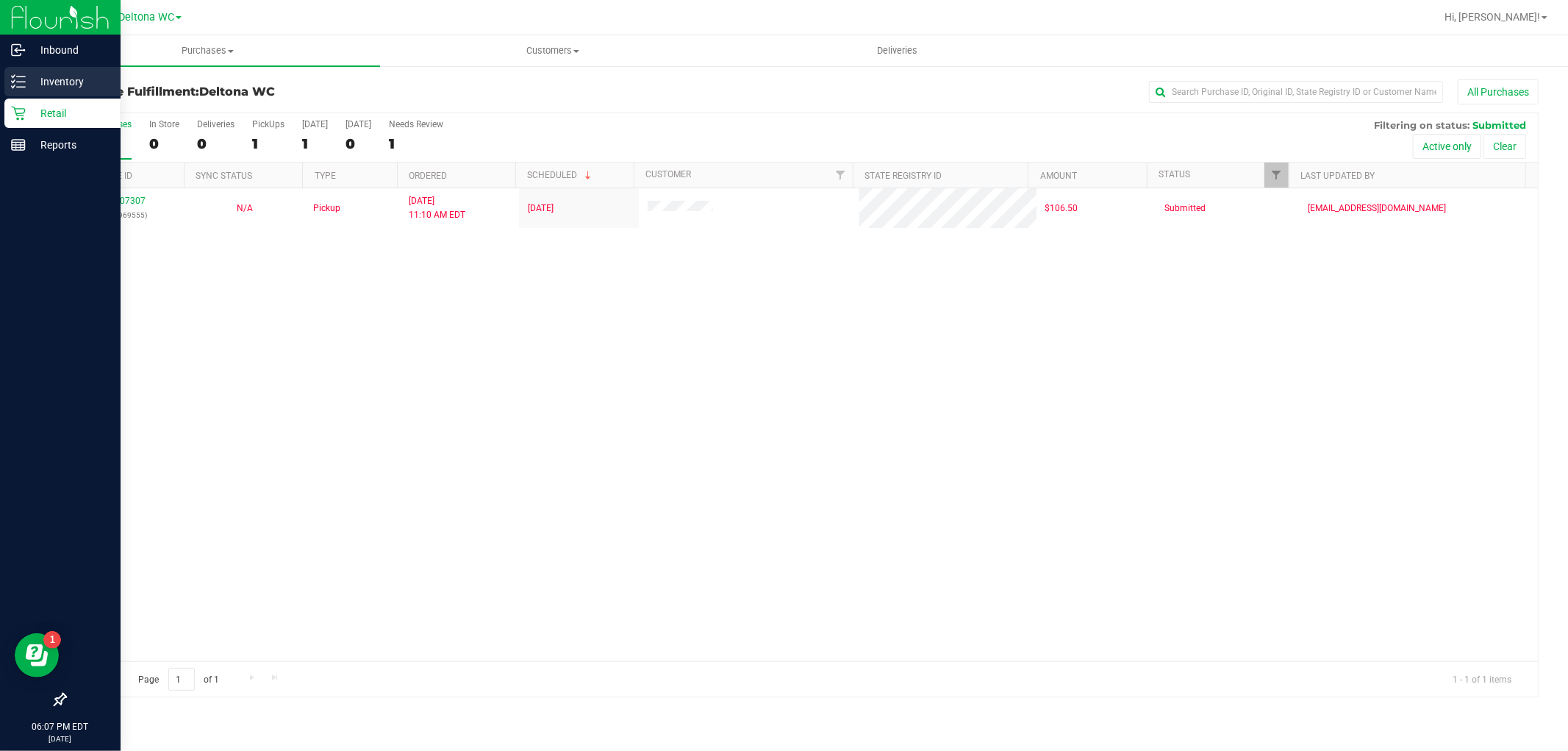
click at [23, 82] on icon at bounding box center [19, 81] width 14 height 15
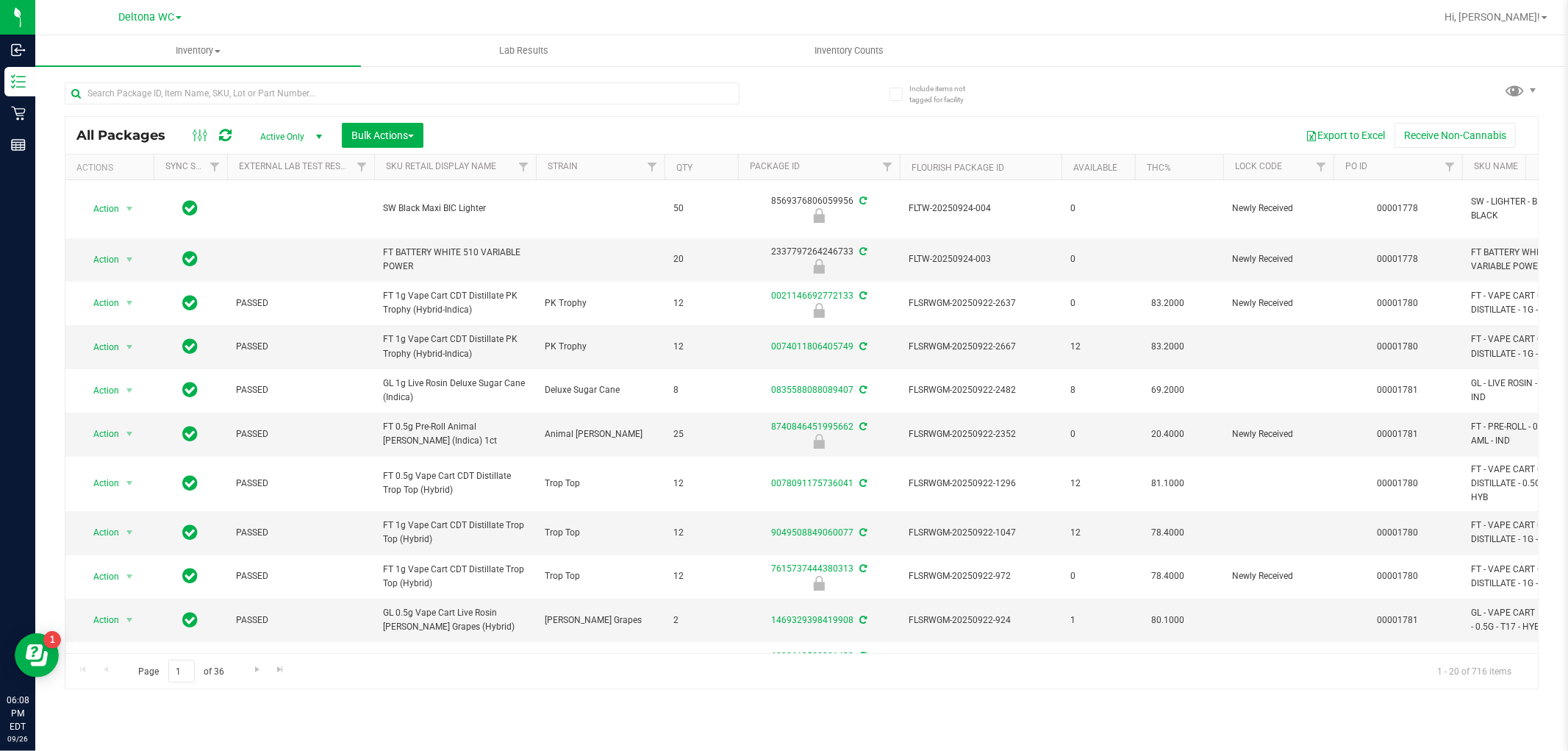
click at [313, 72] on div at bounding box center [433, 93] width 738 height 47
